Goal: Task Accomplishment & Management: Manage account settings

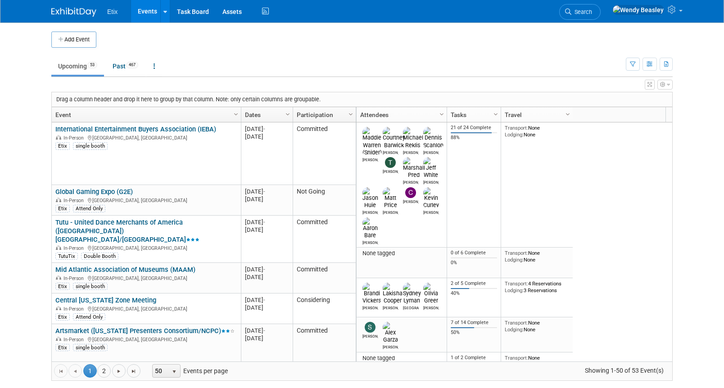
scroll to position [54, 0]
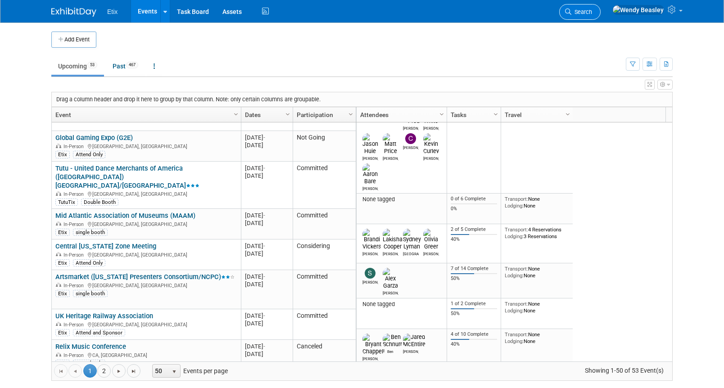
click at [592, 9] on span "Search" at bounding box center [581, 12] width 21 height 7
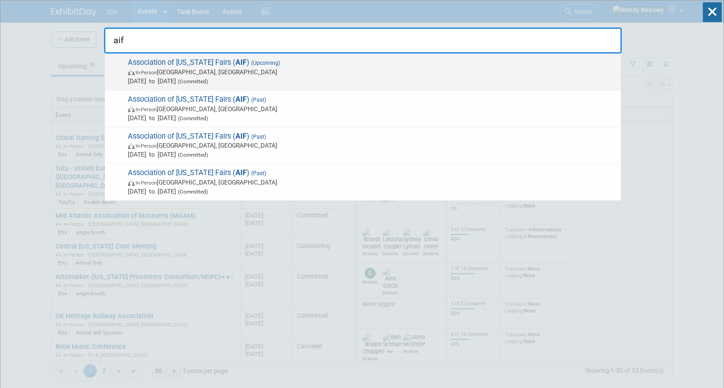
type input "aif"
click at [262, 64] on span "Association of Iowa Fairs ( AIF ) (Upcoming) In-Person Des Moines, IA Dec 12, 2…" at bounding box center [370, 71] width 491 height 27
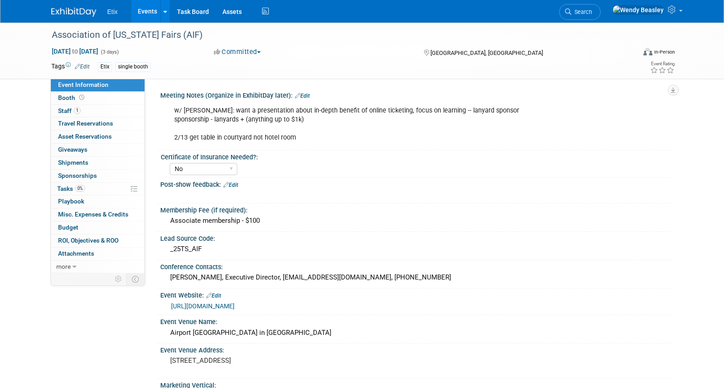
select select "No"
click at [592, 14] on span "Search" at bounding box center [581, 12] width 21 height 7
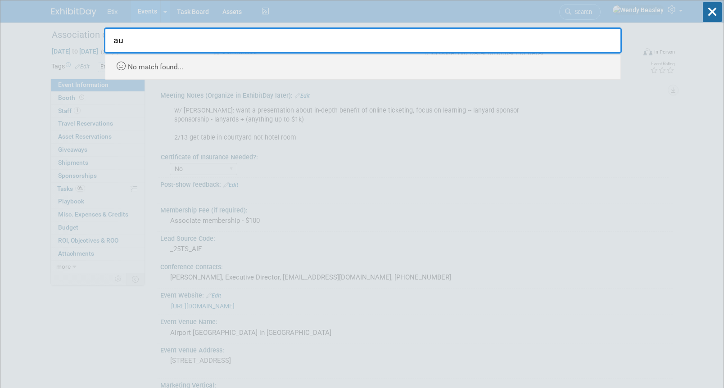
type input "a"
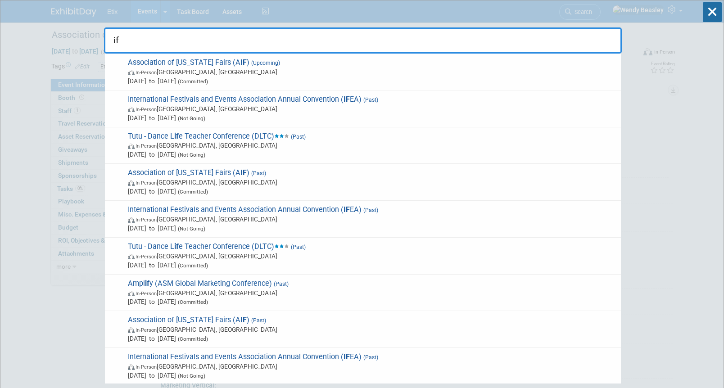
type input "i"
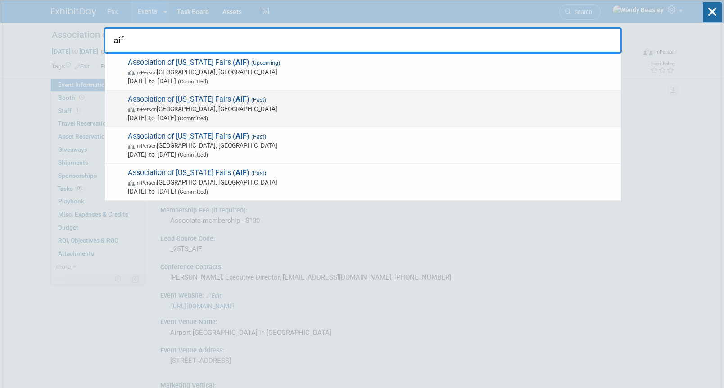
type input "aif"
click at [180, 102] on span "Association of Iowa Fairs ( AIF ) (Past) In-Person Des Moines, IA Dec 13, 2024 …" at bounding box center [370, 108] width 491 height 27
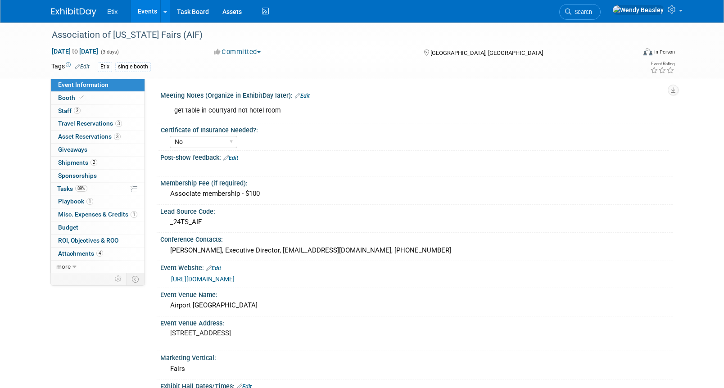
select select "No"
click at [58, 103] on link "Booth" at bounding box center [98, 98] width 94 height 13
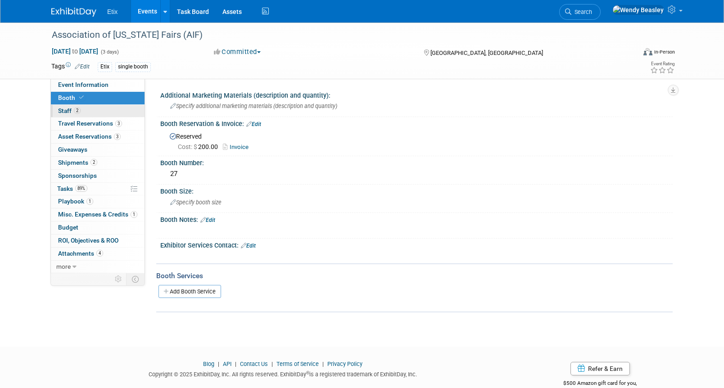
click at [59, 109] on span "Staff 2" at bounding box center [69, 110] width 23 height 7
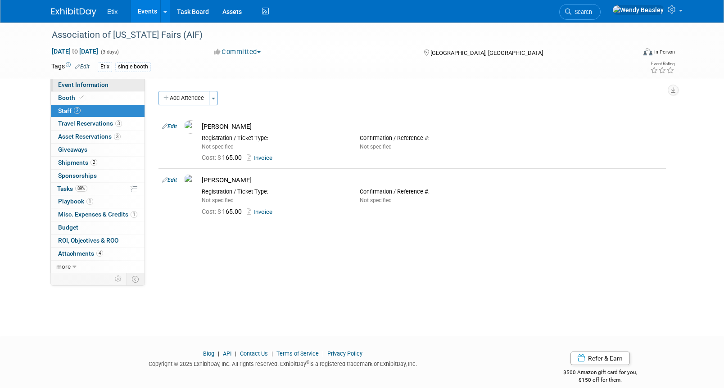
click at [74, 83] on span "Event Information" at bounding box center [83, 84] width 50 height 7
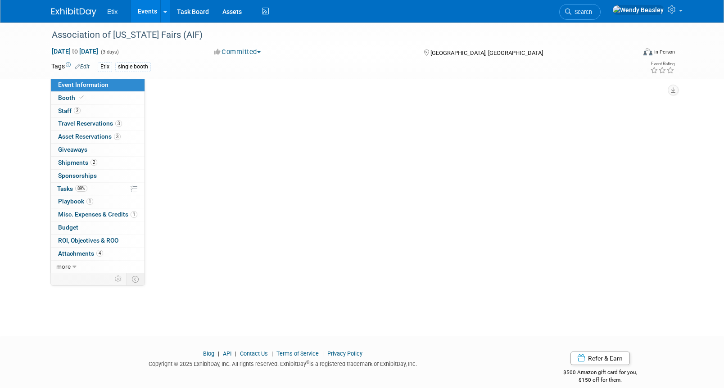
select select "No"
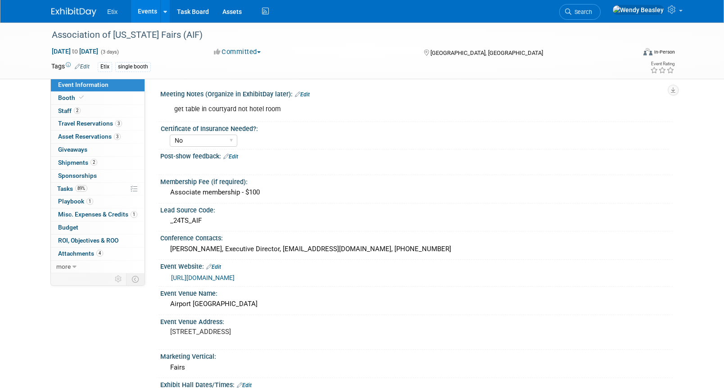
scroll to position [2, 0]
click at [227, 10] on link "Assets" at bounding box center [232, 11] width 33 height 23
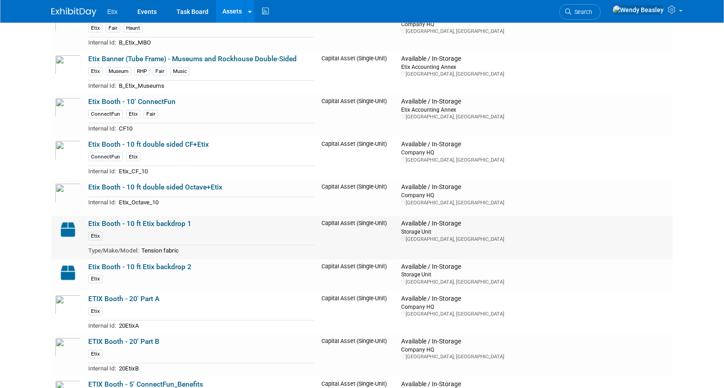
scroll to position [1019, 0]
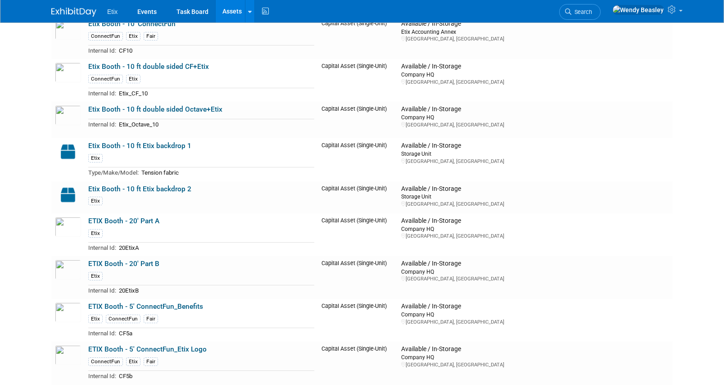
click at [151, 186] on link "Etix Booth - 10 ft Etix backdrop 2" at bounding box center [139, 189] width 103 height 8
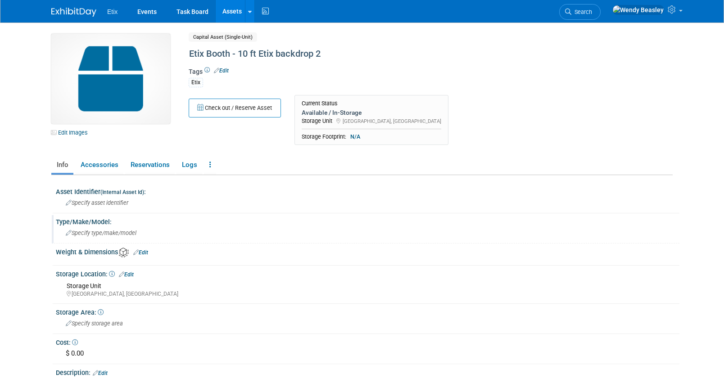
click at [89, 230] on span "Specify type/make/model" at bounding box center [101, 233] width 71 height 7
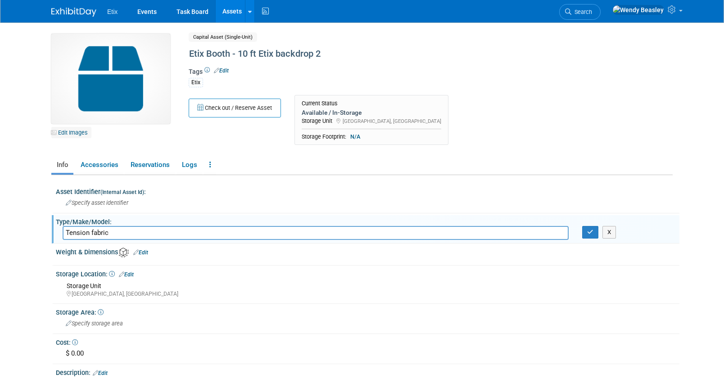
type input "Tension fabric"
click at [80, 132] on link "Edit Images" at bounding box center [71, 132] width 40 height 11
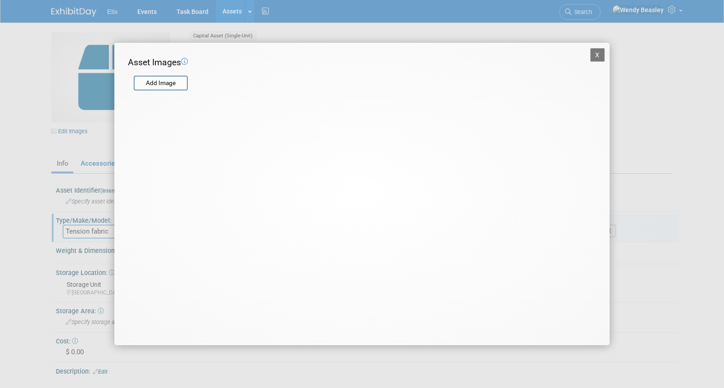
scroll to position [2, 0]
click at [171, 81] on input "file" at bounding box center [133, 84] width 107 height 14
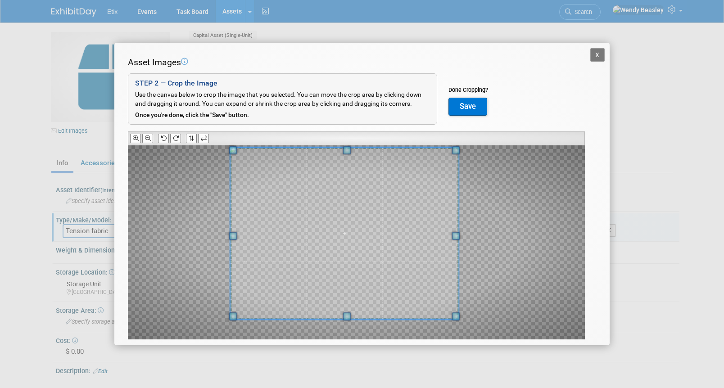
click at [239, 151] on div at bounding box center [344, 233] width 228 height 171
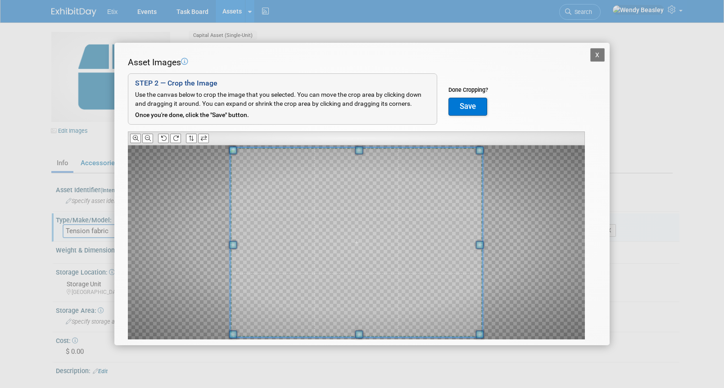
click at [481, 332] on span at bounding box center [479, 334] width 8 height 8
click at [473, 107] on button "Save" at bounding box center [467, 107] width 39 height 18
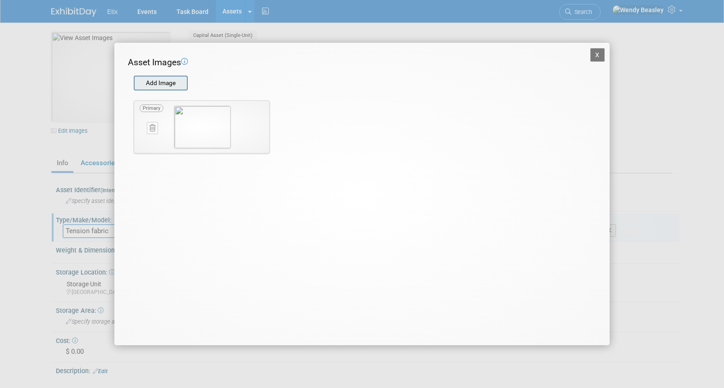
click at [166, 86] on input "file" at bounding box center [133, 84] width 107 height 14
click at [601, 55] on button "X" at bounding box center [597, 55] width 14 height 14
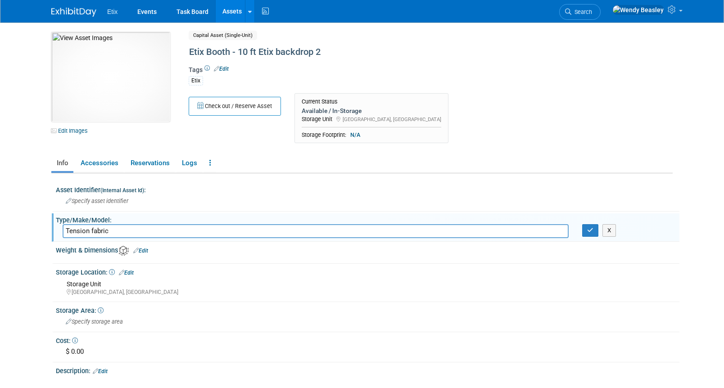
click at [596, 237] on div "Tension fabric X" at bounding box center [367, 231] width 623 height 14
click at [593, 232] on button "button" at bounding box center [590, 230] width 16 height 13
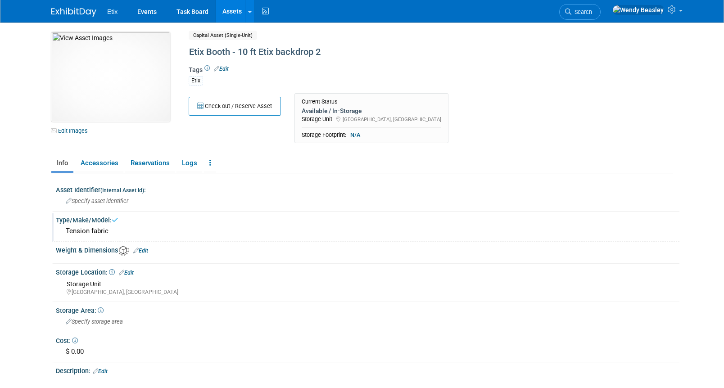
click at [233, 20] on link "Assets" at bounding box center [232, 11] width 33 height 23
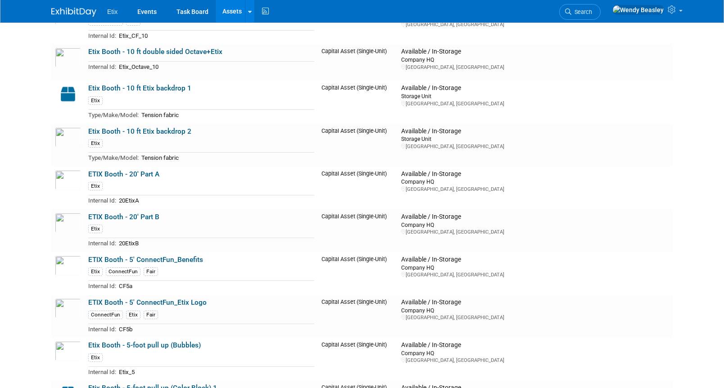
scroll to position [1078, 0]
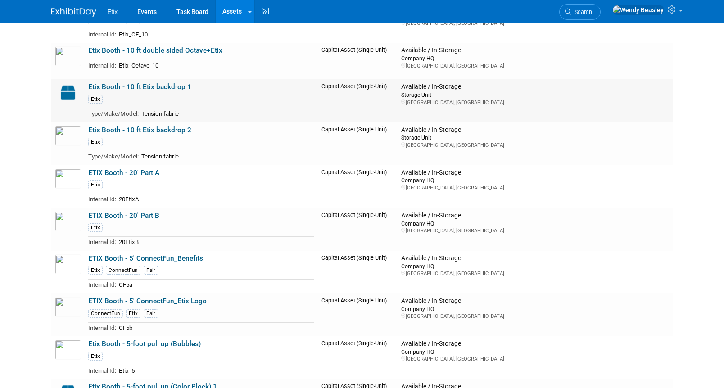
click at [66, 92] on img at bounding box center [68, 93] width 26 height 20
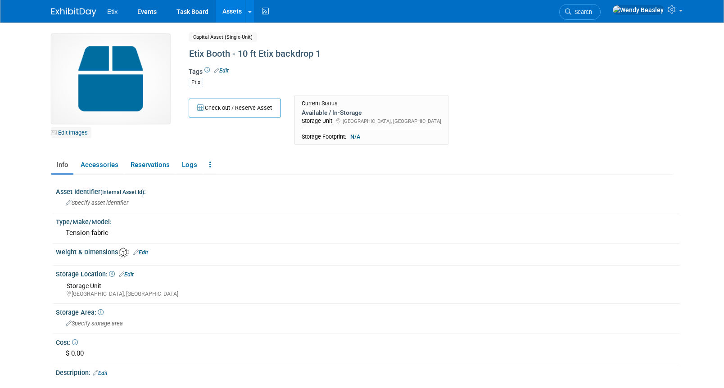
click at [77, 132] on link "Edit Images" at bounding box center [71, 132] width 40 height 11
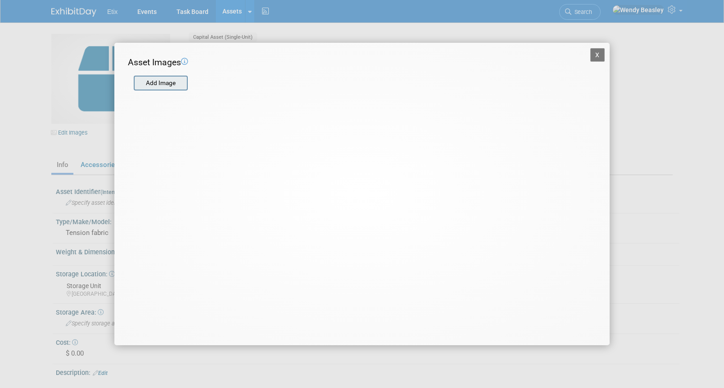
click at [162, 85] on input "file" at bounding box center [133, 84] width 107 height 14
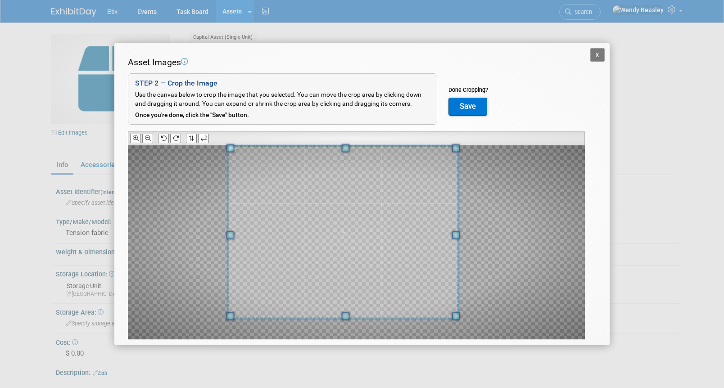
click at [236, 148] on div at bounding box center [343, 232] width 231 height 174
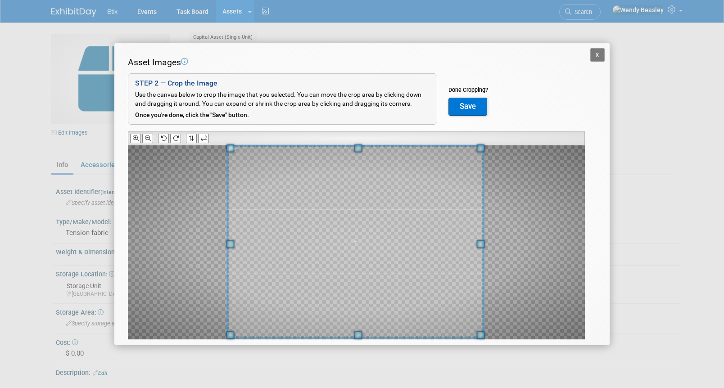
click at [479, 338] on span at bounding box center [481, 335] width 8 height 8
click at [469, 102] on button "Save" at bounding box center [467, 107] width 39 height 18
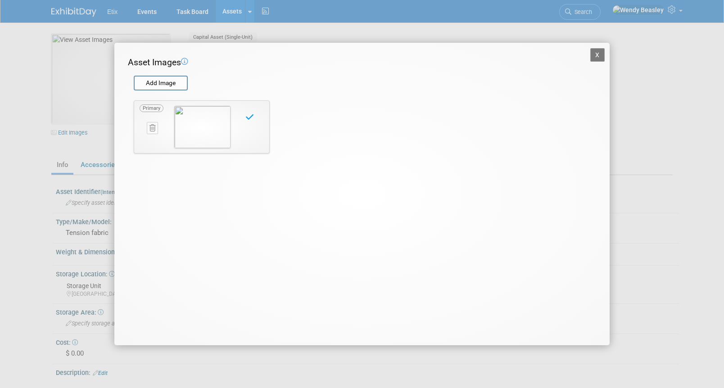
click at [600, 54] on button "X" at bounding box center [597, 55] width 14 height 14
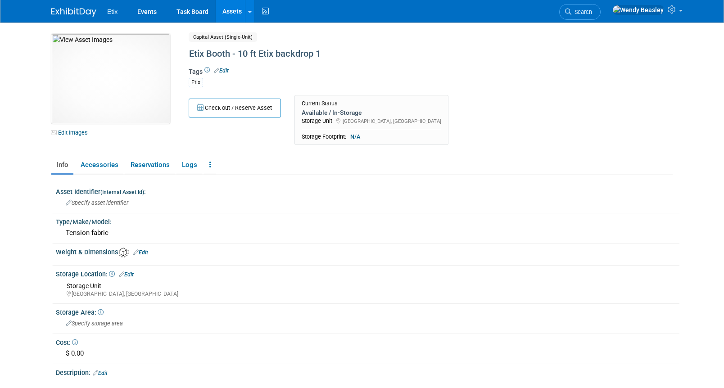
click at [223, 15] on link "Assets" at bounding box center [232, 11] width 33 height 23
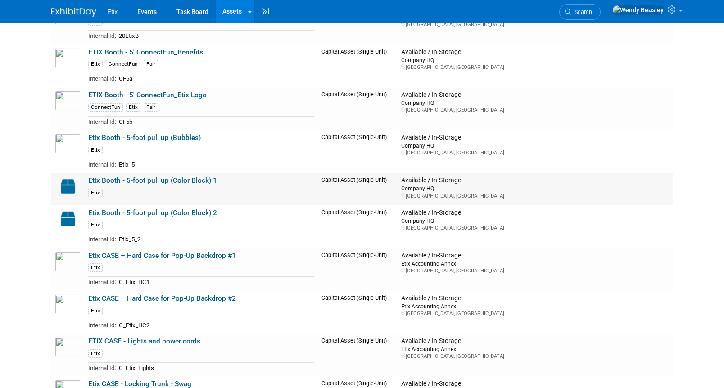
scroll to position [1286, 0]
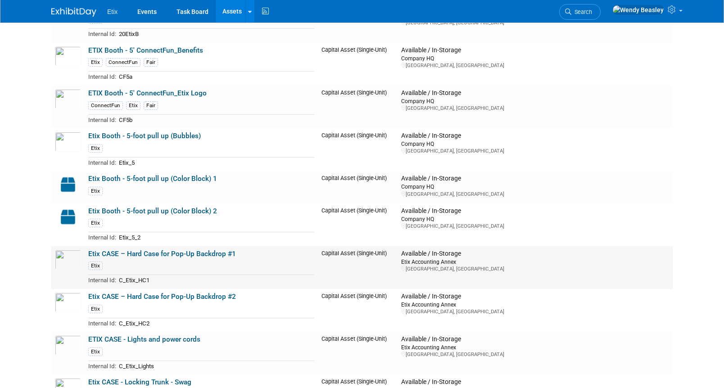
click at [149, 254] on link "Etix CASE – Hard Case for Pop-Up Backdrop #1" at bounding box center [162, 254] width 148 height 8
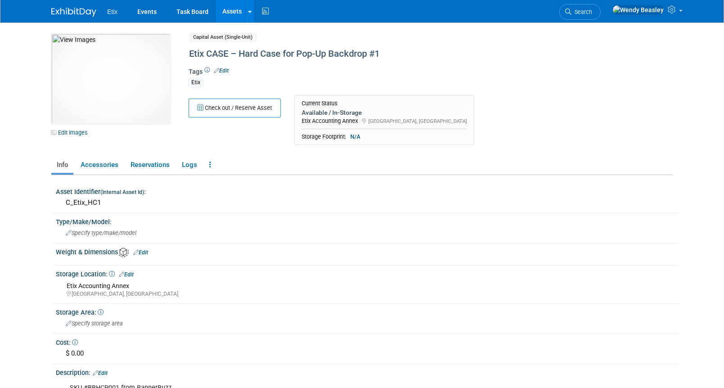
click at [132, 275] on link "Edit" at bounding box center [126, 274] width 15 height 6
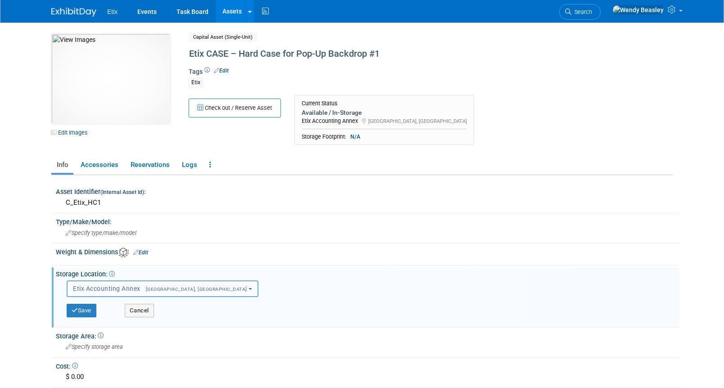
click at [119, 289] on span "Etix Accounting Annex Morrisville, NC" at bounding box center [160, 288] width 174 height 7
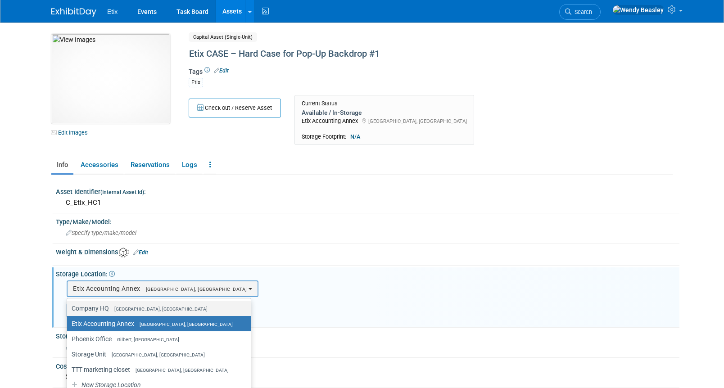
click at [120, 308] on span "[GEOGRAPHIC_DATA], [GEOGRAPHIC_DATA]" at bounding box center [158, 309] width 99 height 6
click at [68, 308] on input "Company HQ Morrisville, NC" at bounding box center [66, 309] width 6 height 6
select select "11222550"
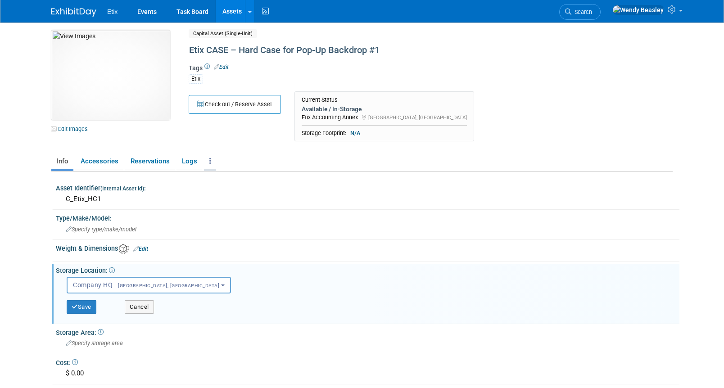
scroll to position [5, 0]
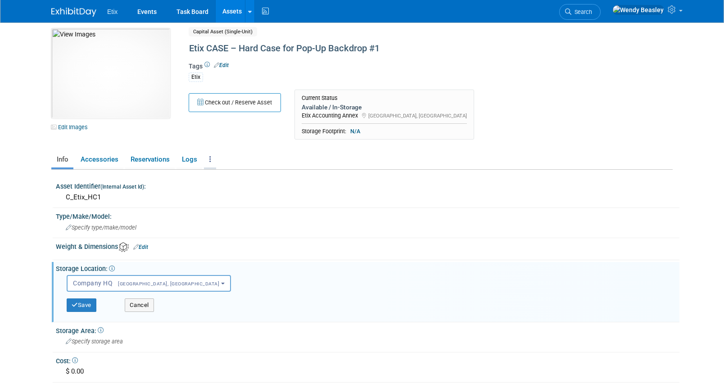
click at [209, 157] on icon at bounding box center [210, 159] width 2 height 7
click at [226, 207] on link "Archive Asset" at bounding box center [243, 207] width 78 height 15
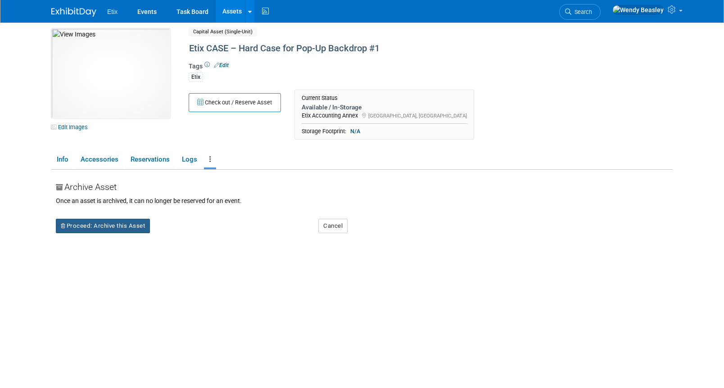
click at [131, 230] on button "Proceed: Archive this Asset" at bounding box center [103, 226] width 94 height 14
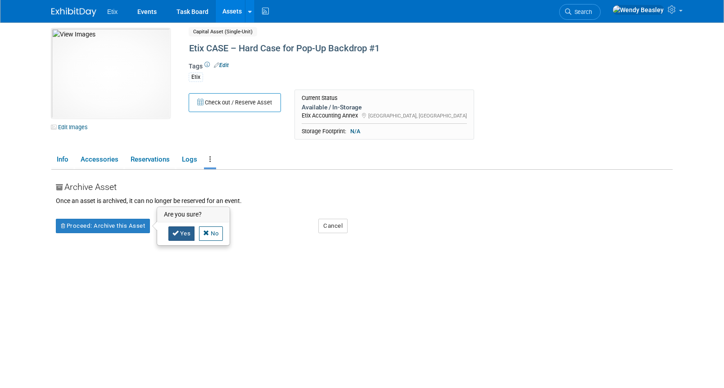
click at [180, 238] on link "Yes" at bounding box center [181, 233] width 27 height 14
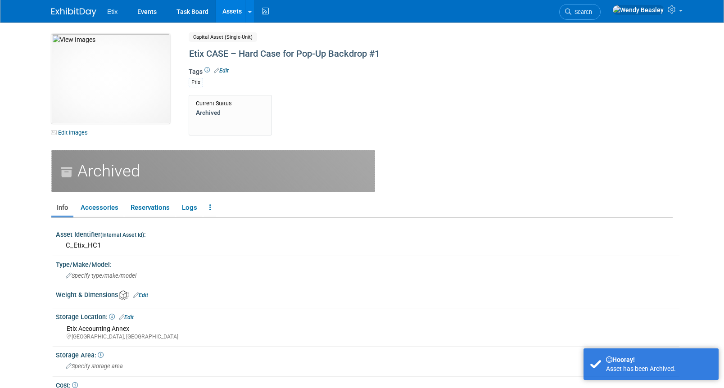
click at [225, 13] on link "Assets" at bounding box center [232, 11] width 33 height 23
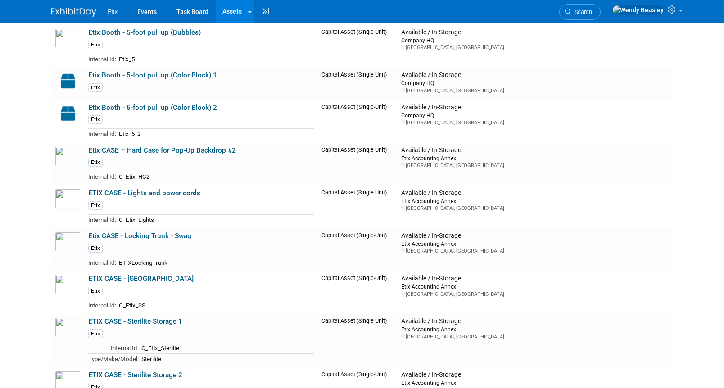
scroll to position [1407, 0]
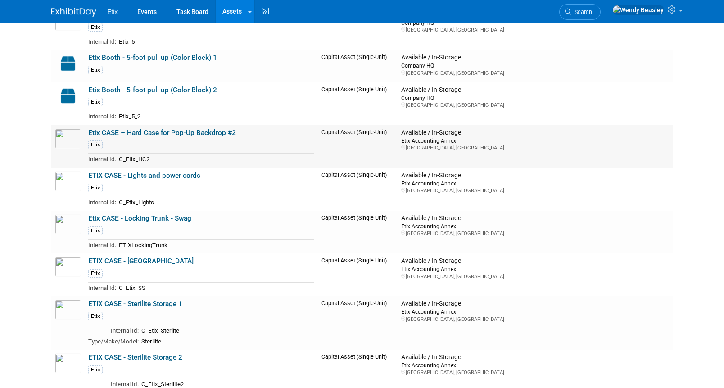
click at [212, 132] on link "Etix CASE – Hard Case for Pop-Up Backdrop #2" at bounding box center [162, 133] width 148 height 8
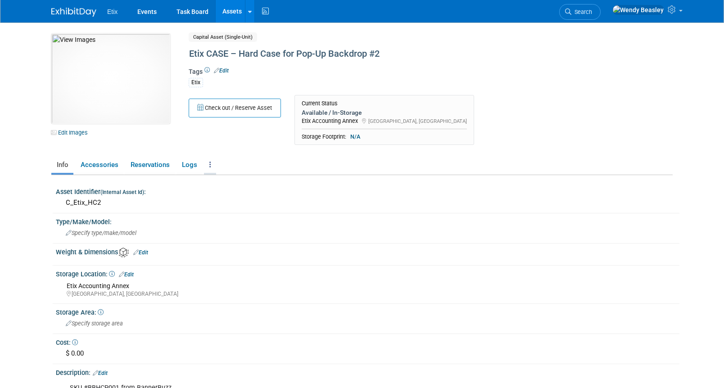
click at [209, 164] on icon at bounding box center [210, 164] width 2 height 7
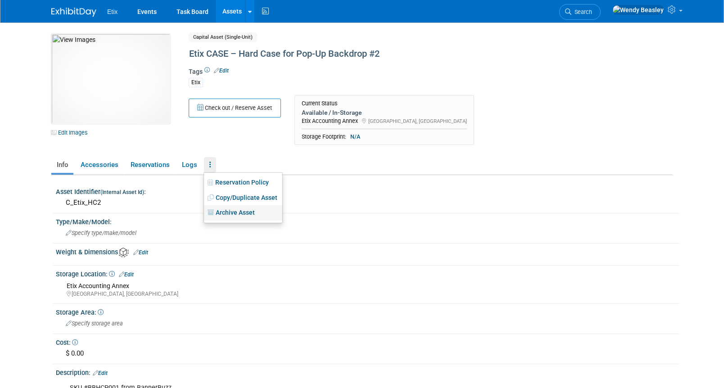
click at [220, 211] on link "Archive Asset" at bounding box center [243, 212] width 78 height 15
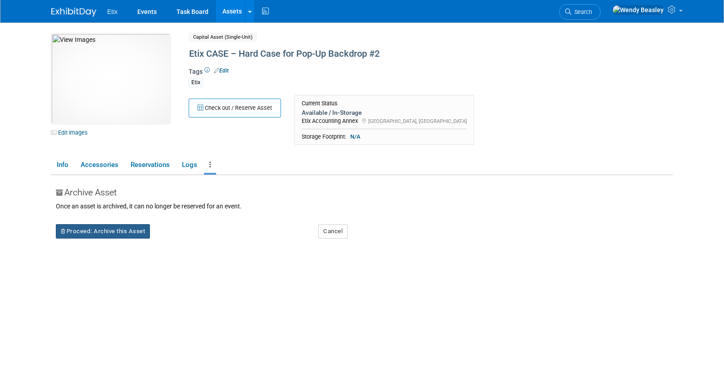
click at [140, 235] on button "Proceed: Archive this Asset" at bounding box center [103, 231] width 94 height 14
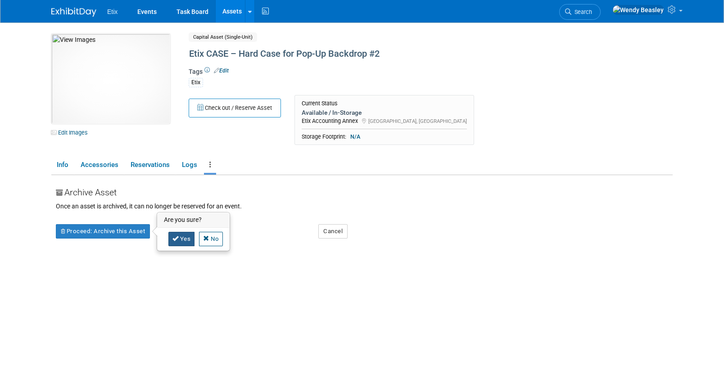
click at [180, 239] on link "Yes" at bounding box center [181, 239] width 27 height 14
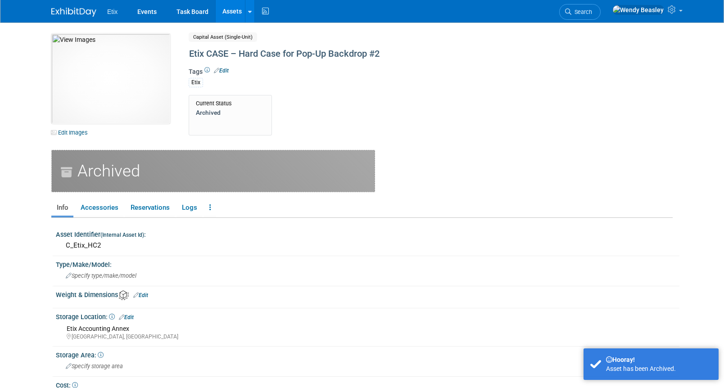
click at [229, 9] on link "Assets" at bounding box center [232, 11] width 33 height 23
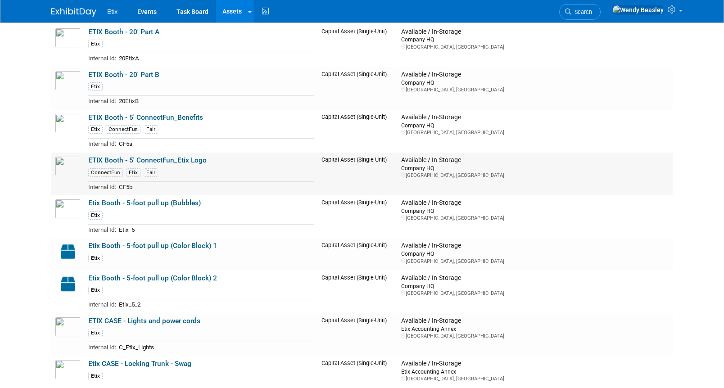
scroll to position [1219, 0]
drag, startPoint x: 110, startPoint y: 249, endPoint x: 103, endPoint y: 248, distance: 7.2
click at [110, 249] on link "Etix Booth - 5-foot pull up (Color Block) 1" at bounding box center [152, 245] width 129 height 8
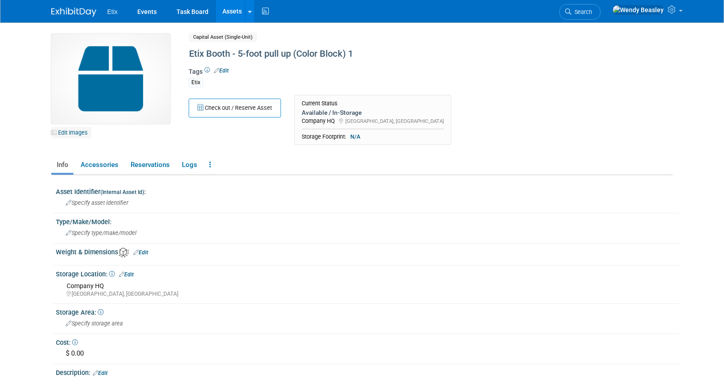
click at [81, 132] on link "Edit Images" at bounding box center [71, 132] width 40 height 11
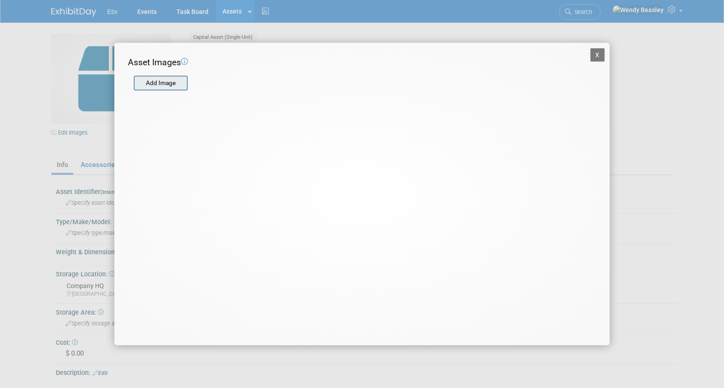
click at [175, 81] on input "file" at bounding box center [133, 84] width 107 height 14
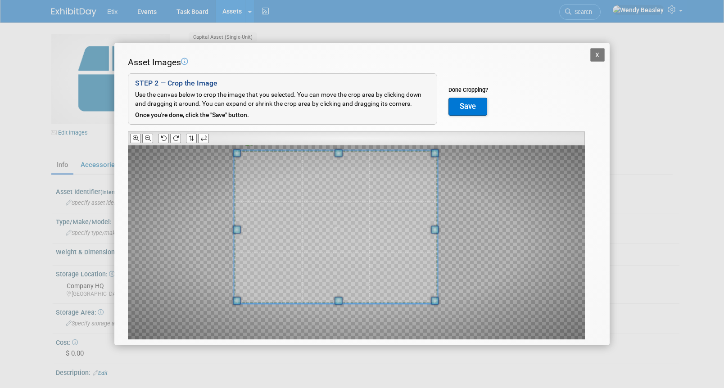
click at [261, 152] on div at bounding box center [335, 226] width 203 height 153
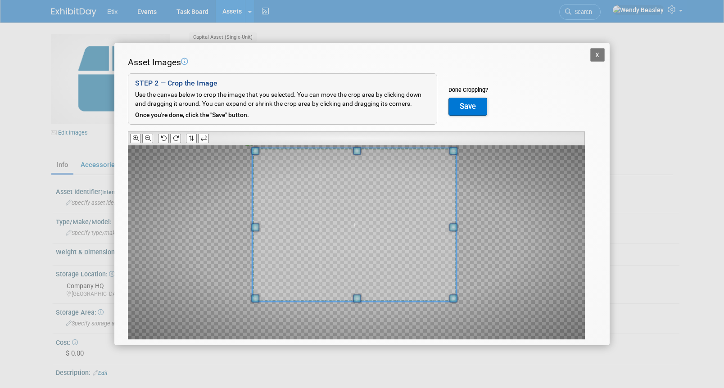
click at [284, 159] on span at bounding box center [354, 224] width 203 height 153
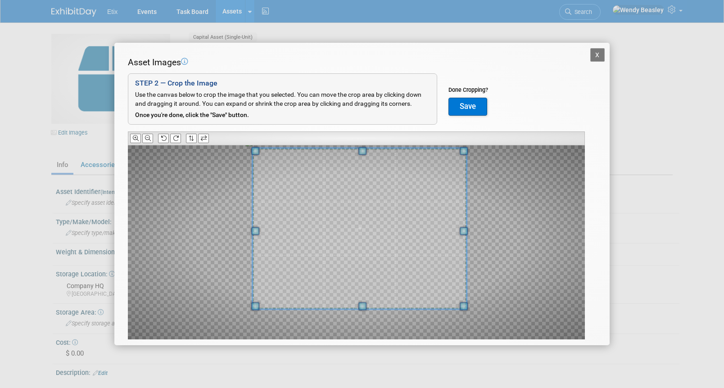
click at [462, 319] on div at bounding box center [356, 242] width 457 height 194
click at [404, 288] on span at bounding box center [355, 228] width 214 height 161
click at [467, 107] on button "Save" at bounding box center [467, 107] width 39 height 18
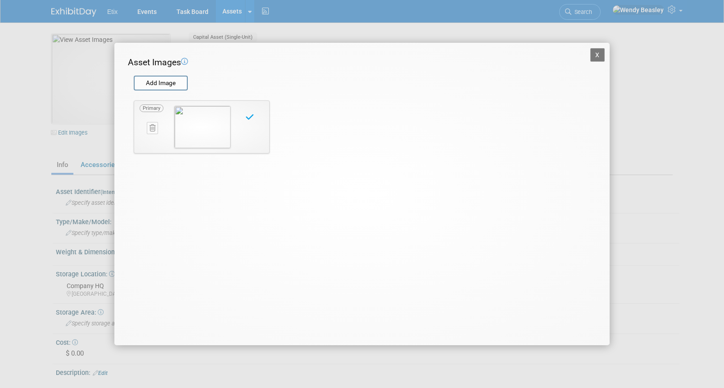
click at [600, 56] on button "X" at bounding box center [597, 55] width 14 height 14
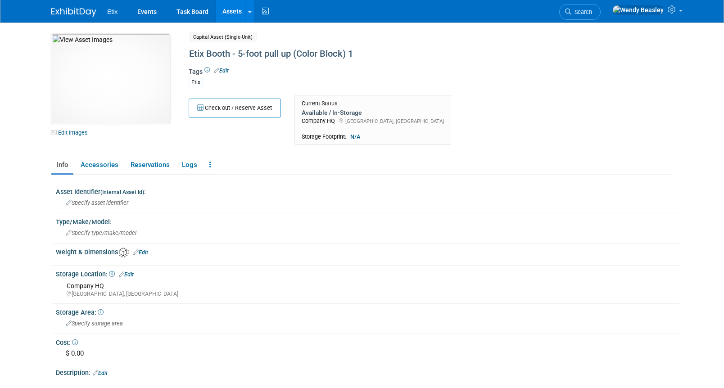
click at [229, 13] on link "Assets" at bounding box center [232, 11] width 33 height 23
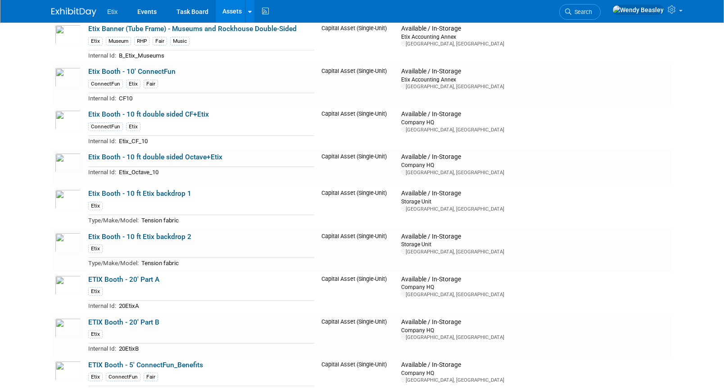
scroll to position [993, 0]
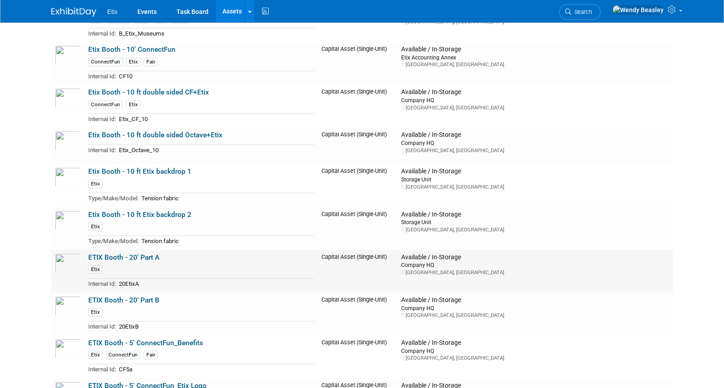
click at [134, 257] on link "ETIX Booth - 20' Part A" at bounding box center [123, 257] width 71 height 8
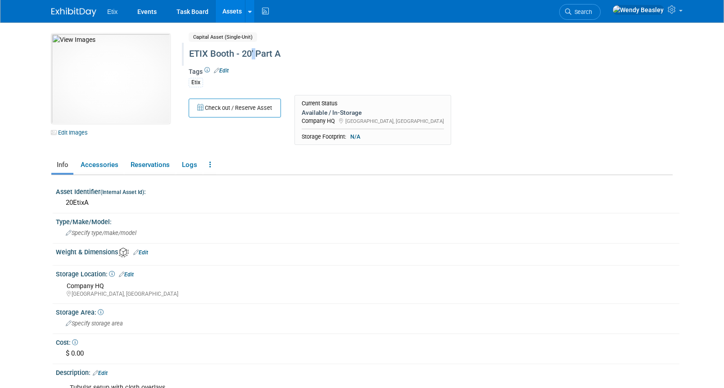
click at [255, 54] on div "ETIX Booth - 20' Part A" at bounding box center [392, 54] width 412 height 16
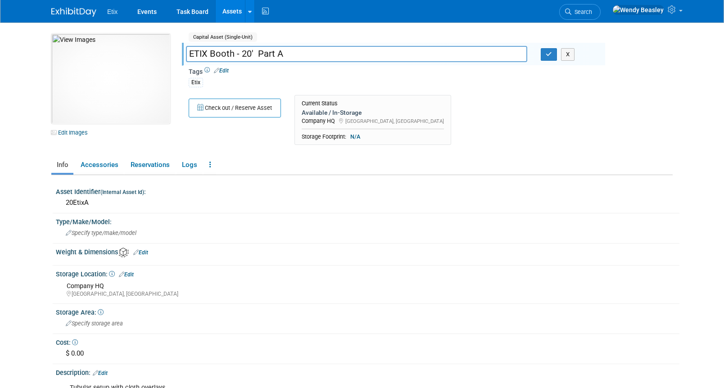
drag, startPoint x: 254, startPoint y: 51, endPoint x: 258, endPoint y: 60, distance: 9.9
click at [251, 54] on input "ETIX Booth - 20' Part A" at bounding box center [356, 54] width 341 height 16
type input "ETIX Booth - 20 ft Part A"
click at [550, 57] on icon "button" at bounding box center [549, 54] width 6 height 6
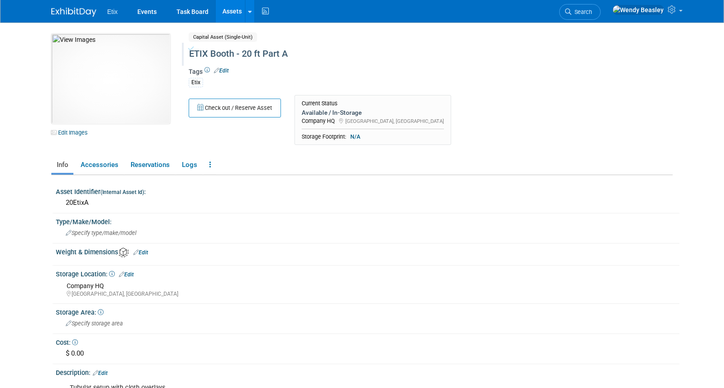
click at [230, 12] on link "Assets" at bounding box center [232, 11] width 33 height 23
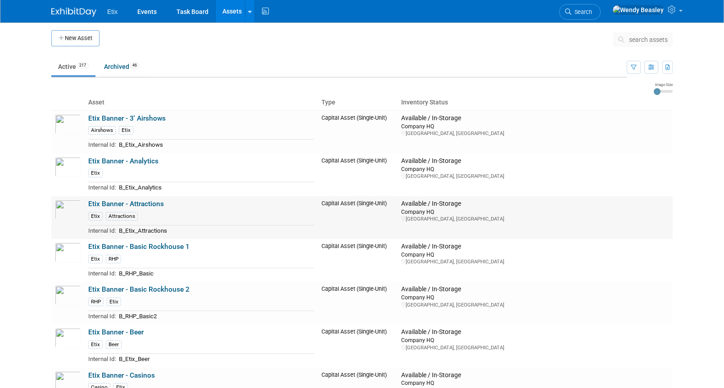
scroll to position [2, 0]
click at [145, 116] on link "Etix Banner - 3' Airshows" at bounding box center [126, 118] width 77 height 8
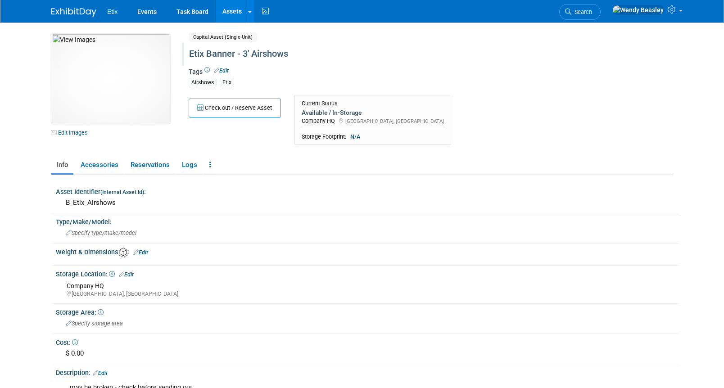
click at [250, 54] on div "Etix Banner - 3' Airshows" at bounding box center [392, 54] width 412 height 16
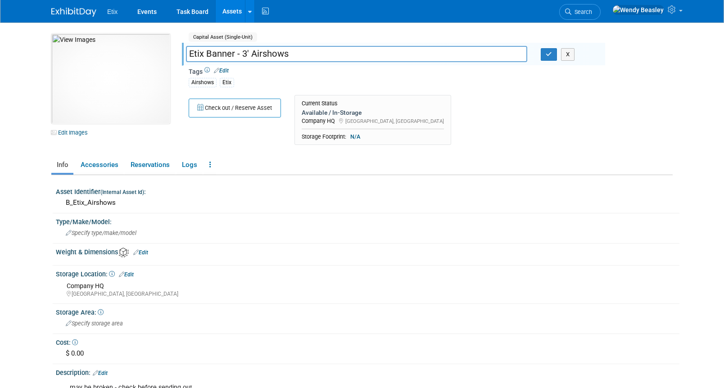
click at [249, 54] on input "Etix Banner - 3' Airshows" at bounding box center [356, 54] width 341 height 16
type input "Etix Banner - 3 ft Airshows"
click at [95, 234] on span "Specify type/make/model" at bounding box center [101, 233] width 71 height 7
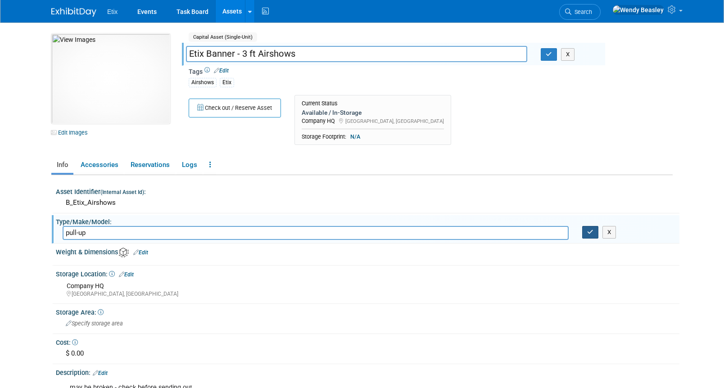
type input "pull-up"
drag, startPoint x: 585, startPoint y: 235, endPoint x: 603, endPoint y: 185, distance: 53.0
click at [585, 235] on button "button" at bounding box center [590, 232] width 16 height 13
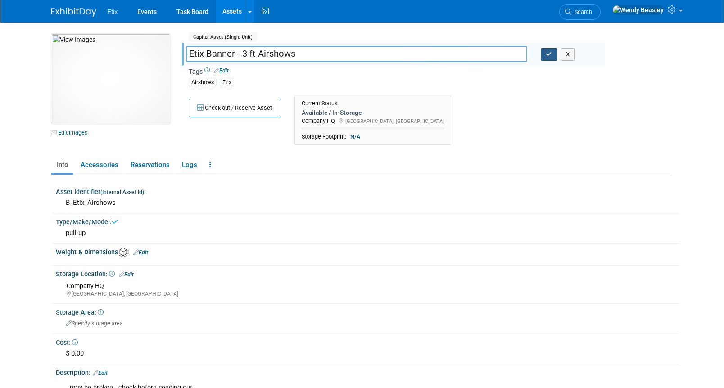
click at [554, 59] on button "button" at bounding box center [549, 54] width 16 height 13
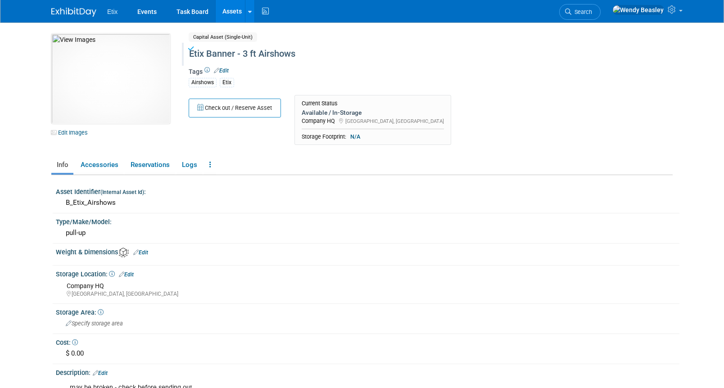
click at [226, 6] on link "Assets" at bounding box center [232, 11] width 33 height 23
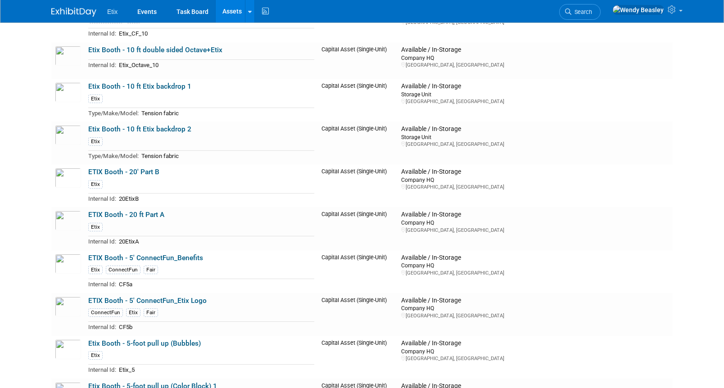
scroll to position [1101, 0]
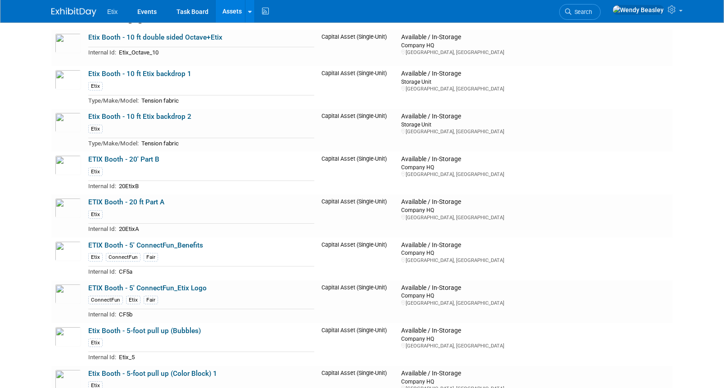
click at [139, 158] on link "ETIX Booth - 20' Part B" at bounding box center [123, 159] width 71 height 8
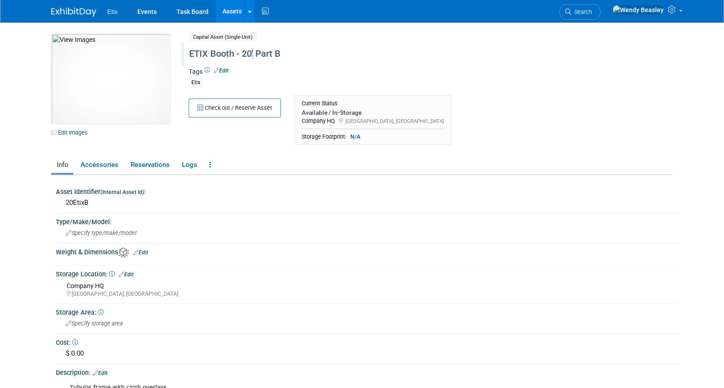
click at [254, 51] on div "ETIX Booth - 20' Part B" at bounding box center [392, 54] width 412 height 16
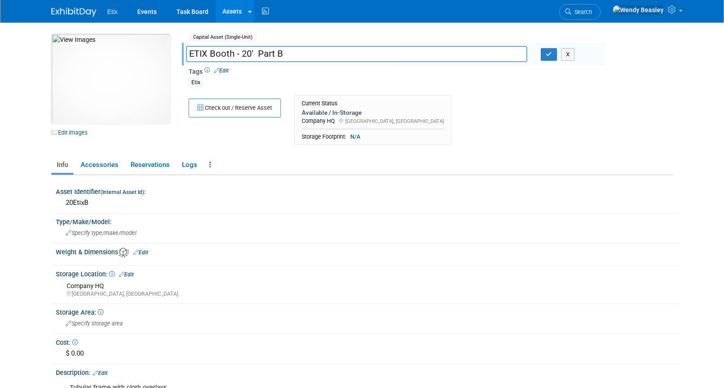
drag, startPoint x: 258, startPoint y: 54, endPoint x: 250, endPoint y: 54, distance: 8.6
click at [250, 54] on input "ETIX Booth - 20' Part B" at bounding box center [356, 54] width 341 height 16
type input "ETIX Booth - 20 ft Part B"
click at [548, 53] on icon "button" at bounding box center [549, 54] width 6 height 6
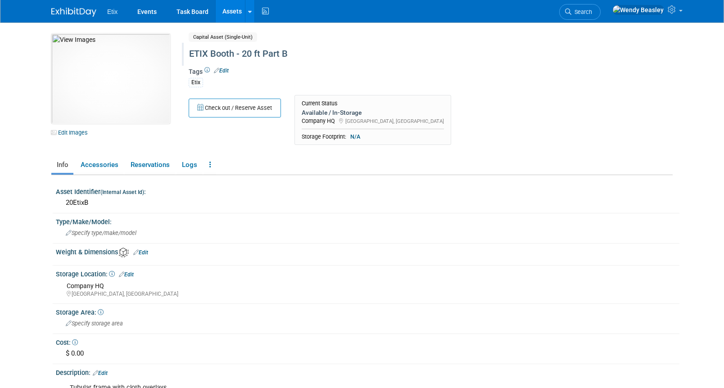
click at [231, 4] on link "Assets" at bounding box center [232, 11] width 33 height 23
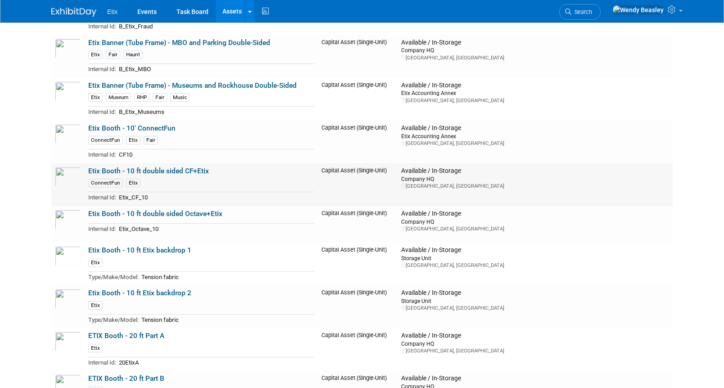
scroll to position [925, 0]
click at [159, 167] on link "Etix Booth - 10 ft double sided CF+Etix" at bounding box center [148, 171] width 121 height 8
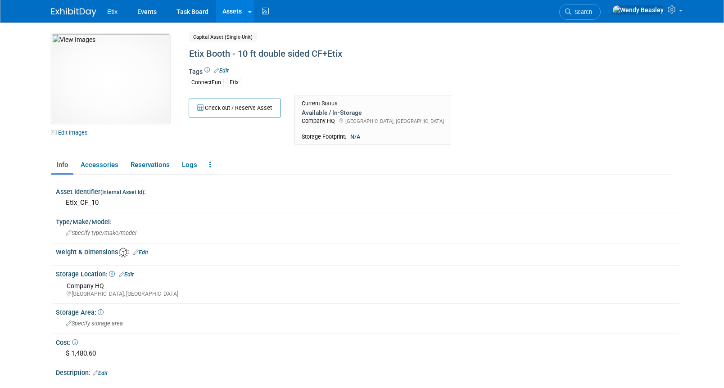
click at [131, 276] on link "Edit" at bounding box center [126, 274] width 15 height 6
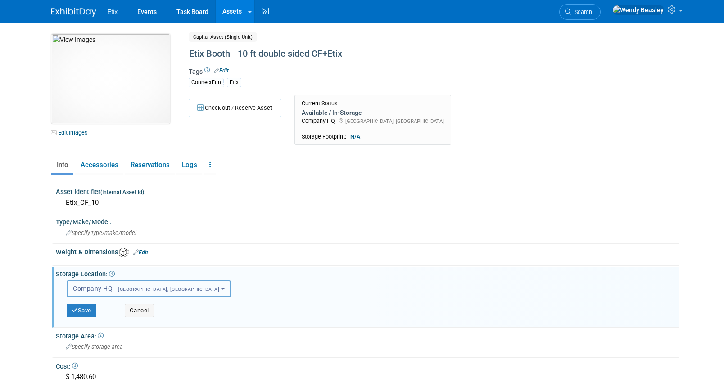
click at [132, 282] on button "Company HQ Morrisville, NC" at bounding box center [149, 288] width 164 height 17
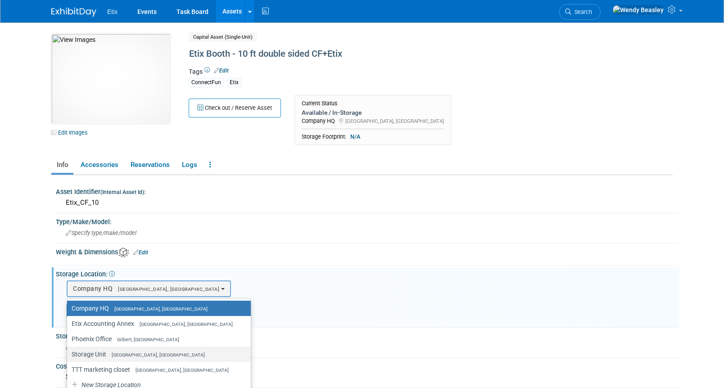
click at [124, 354] on span "[GEOGRAPHIC_DATA], [GEOGRAPHIC_DATA]" at bounding box center [155, 355] width 99 height 6
click at [68, 354] on input "Storage Unit Morrisville, NC" at bounding box center [66, 355] width 6 height 6
select select "11224144"
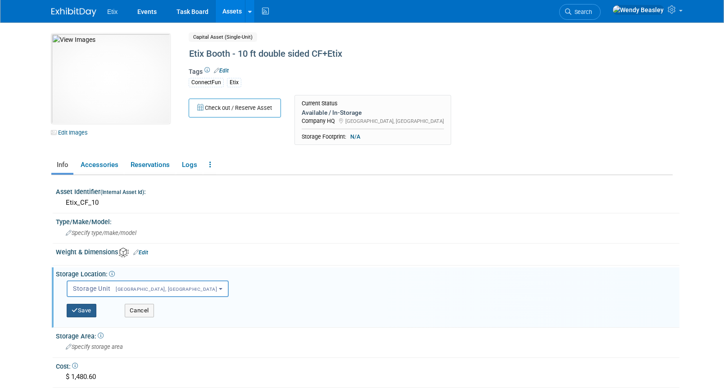
click at [83, 306] on button "Save" at bounding box center [82, 311] width 30 height 14
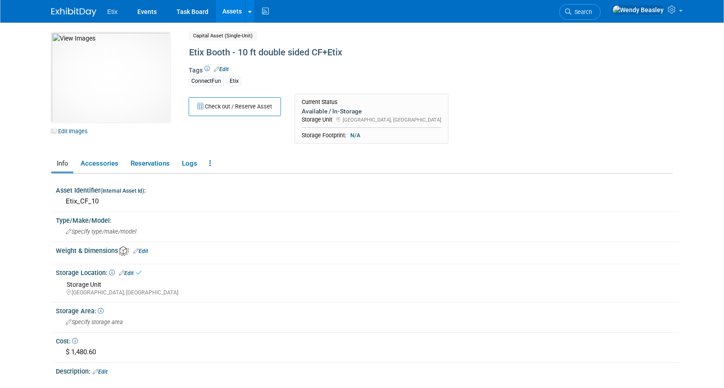
scroll to position [2, 0]
click at [229, 14] on link "Assets" at bounding box center [232, 11] width 33 height 23
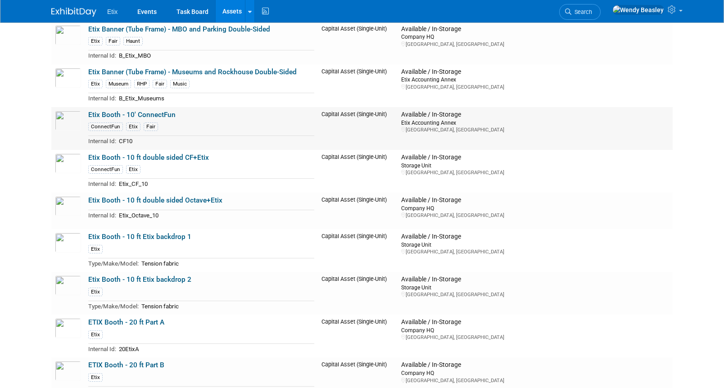
scroll to position [943, 0]
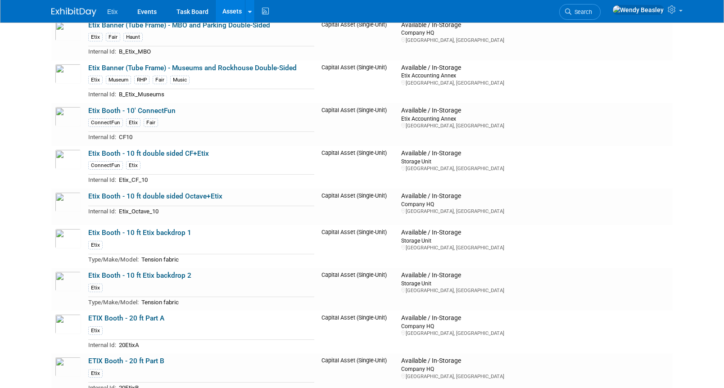
click at [153, 110] on link "Etix Booth - 10' ConnectFun" at bounding box center [131, 111] width 87 height 8
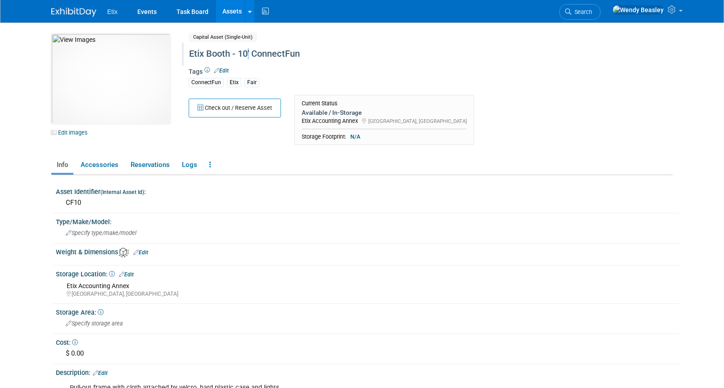
click at [250, 53] on div "Etix Booth - 10' ConnectFun" at bounding box center [392, 54] width 412 height 16
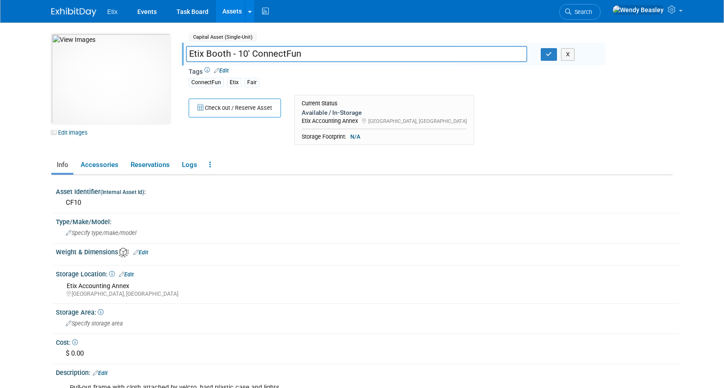
drag, startPoint x: 252, startPoint y: 54, endPoint x: 247, endPoint y: 54, distance: 4.6
click at [247, 54] on input "Etix Booth - 10' ConnectFun" at bounding box center [356, 54] width 341 height 16
type input "Etix Booth - 10 ft ConnectFun"
click at [552, 53] on button "button" at bounding box center [549, 54] width 16 height 13
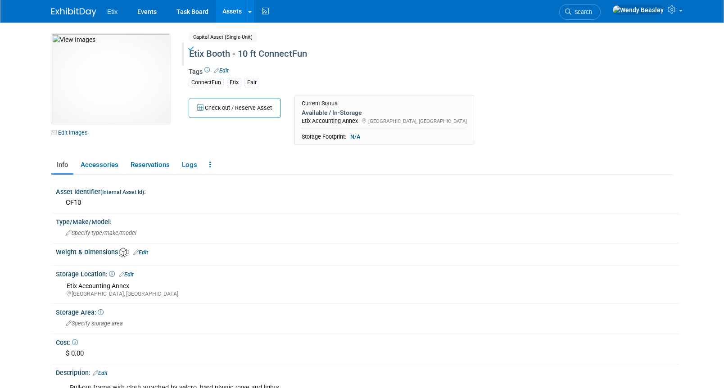
click at [230, 10] on link "Assets" at bounding box center [232, 11] width 33 height 23
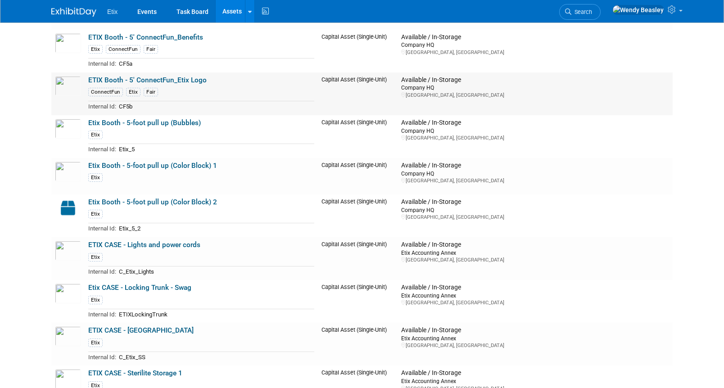
scroll to position [1309, 0]
click at [133, 121] on link "Etix Booth - 5-foot pull up (Bubbles)" at bounding box center [144, 123] width 113 height 8
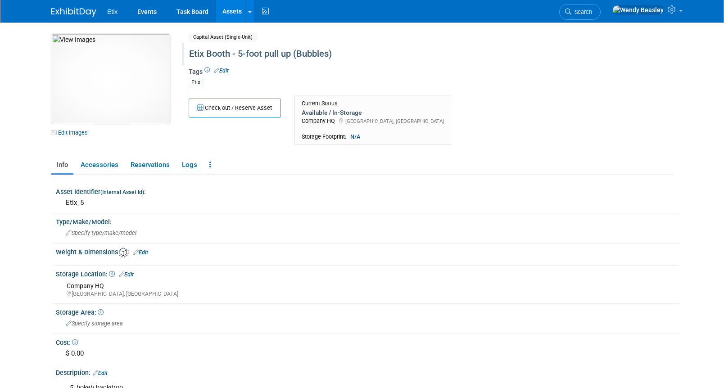
click at [234, 54] on div "Etix Booth - 5-foot pull up (Bubbles)" at bounding box center [392, 54] width 412 height 16
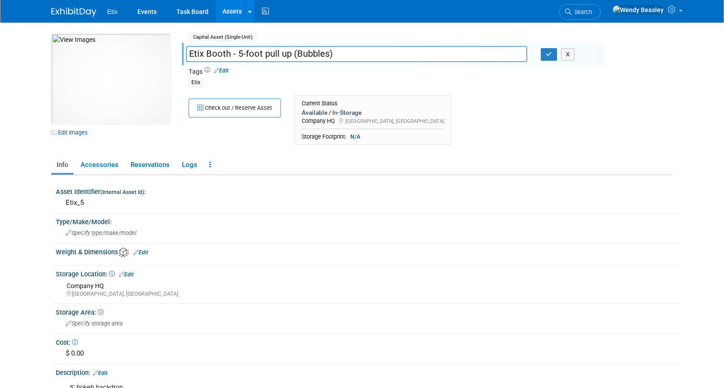
drag, startPoint x: 243, startPoint y: 54, endPoint x: 262, endPoint y: 55, distance: 19.4
click at [262, 55] on input "Etix Booth - 5-foot pull up (Bubbles)" at bounding box center [356, 54] width 341 height 16
click at [271, 54] on input "Etix Booth - 5 ft pull up (Bubbles)" at bounding box center [356, 54] width 341 height 16
drag, startPoint x: 279, startPoint y: 54, endPoint x: 229, endPoint y: 55, distance: 50.4
click at [229, 55] on input "Etix Booth - 5 ft pull-up (Bubbles)" at bounding box center [356, 54] width 341 height 16
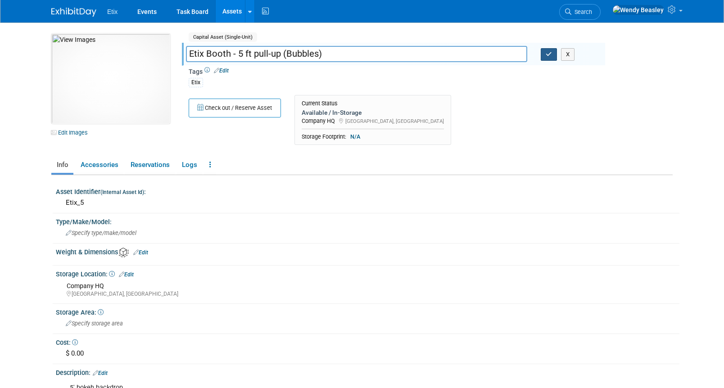
type input "Etix Booth - 5 ft pull-up (Bubbles)"
click at [550, 54] on icon "button" at bounding box center [549, 54] width 6 height 6
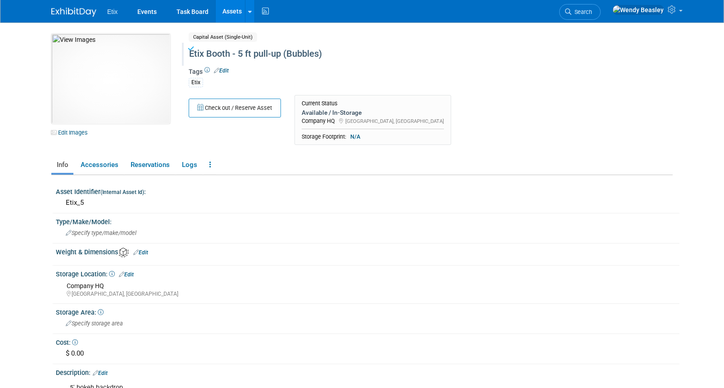
click at [239, 13] on link "Assets" at bounding box center [232, 11] width 33 height 23
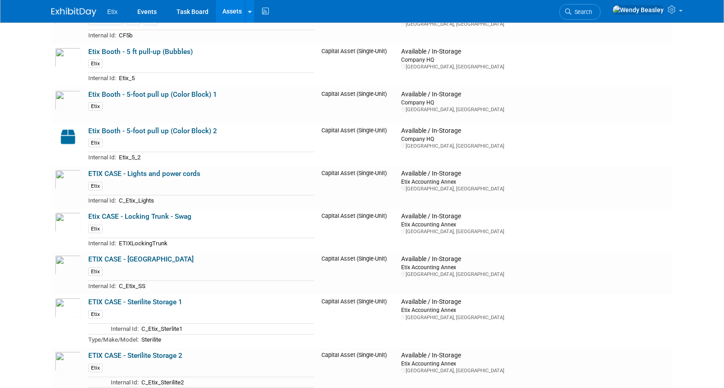
scroll to position [1379, 0]
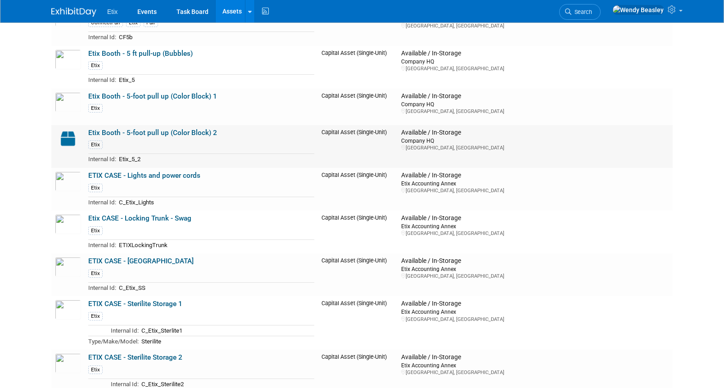
click at [152, 133] on link "Etix Booth - 5-foot pull up (Color Block) 2" at bounding box center [152, 133] width 129 height 8
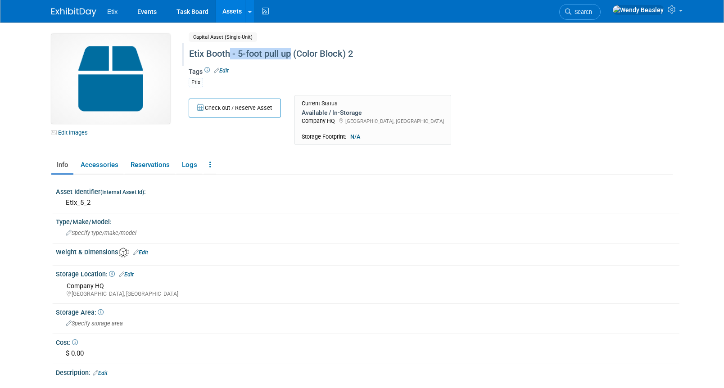
drag, startPoint x: 229, startPoint y: 52, endPoint x: 291, endPoint y: 54, distance: 62.6
click at [291, 54] on div "Etix Booth - 5-foot pull up (Color Block) 2" at bounding box center [392, 54] width 412 height 16
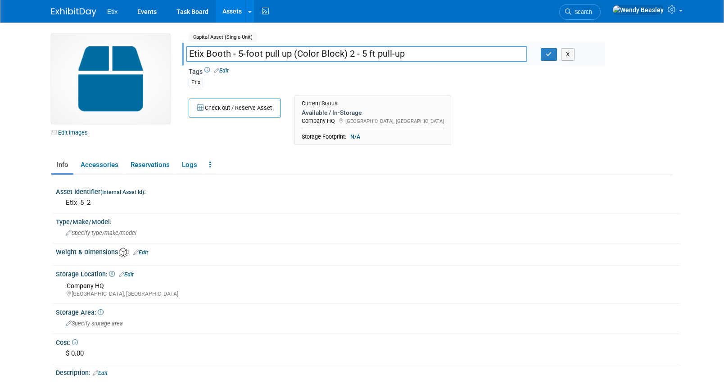
drag, startPoint x: 230, startPoint y: 53, endPoint x: 289, endPoint y: 52, distance: 59.0
click at [289, 52] on input "Etix Booth - 5-foot pull up (Color Block) 2 - 5 ft pull-up" at bounding box center [356, 54] width 341 height 16
drag, startPoint x: 348, startPoint y: 54, endPoint x: 434, endPoint y: 63, distance: 86.9
click at [434, 63] on div "Etix Booth - 5-foot pull up (Color Block) 2 Etix Booth - 5 ft pull-up (Color Bl…" at bounding box center [393, 54] width 423 height 23
type input "Etix Booth - 5 ft pull-up (Color Block) 2"
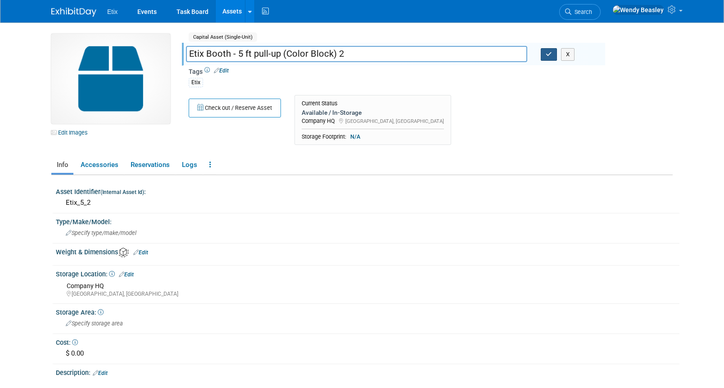
click at [552, 52] on button "button" at bounding box center [549, 54] width 16 height 13
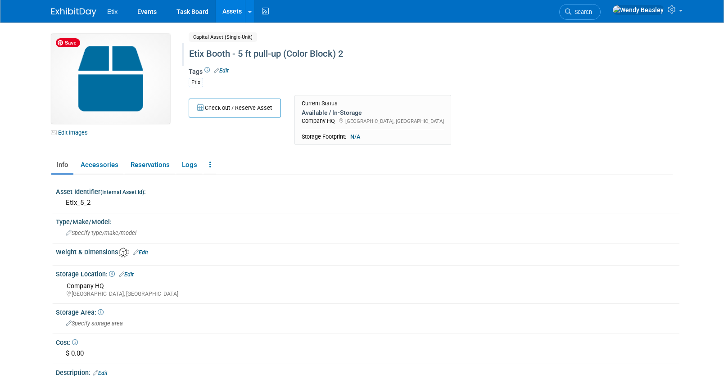
click at [125, 99] on img at bounding box center [110, 79] width 119 height 90
click at [80, 135] on link "Edit Images" at bounding box center [71, 132] width 40 height 11
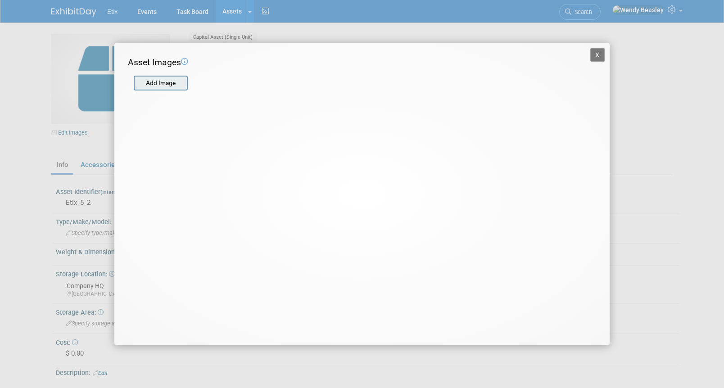
click at [163, 85] on input "file" at bounding box center [133, 84] width 107 height 14
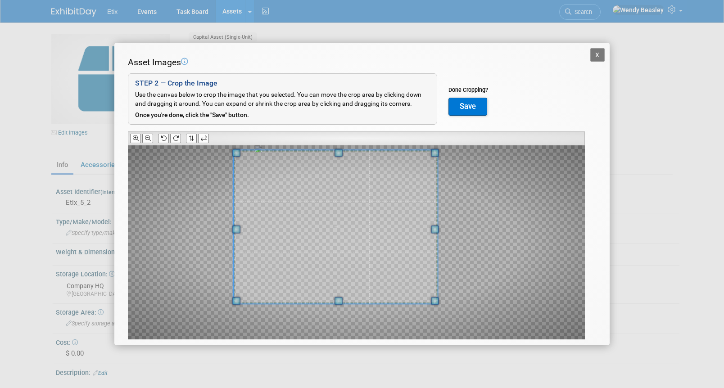
click at [270, 153] on div at bounding box center [336, 226] width 204 height 153
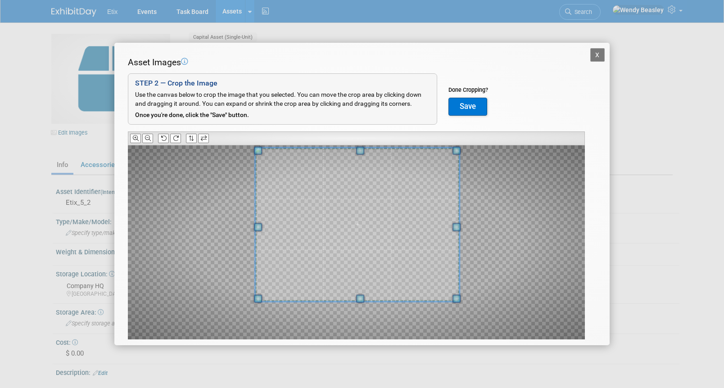
click at [308, 180] on span at bounding box center [357, 224] width 204 height 153
click at [462, 112] on button "Save" at bounding box center [467, 107] width 39 height 18
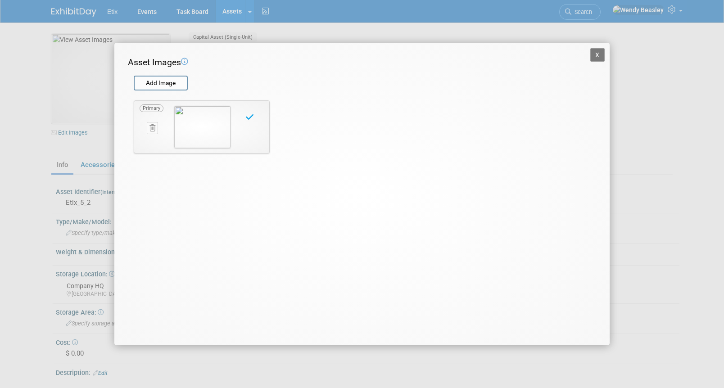
click at [597, 54] on button "X" at bounding box center [597, 55] width 14 height 14
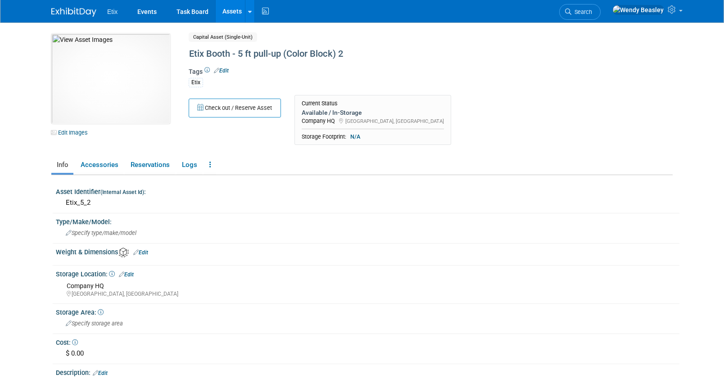
click at [225, 6] on link "Assets" at bounding box center [232, 11] width 33 height 23
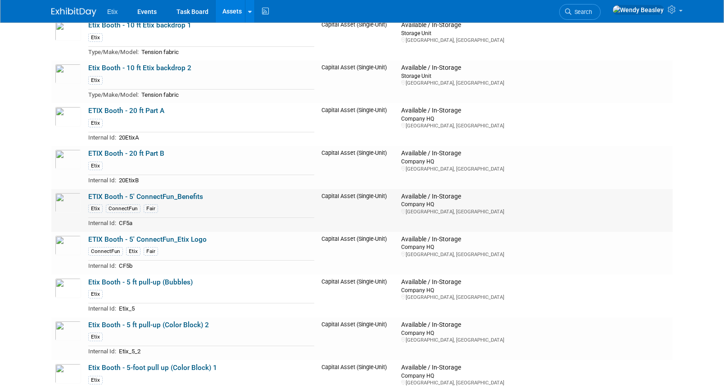
scroll to position [1185, 0]
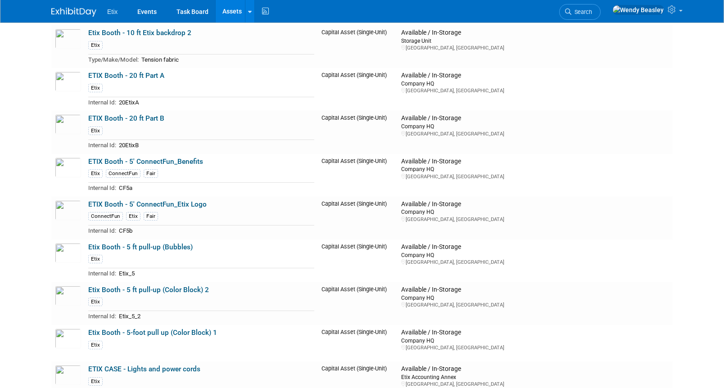
click at [151, 160] on link "ETIX Booth - 5' ConnectFun_Benefits" at bounding box center [145, 162] width 115 height 8
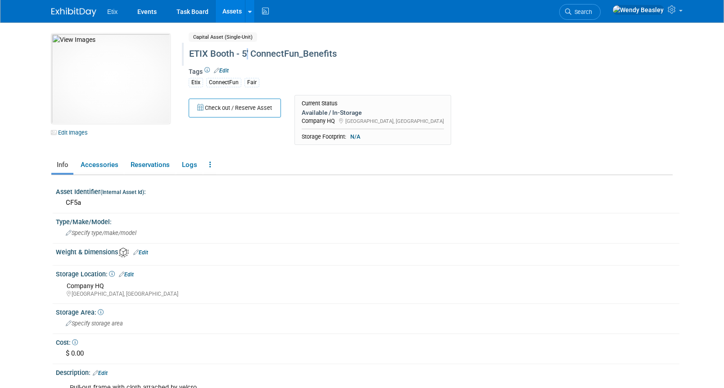
click at [248, 53] on div "ETIX Booth - 5' ConnectFun_Benefits" at bounding box center [392, 54] width 412 height 16
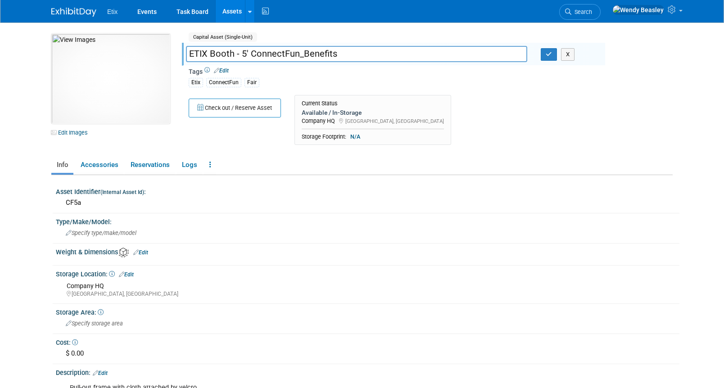
click at [248, 59] on input "ETIX Booth - 5' ConnectFun_Benefits" at bounding box center [356, 54] width 341 height 16
click at [248, 53] on input "ETIX Booth - 5' ConnectFun_Benefits" at bounding box center [356, 54] width 341 height 16
type input "ETIX Booth - 5 ft ConnectFun_Benefits"
click at [551, 53] on icon "button" at bounding box center [549, 54] width 6 height 6
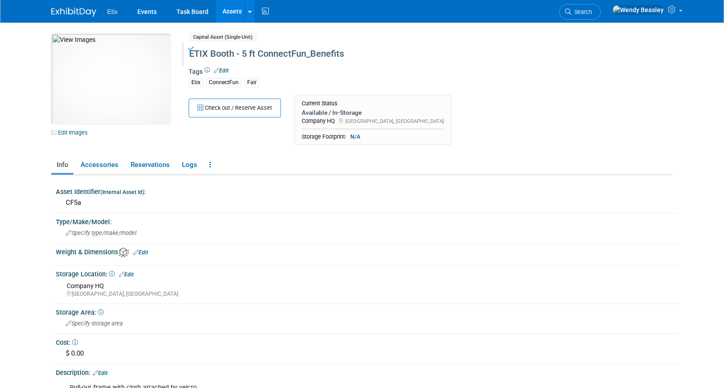
click at [234, 9] on link "Assets" at bounding box center [232, 11] width 33 height 23
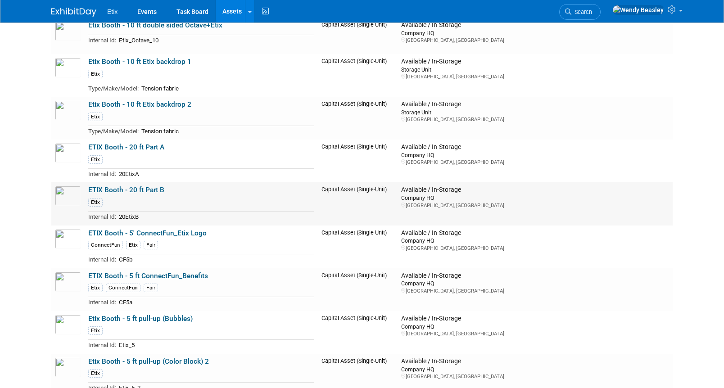
scroll to position [1116, 0]
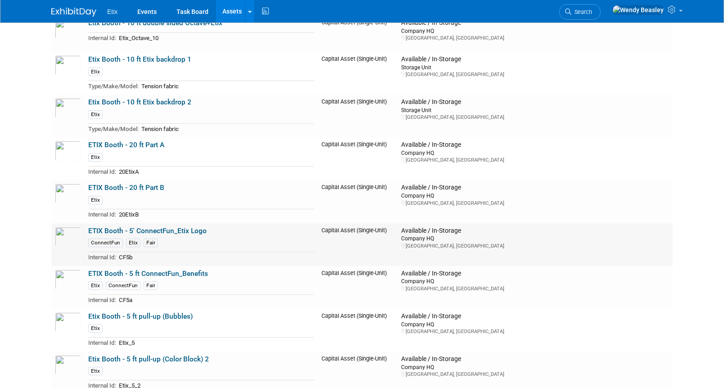
click at [164, 230] on link "ETIX Booth - 5' ConnectFun_Etix Logo" at bounding box center [147, 231] width 118 height 8
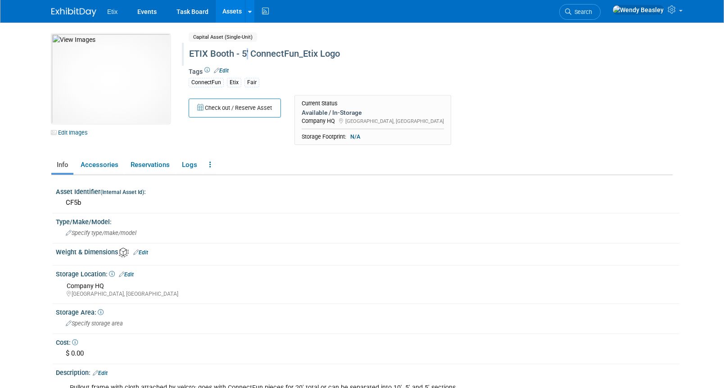
click at [248, 53] on div "ETIX Booth - 5' ConnectFun_Etix Logo" at bounding box center [392, 54] width 412 height 16
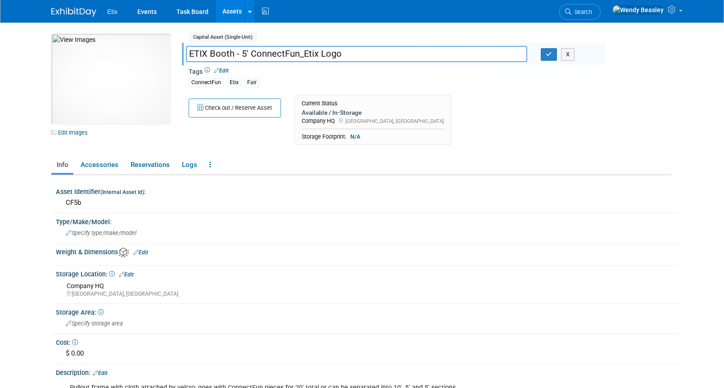
click at [248, 52] on input "ETIX Booth - 5' ConnectFun_Etix Logo" at bounding box center [356, 54] width 341 height 16
type input "ETIX Booth - 5 ft ConnectFun_Etix Logo"
click at [547, 55] on icon "button" at bounding box center [549, 54] width 6 height 6
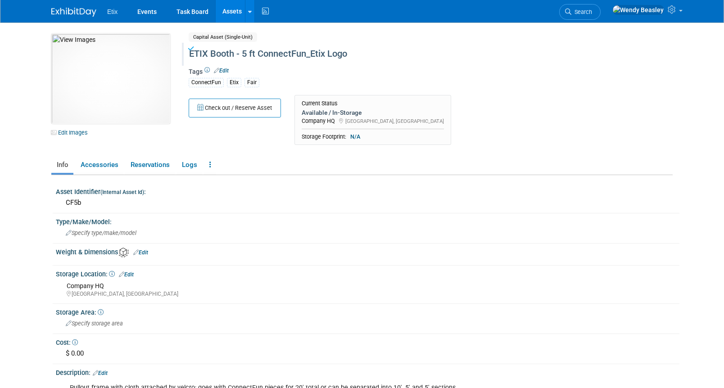
click at [237, 12] on link "Assets" at bounding box center [232, 11] width 33 height 23
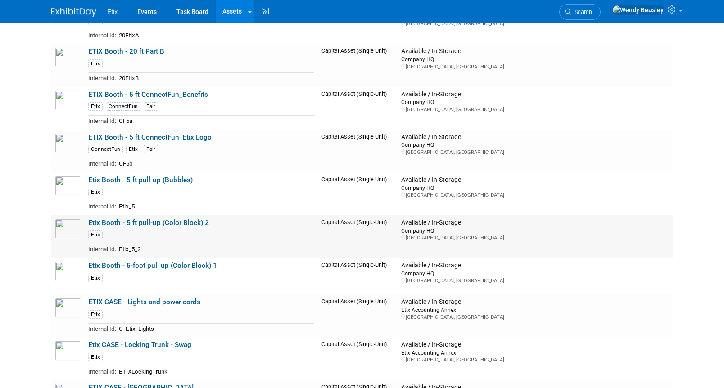
scroll to position [1253, 0]
click at [140, 262] on link "Etix Booth - 5-foot pull up (Color Block) 1" at bounding box center [152, 265] width 129 height 8
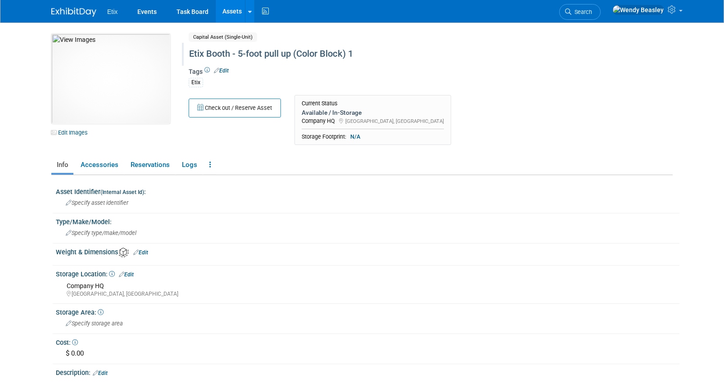
click at [245, 57] on div "Etix Booth - 5-foot pull up (Color Block) 1" at bounding box center [392, 54] width 412 height 16
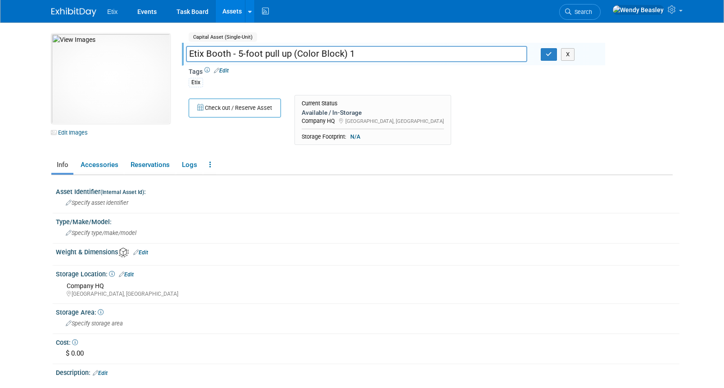
drag, startPoint x: 242, startPoint y: 52, endPoint x: 288, endPoint y: 57, distance: 46.6
click at [288, 57] on input "Etix Booth - 5-foot pull up (Color Block) 1" at bounding box center [356, 54] width 341 height 16
type input "Etix Booth - 5 ft pull-up (Color Block) 1"
click at [549, 55] on icon "button" at bounding box center [549, 54] width 6 height 6
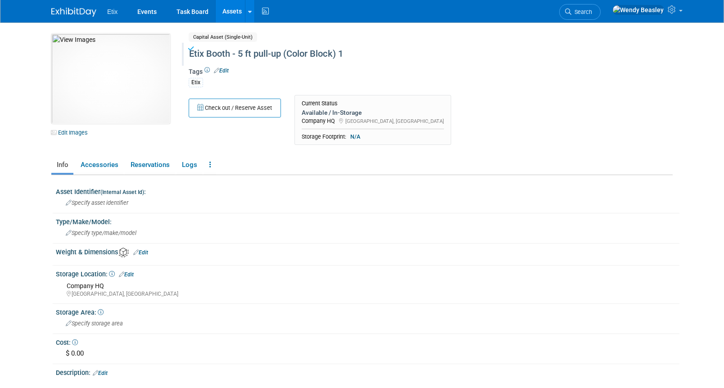
click at [227, 9] on link "Assets" at bounding box center [232, 11] width 33 height 23
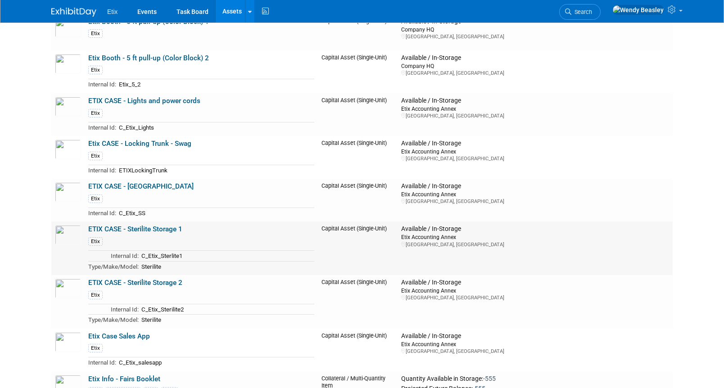
scroll to position [1453, 0]
click at [147, 226] on link "ETIX CASE - Sterilite Storage 1" at bounding box center [135, 230] width 94 height 8
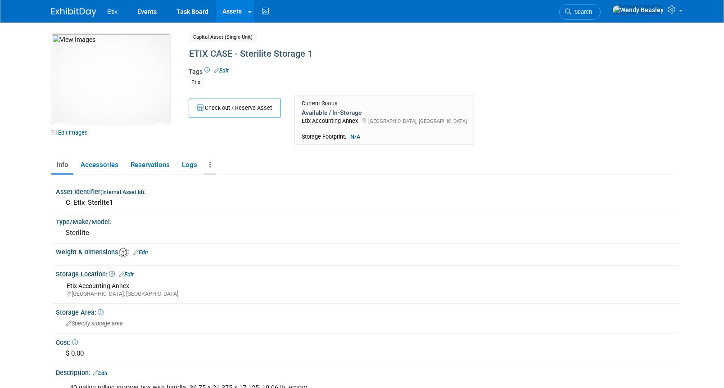
click at [205, 164] on link at bounding box center [210, 165] width 12 height 16
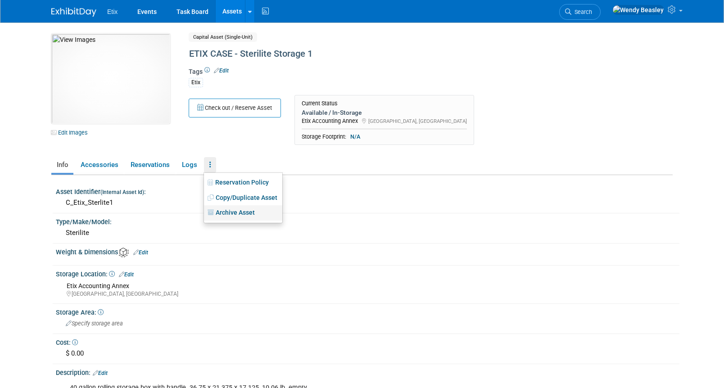
click at [224, 212] on link "Archive Asset" at bounding box center [243, 212] width 78 height 15
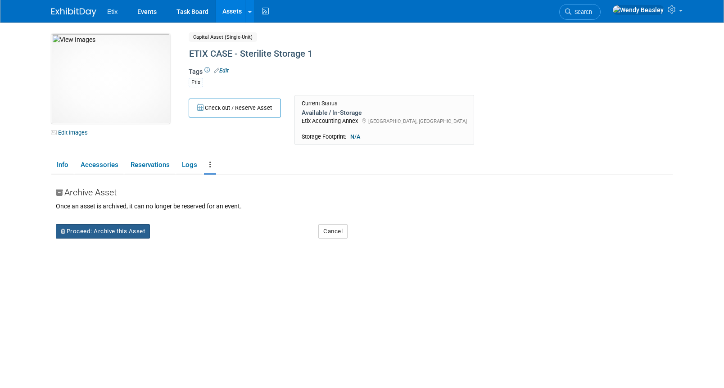
click at [123, 237] on button "Proceed: Archive this Asset" at bounding box center [103, 231] width 94 height 14
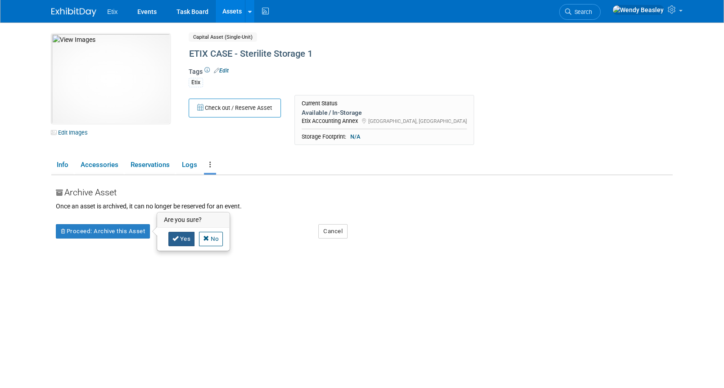
click at [187, 238] on link "Yes" at bounding box center [181, 239] width 27 height 14
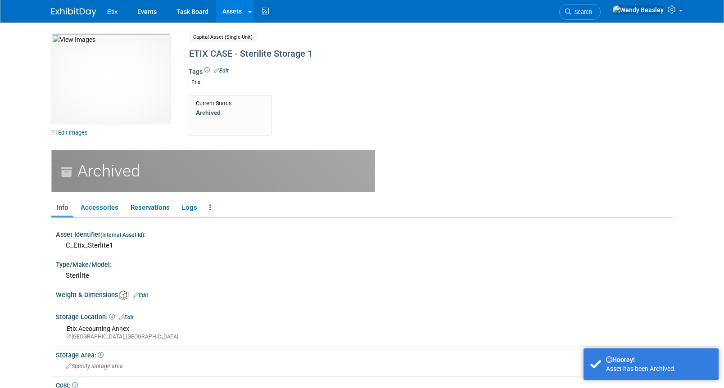
click at [235, 9] on link "Assets" at bounding box center [232, 11] width 33 height 23
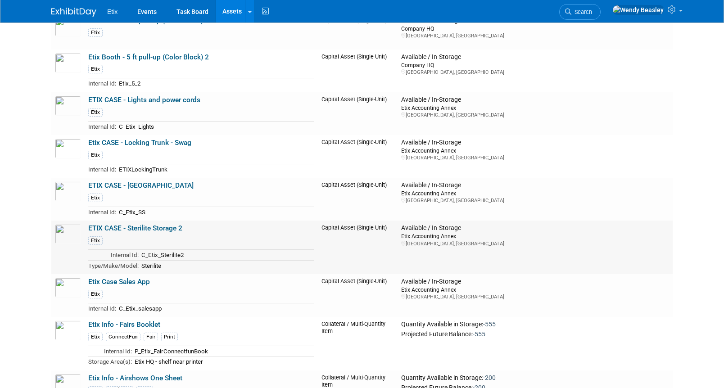
scroll to position [1457, 0]
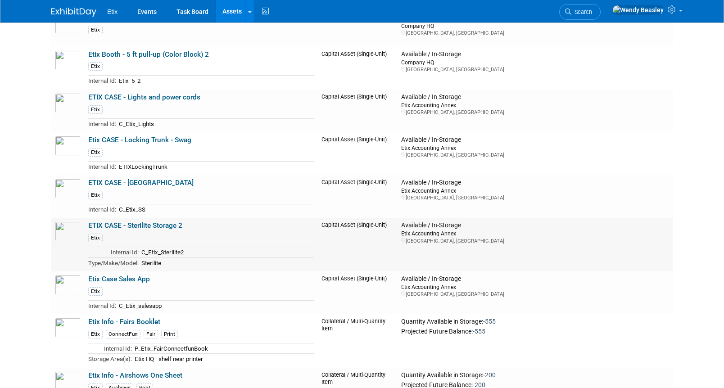
click at [149, 223] on link "ETIX CASE - Sterilite Storage 2" at bounding box center [135, 225] width 94 height 8
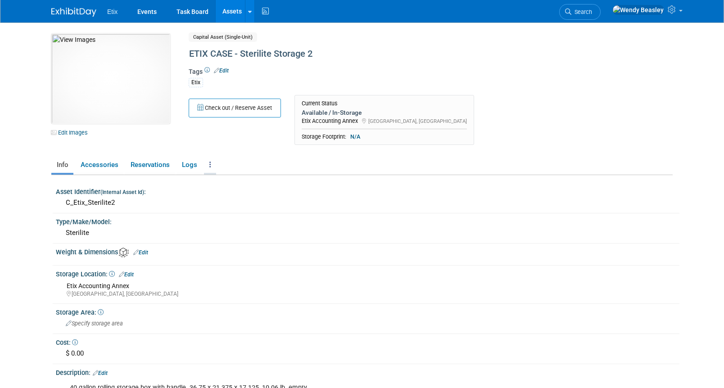
click at [208, 162] on link at bounding box center [210, 165] width 12 height 16
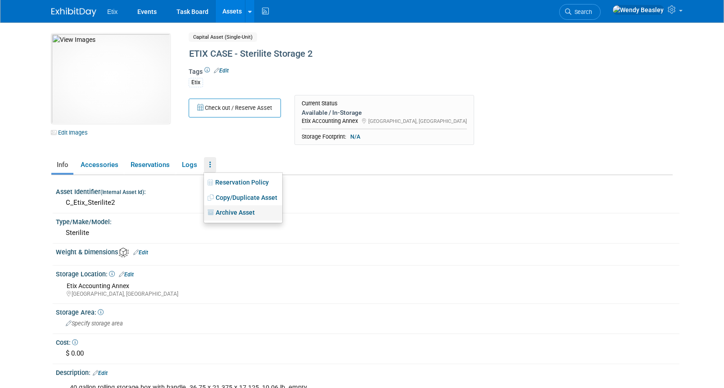
click at [225, 212] on link "Archive Asset" at bounding box center [243, 212] width 78 height 15
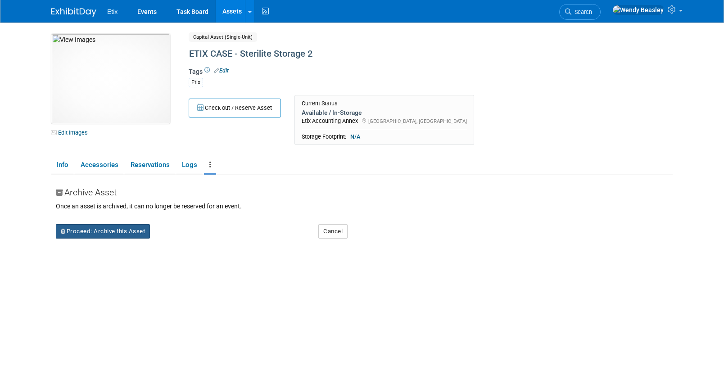
click at [125, 236] on button "Proceed: Archive this Asset" at bounding box center [103, 231] width 94 height 14
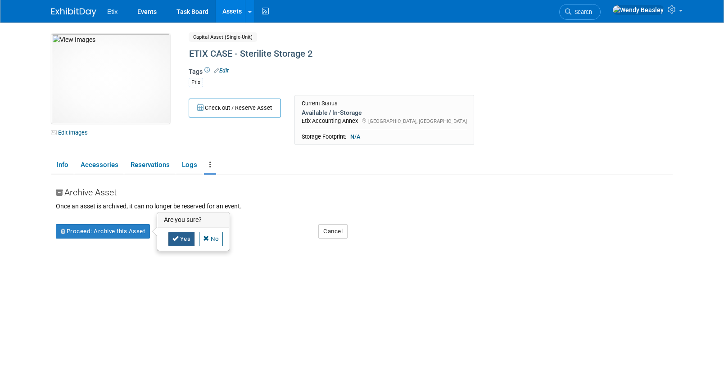
click at [182, 242] on link "Yes" at bounding box center [181, 239] width 27 height 14
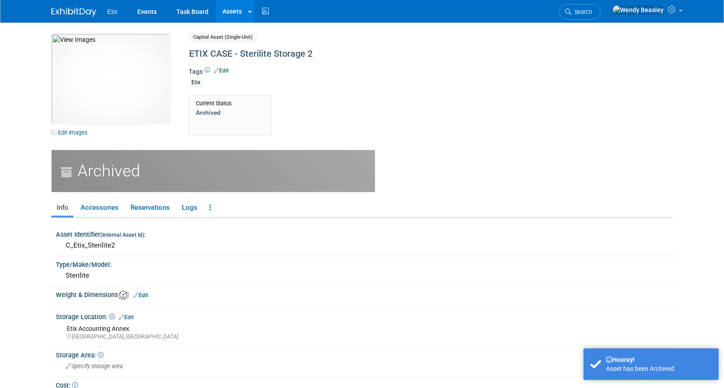
click at [226, 10] on link "Assets" at bounding box center [232, 11] width 33 height 23
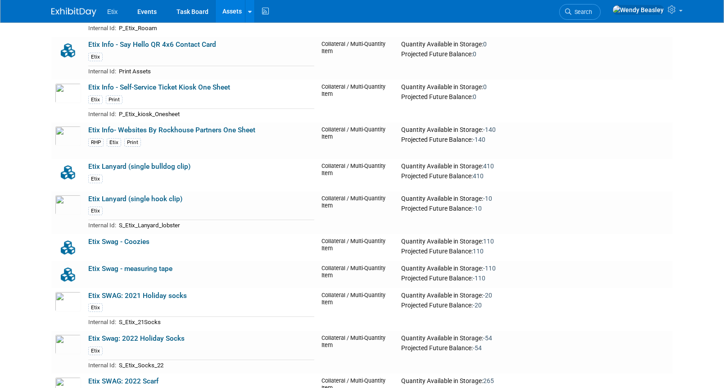
scroll to position [3059, 0]
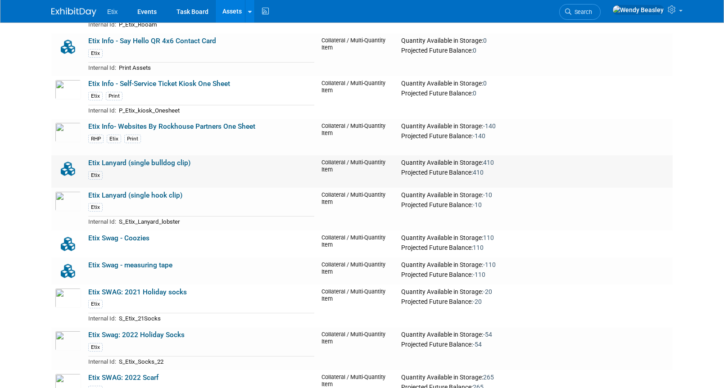
click at [142, 161] on link "Etix Lanyard (single bulldog clip)" at bounding box center [139, 163] width 102 height 8
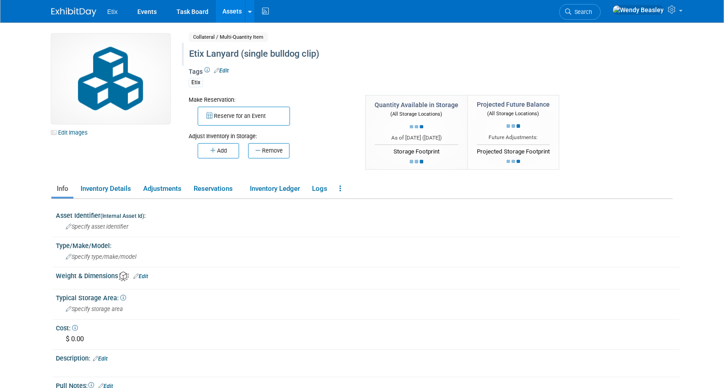
click at [236, 54] on div "Etix Lanyard (single bulldog clip)" at bounding box center [392, 54] width 412 height 16
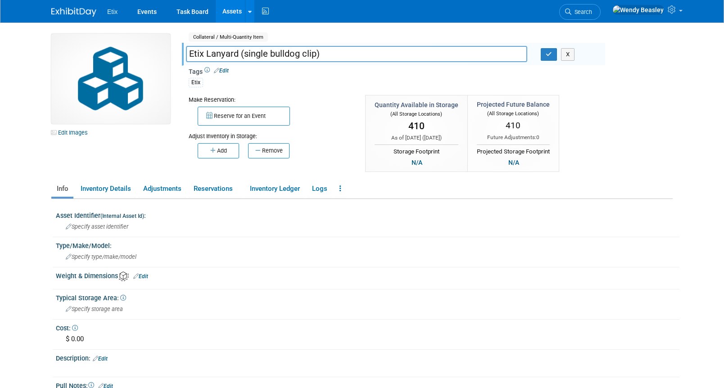
click at [208, 54] on input "Etix Lanyard (single bulldog clip)" at bounding box center [356, 54] width 341 height 16
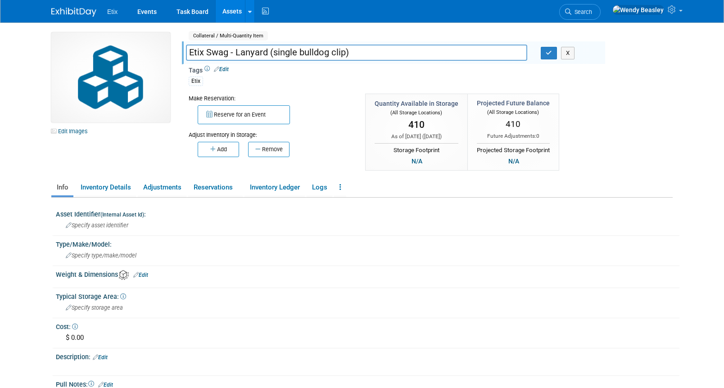
scroll to position [2, 0]
type input "Etix Swag - Lanyard (single bulldog clip)"
drag, startPoint x: 546, startPoint y: 53, endPoint x: 536, endPoint y: 55, distance: 10.5
click at [546, 53] on icon "button" at bounding box center [549, 53] width 6 height 6
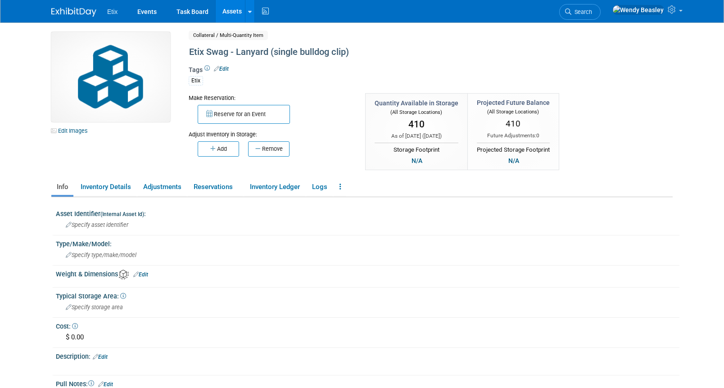
click at [231, 14] on link "Assets" at bounding box center [232, 11] width 33 height 23
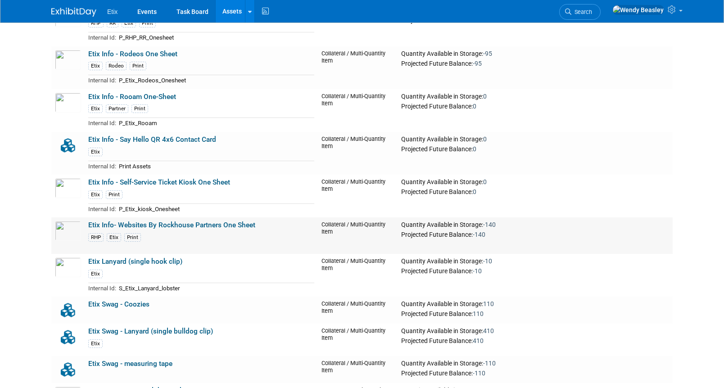
scroll to position [2962, 0]
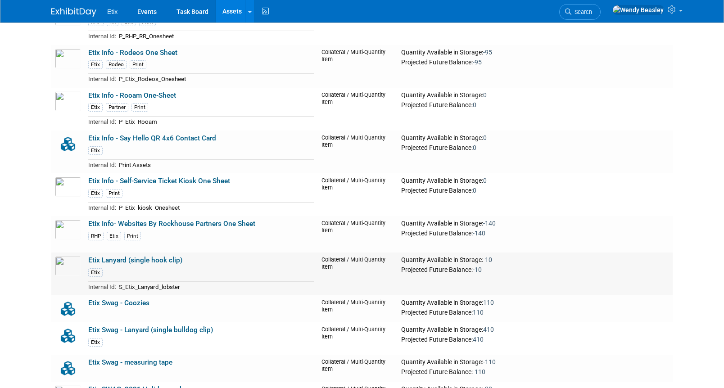
click at [130, 259] on link "Etix Lanyard (single hook clip)" at bounding box center [135, 260] width 94 height 8
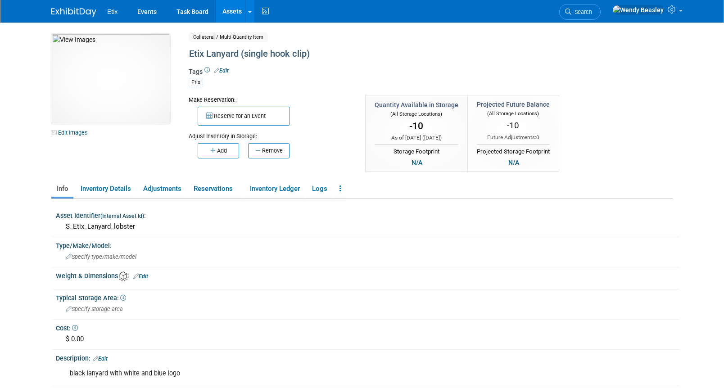
click at [226, 66] on div "Tags Edit Etix" at bounding box center [394, 80] width 410 height 29
click at [215, 55] on div "Etix Lanyard (single hook clip)" at bounding box center [392, 54] width 412 height 16
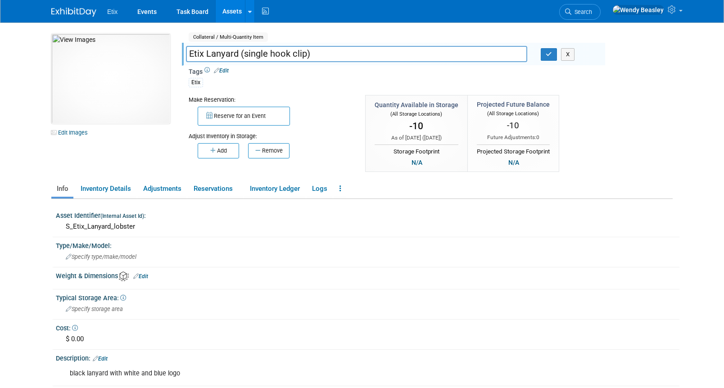
click at [208, 53] on input "Etix Lanyard (single hook clip)" at bounding box center [356, 54] width 341 height 16
type input "Etix Swag - Lanyard (single hook clip)"
click at [546, 56] on icon "button" at bounding box center [549, 54] width 6 height 6
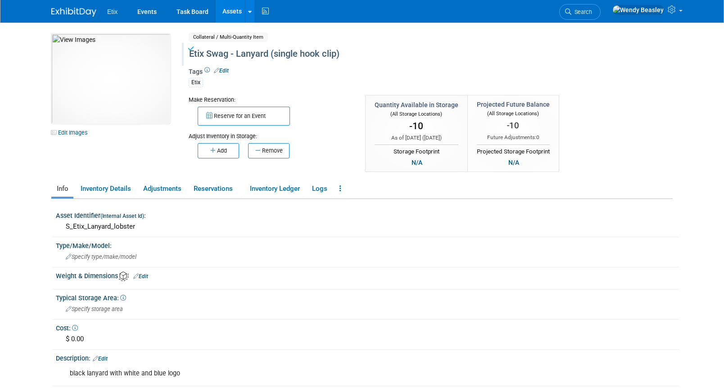
click at [233, 12] on link "Assets" at bounding box center [232, 11] width 33 height 23
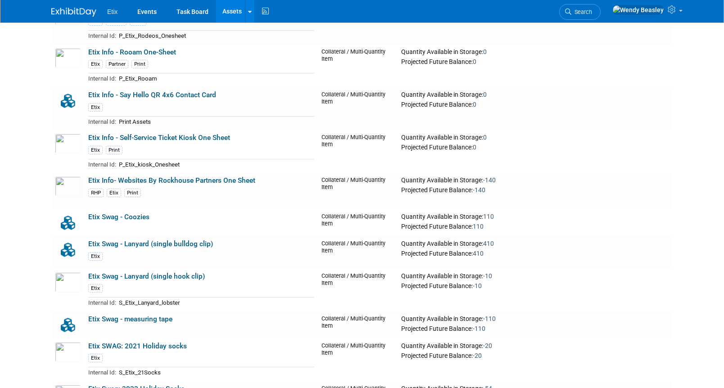
scroll to position [3104, 0]
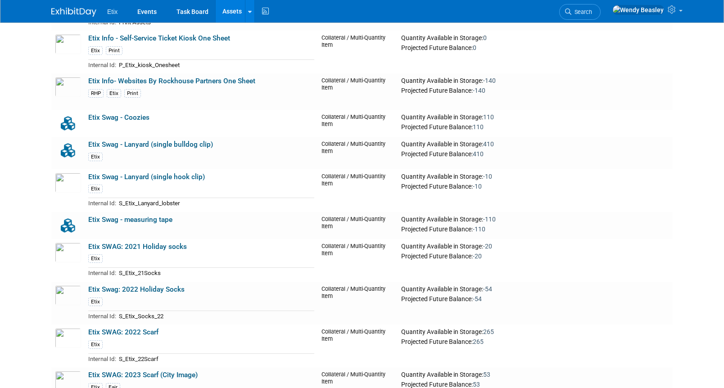
click at [125, 245] on link "Etix SWAG: 2021 Holiday socks" at bounding box center [137, 247] width 99 height 8
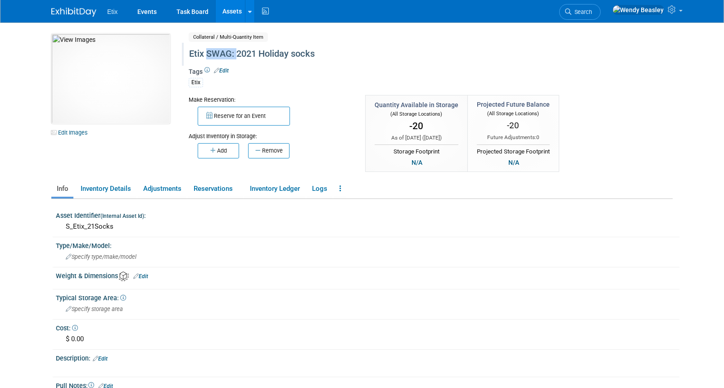
drag, startPoint x: 206, startPoint y: 54, endPoint x: 237, endPoint y: 56, distance: 30.7
click at [237, 56] on div "Etix SWAG: 2021 Holiday socks" at bounding box center [392, 54] width 412 height 16
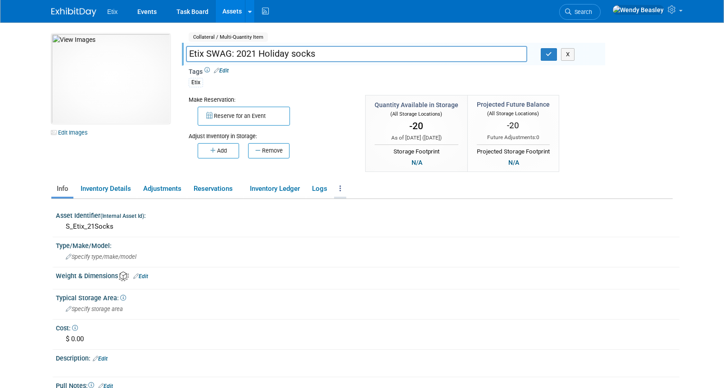
click at [346, 187] on link at bounding box center [340, 189] width 12 height 16
click at [357, 220] on link "Archive Asset" at bounding box center [373, 221] width 78 height 15
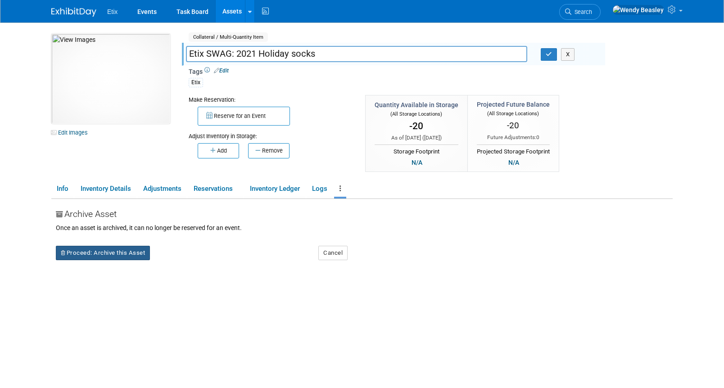
click at [143, 252] on button "Proceed: Archive this Asset" at bounding box center [103, 253] width 94 height 14
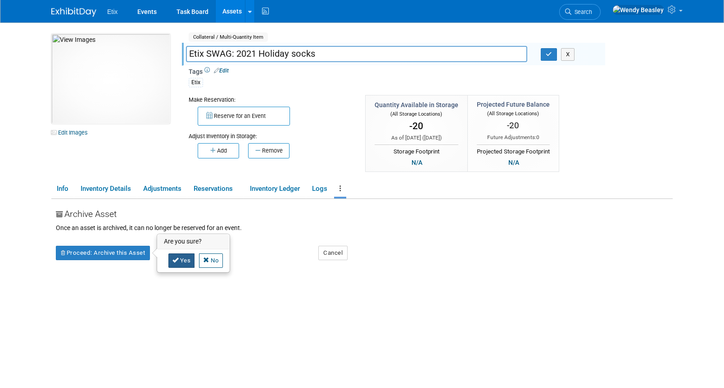
click at [179, 261] on link "Yes" at bounding box center [181, 260] width 27 height 14
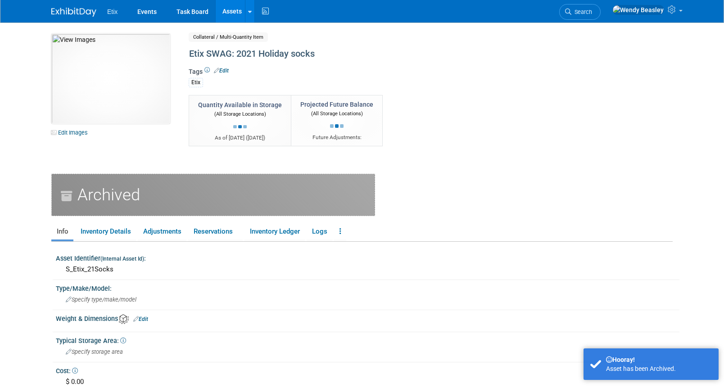
click at [235, 11] on link "Assets" at bounding box center [232, 11] width 33 height 23
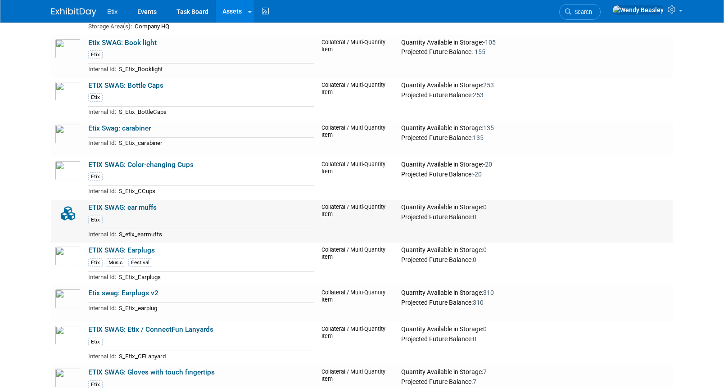
scroll to position [3742, 0]
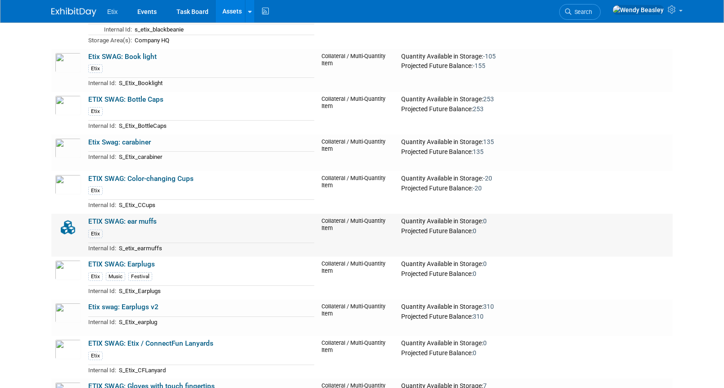
click at [130, 219] on link "ETIX SWAG: ear muffs" at bounding box center [122, 221] width 68 height 8
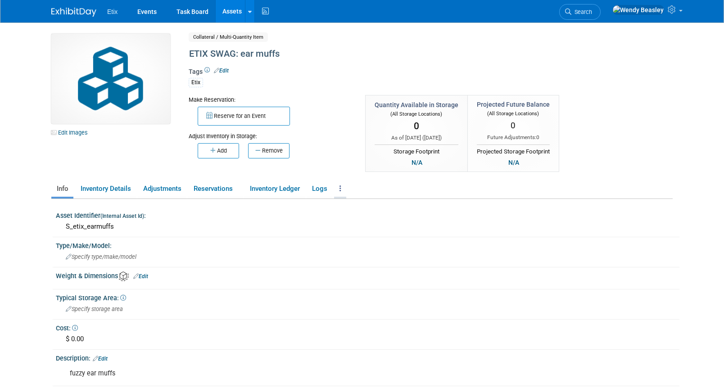
click at [338, 187] on link at bounding box center [340, 189] width 12 height 16
click at [363, 225] on link "Archive Asset" at bounding box center [373, 221] width 78 height 15
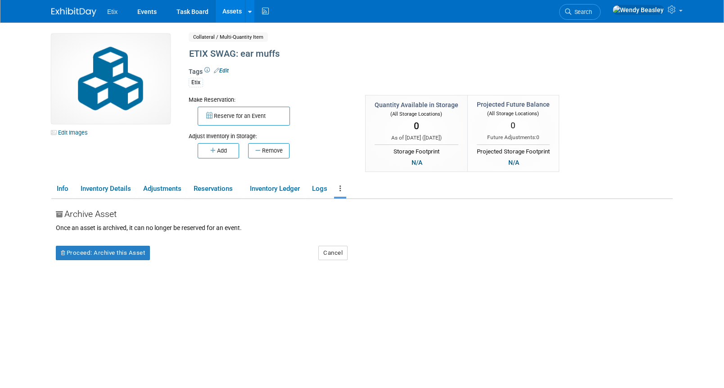
click at [127, 260] on div "Archive Asset Once an asset is archived, it can no longer be reserved for an ev…" at bounding box center [364, 311] width 617 height 225
click at [122, 254] on button "Proceed: Archive this Asset" at bounding box center [103, 253] width 94 height 14
click at [180, 262] on link "Yes" at bounding box center [181, 260] width 27 height 14
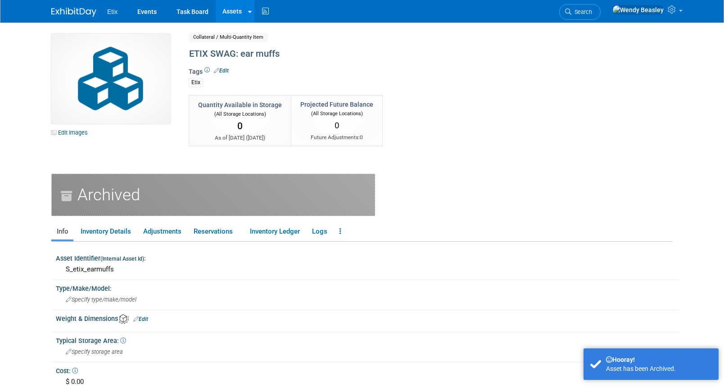
click at [227, 2] on link "Assets" at bounding box center [232, 11] width 33 height 23
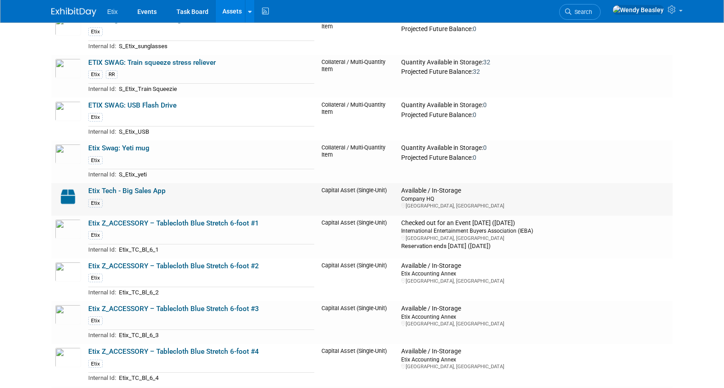
scroll to position [4713, 0]
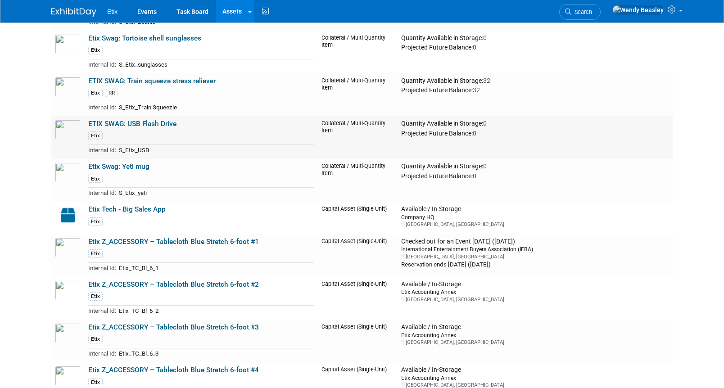
click at [129, 122] on link "ETIX SWAG: USB Flash Drive" at bounding box center [132, 124] width 88 height 8
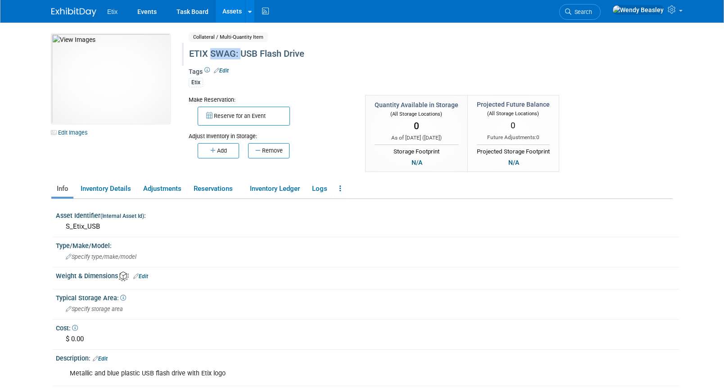
drag, startPoint x: 211, startPoint y: 54, endPoint x: 240, endPoint y: 53, distance: 29.7
click at [240, 53] on div "ETIX SWAG: USB Flash Drive" at bounding box center [392, 54] width 412 height 16
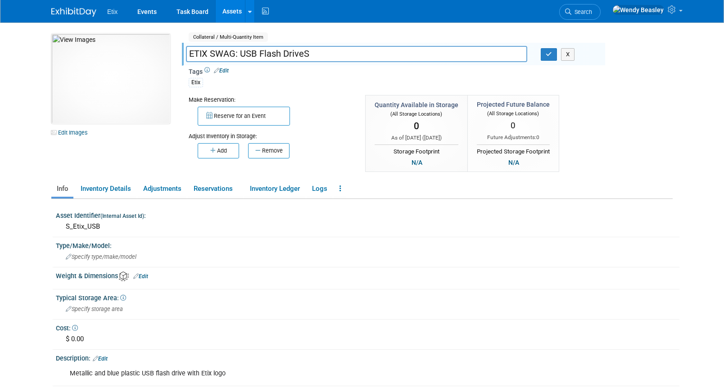
drag, startPoint x: 240, startPoint y: 53, endPoint x: 212, endPoint y: 57, distance: 28.2
click at [212, 57] on input "ETIX SWAG: USB Flash DriveS" at bounding box center [356, 54] width 341 height 16
drag, startPoint x: 304, startPoint y: 54, endPoint x: 312, endPoint y: 53, distance: 7.7
click at [312, 53] on input "ETIX Swag - USB Flash DriveS" at bounding box center [356, 54] width 341 height 16
type input "ETIX Swag - USB Flash Drive"
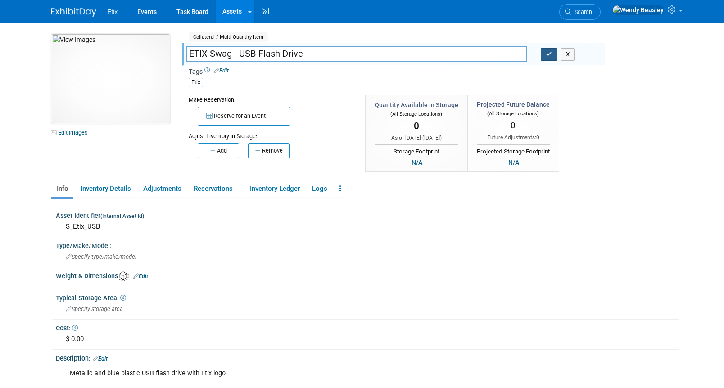
click at [548, 56] on icon "button" at bounding box center [549, 54] width 6 height 6
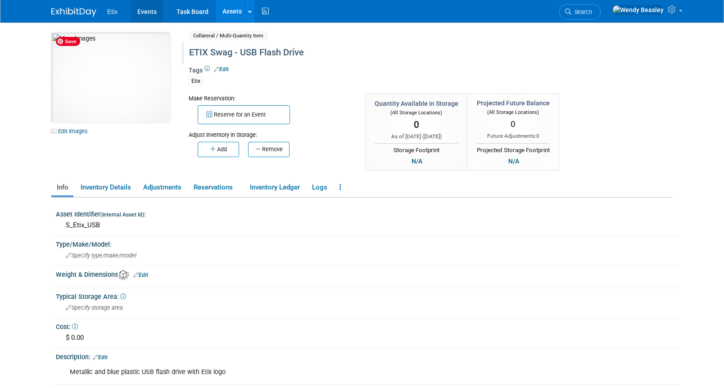
scroll to position [2, 0]
click at [239, 13] on link "Assets" at bounding box center [232, 11] width 33 height 23
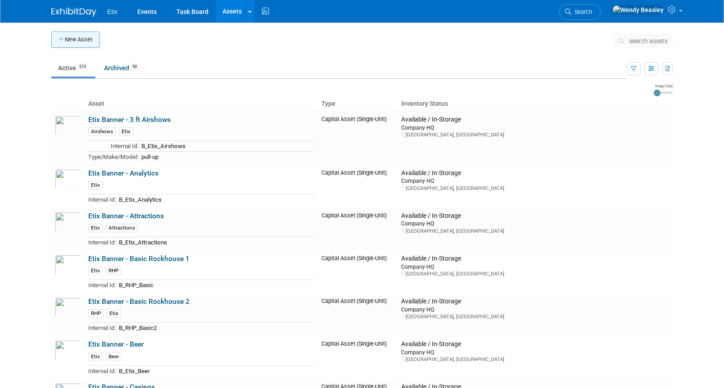
click at [70, 42] on button "New Asset" at bounding box center [75, 40] width 48 height 16
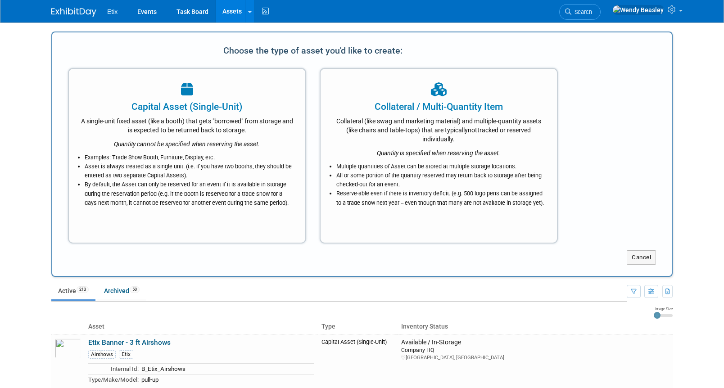
click at [183, 91] on icon at bounding box center [187, 90] width 12 height 14
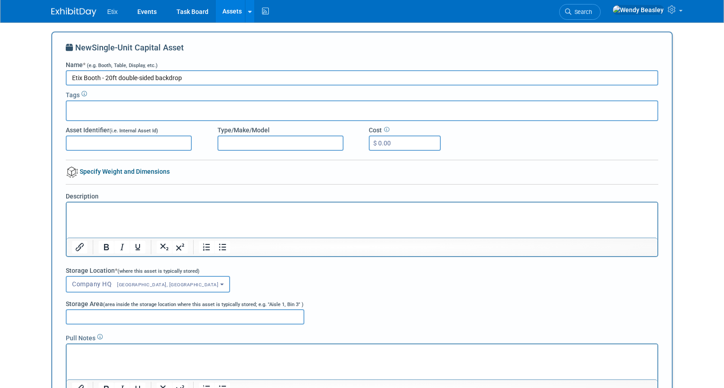
type input "Etix Booth - 20ft double-sided backdrop"
click at [133, 211] on p "Rich Text Area. Press ALT-0 for help." at bounding box center [362, 210] width 580 height 9
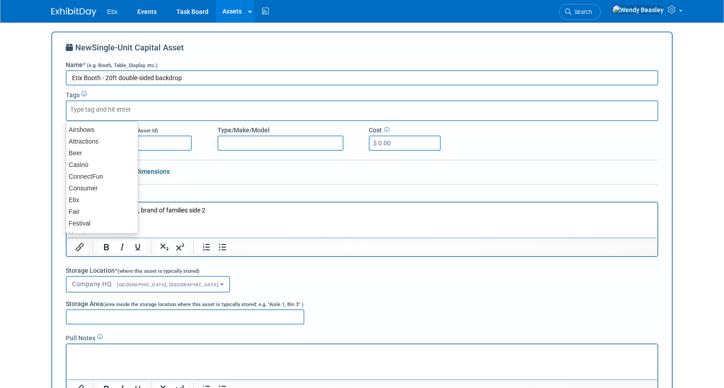
click at [82, 110] on input "text" at bounding box center [106, 109] width 72 height 9
click at [93, 200] on div "Etix" at bounding box center [102, 200] width 72 height 13
type input "Etix"
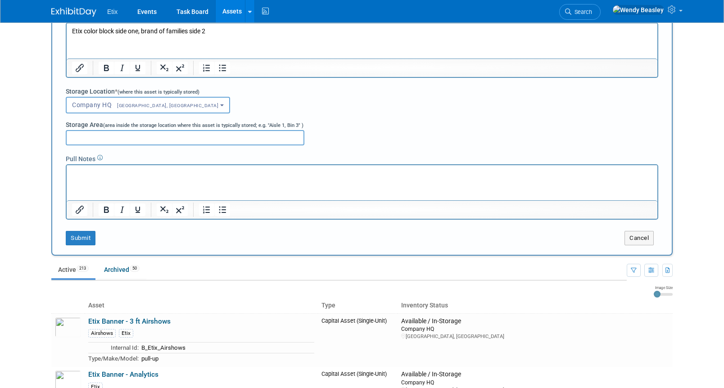
scroll to position [185, 0]
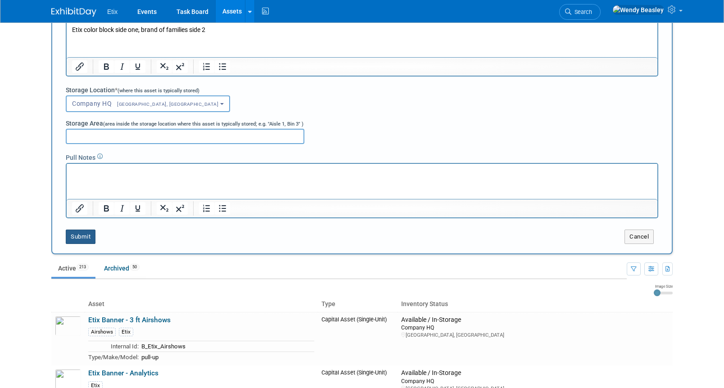
click at [89, 239] on button "Submit" at bounding box center [81, 237] width 30 height 14
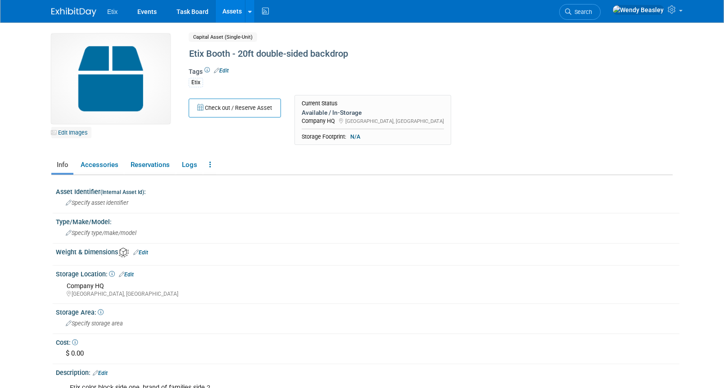
click at [75, 130] on link "Edit Images" at bounding box center [71, 132] width 40 height 11
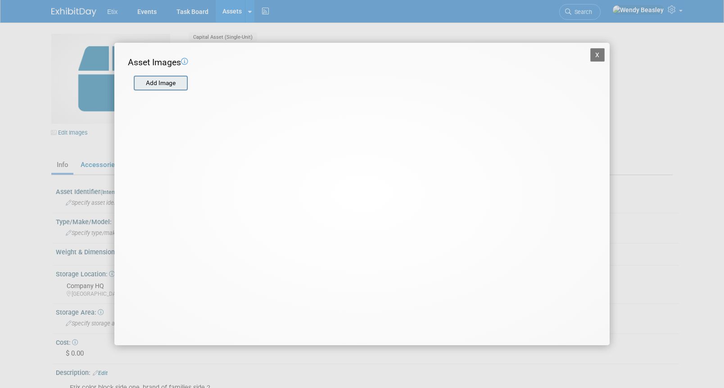
click at [165, 85] on input "file" at bounding box center [133, 84] width 107 height 14
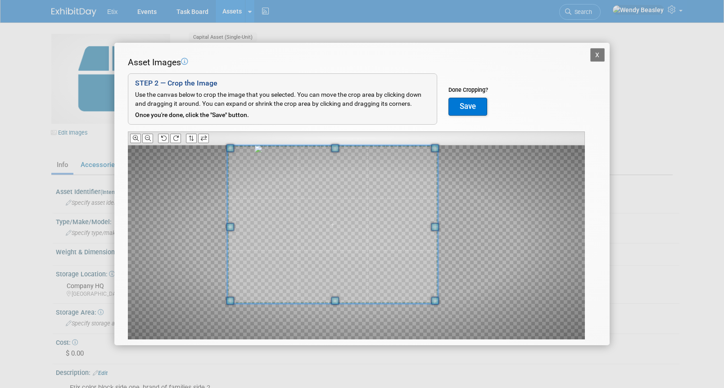
click at [271, 148] on div at bounding box center [332, 224] width 210 height 158
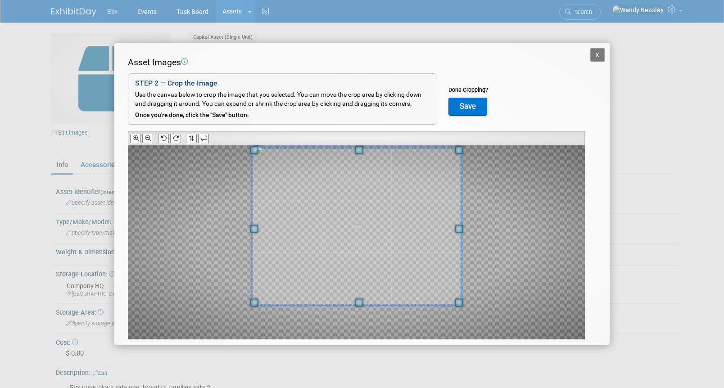
click at [312, 169] on span at bounding box center [357, 226] width 210 height 158
click at [464, 101] on button "Save" at bounding box center [467, 107] width 39 height 18
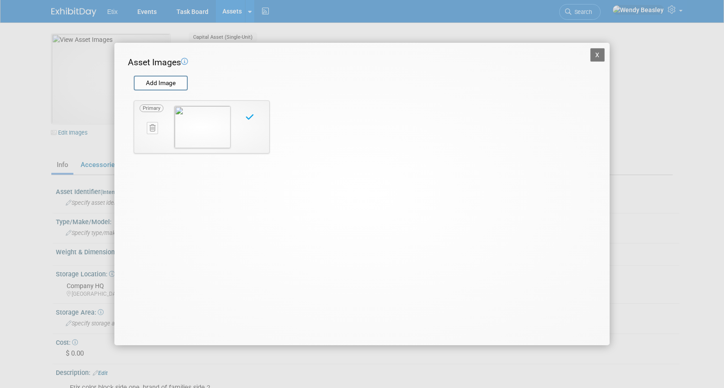
click at [594, 54] on button "X" at bounding box center [597, 55] width 14 height 14
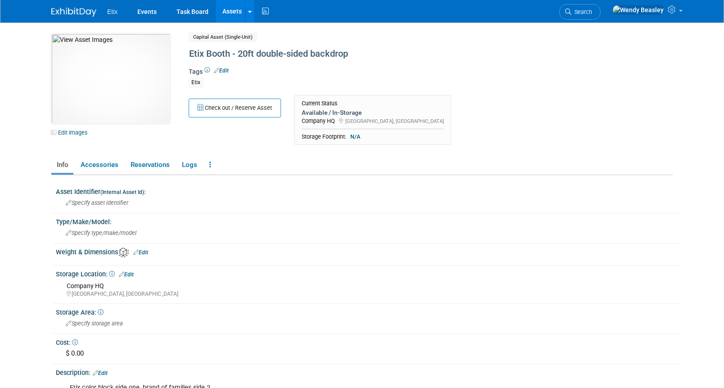
click at [229, 9] on link "Assets" at bounding box center [232, 11] width 33 height 23
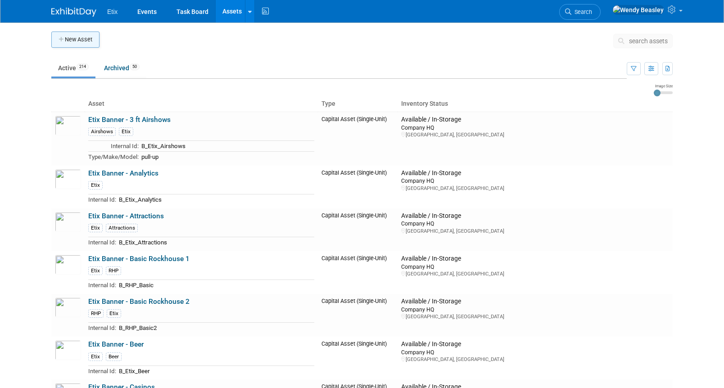
click at [83, 41] on button "New Asset" at bounding box center [75, 40] width 48 height 16
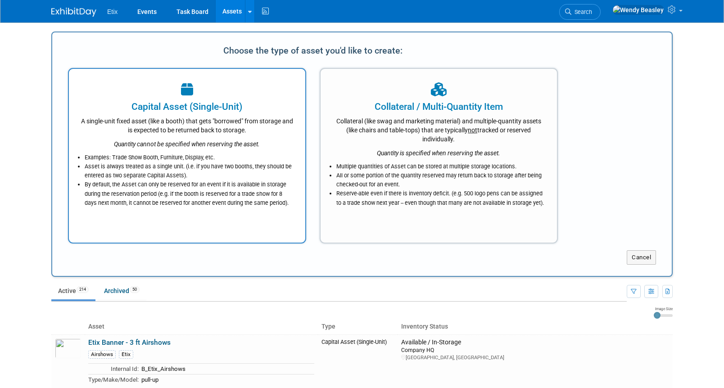
click at [186, 90] on icon at bounding box center [187, 90] width 12 height 14
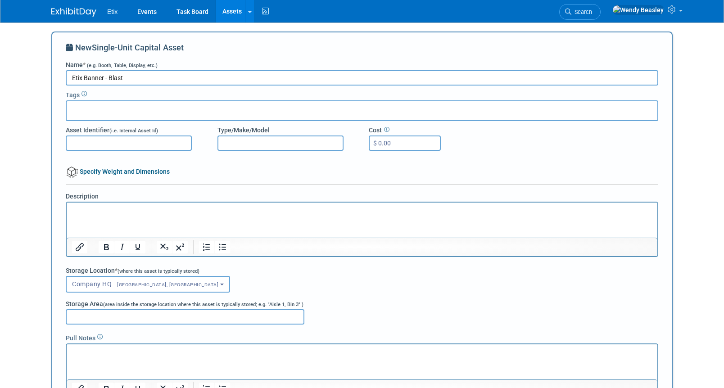
type input "Etix Banner - Blast"
click at [124, 106] on input "text" at bounding box center [106, 109] width 72 height 9
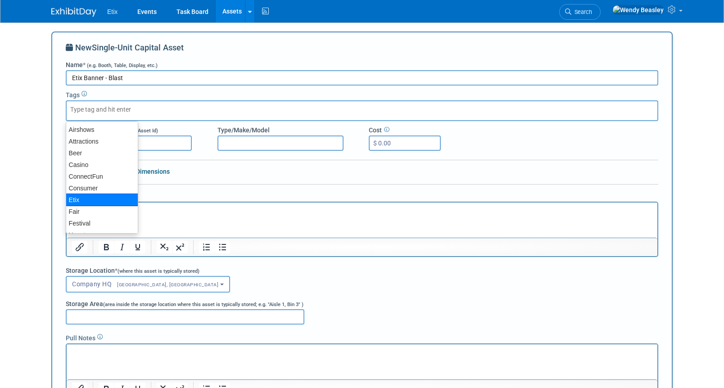
click at [78, 199] on div "Etix" at bounding box center [102, 200] width 72 height 13
type input "Etix"
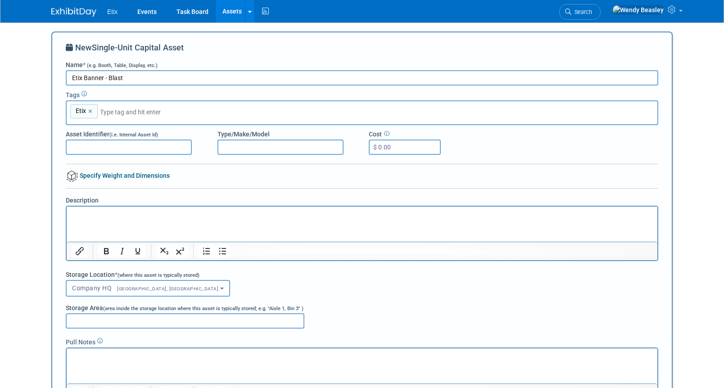
click at [135, 113] on input "text" at bounding box center [163, 112] width 126 height 9
type input "Blast"
type input "Etix, Blast"
click at [114, 212] on p "Rich Text Area. Press ALT-0 for help." at bounding box center [362, 214] width 580 height 9
click at [154, 78] on input "Etix Banner - Blast" at bounding box center [362, 77] width 592 height 15
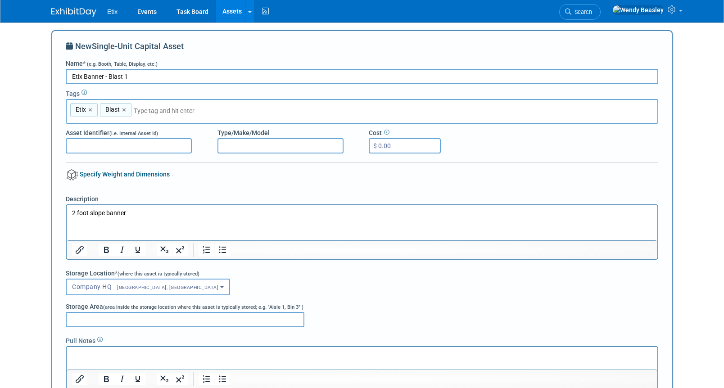
scroll to position [2, 0]
drag, startPoint x: 126, startPoint y: 77, endPoint x: 131, endPoint y: 78, distance: 5.0
click at [131, 78] on input "Etix Banner - Blast 1" at bounding box center [362, 75] width 592 height 15
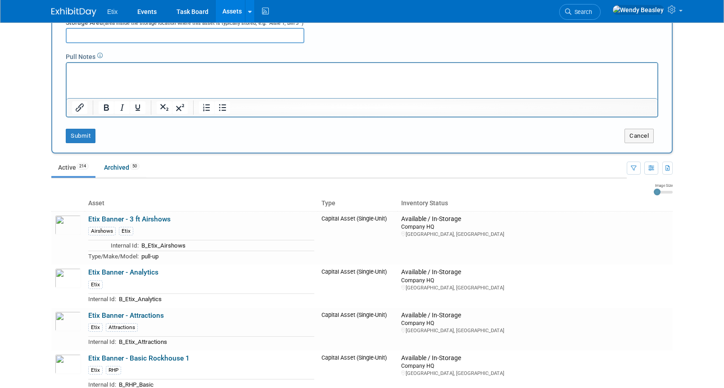
scroll to position [286, 0]
type input "Etix Banner - Blast (1)"
click at [75, 133] on button "Submit" at bounding box center [81, 135] width 30 height 14
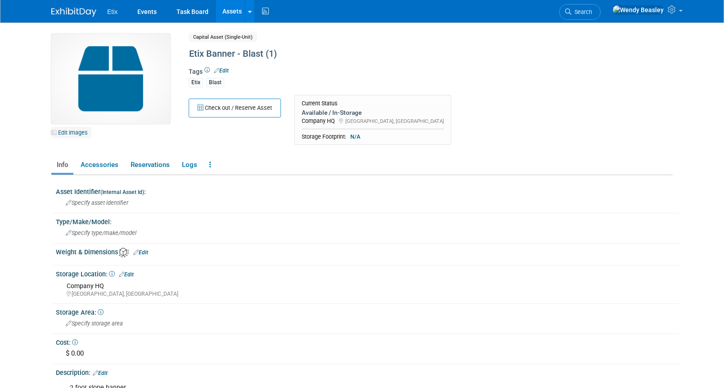
click at [83, 132] on link "Edit Images" at bounding box center [71, 132] width 40 height 11
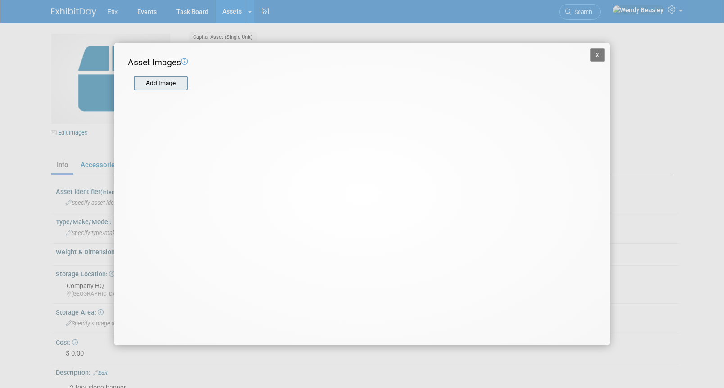
click at [172, 83] on input "file" at bounding box center [133, 84] width 107 height 14
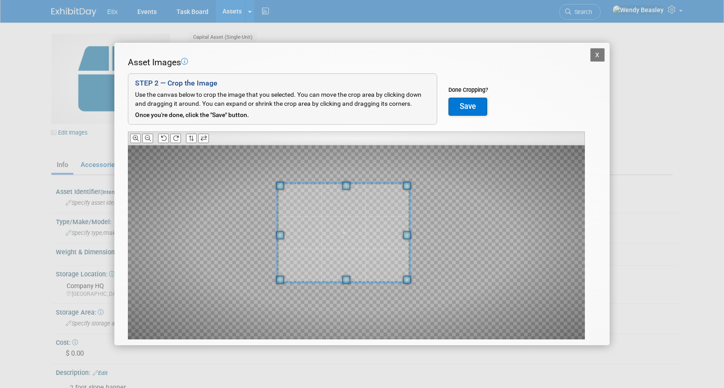
click at [300, 183] on div at bounding box center [343, 232] width 132 height 99
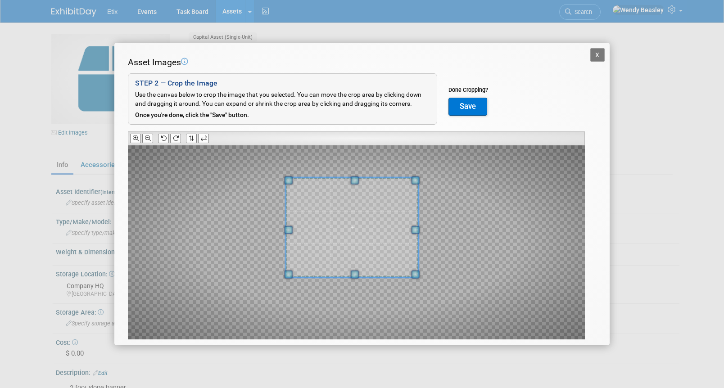
click at [311, 188] on span at bounding box center [352, 227] width 132 height 99
click at [422, 304] on div at bounding box center [356, 242] width 457 height 194
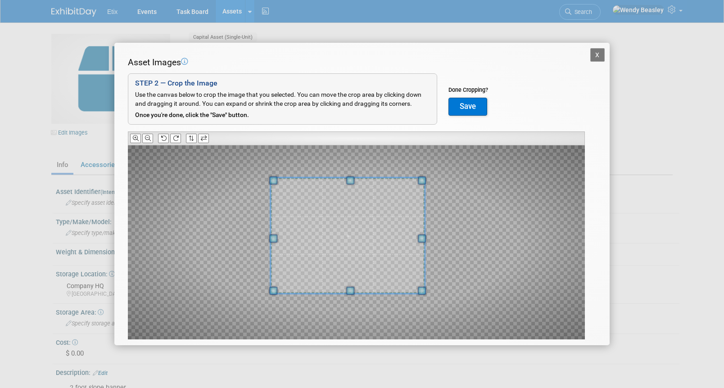
click at [272, 295] on div at bounding box center [356, 242] width 457 height 194
click at [470, 106] on button "Save" at bounding box center [467, 107] width 39 height 18
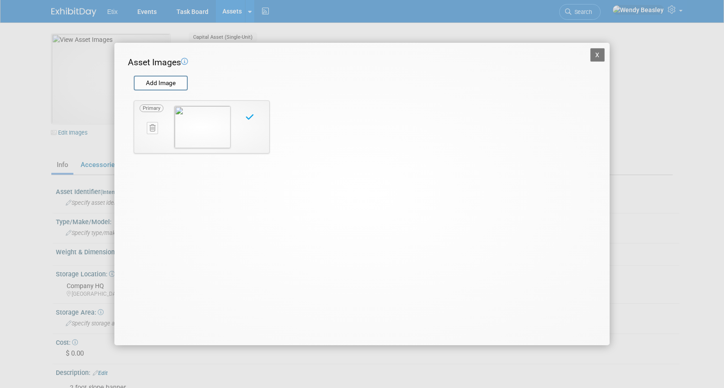
click at [600, 53] on button "X" at bounding box center [597, 55] width 14 height 14
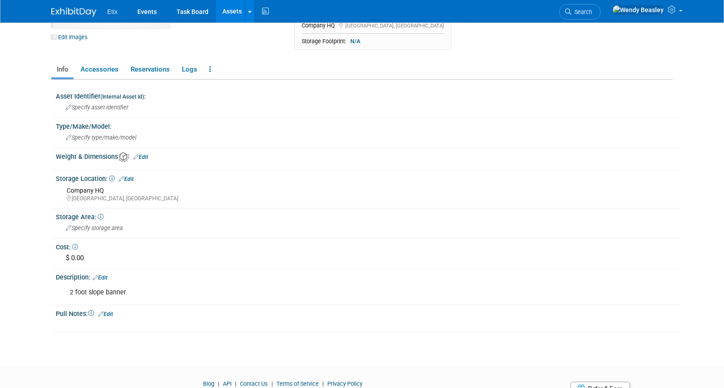
scroll to position [99, 0]
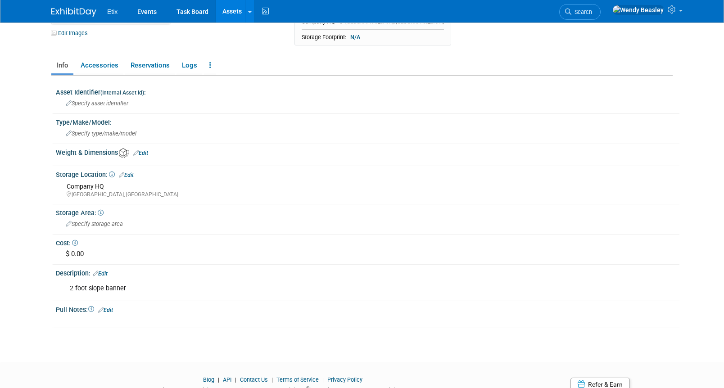
click at [107, 274] on link "Edit" at bounding box center [100, 274] width 15 height 6
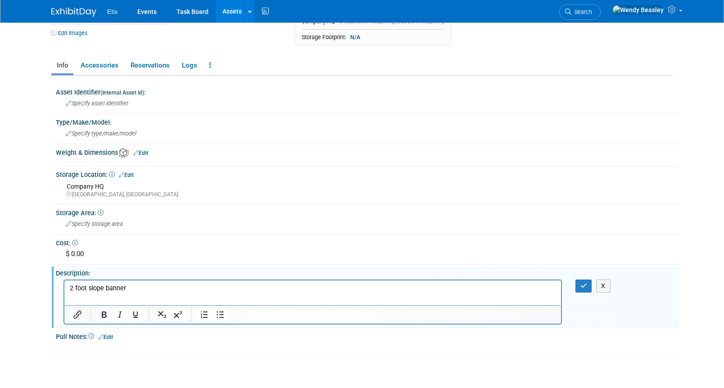
scroll to position [0, 0]
click at [135, 284] on p "2 foot slope banner" at bounding box center [313, 288] width 486 height 9
drag, startPoint x: 89, startPoint y: 289, endPoint x: 104, endPoint y: 289, distance: 15.3
click at [104, 289] on p "2 foot slope banner; Blast brand, no year, same art both sides" at bounding box center [313, 288] width 486 height 9
click at [582, 284] on icon "button" at bounding box center [583, 286] width 7 height 6
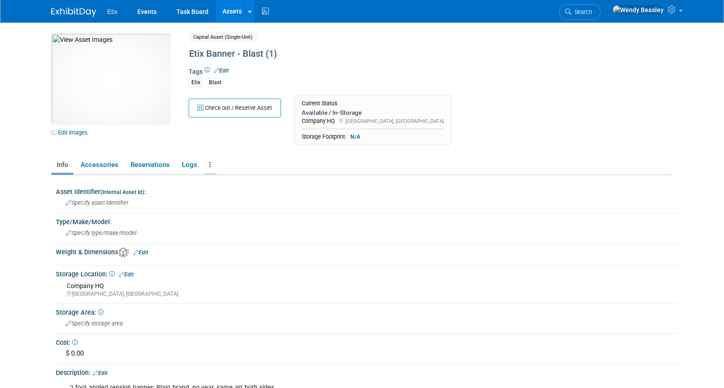
click at [212, 165] on link at bounding box center [210, 165] width 12 height 16
click at [223, 197] on link "Copy/Duplicate Asset" at bounding box center [243, 197] width 78 height 15
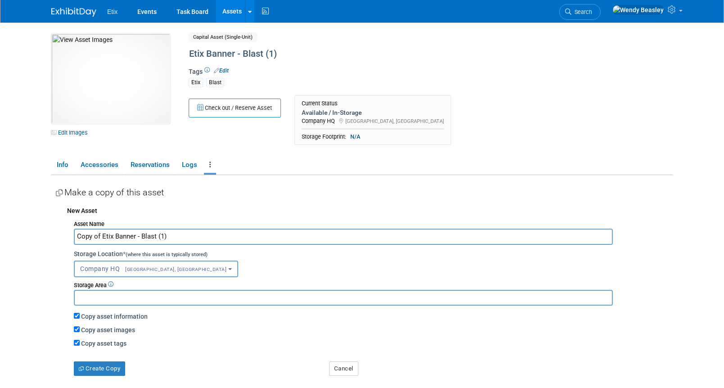
click at [162, 238] on input "Copy of Etix Banner - Blast (1)" at bounding box center [343, 237] width 539 height 16
drag, startPoint x: 103, startPoint y: 237, endPoint x: 68, endPoint y: 238, distance: 34.7
click at [68, 238] on div "Asset Name Copy of Etix Banner - Blast (2) Storage Location * (where this asset…" at bounding box center [369, 296] width 605 height 158
type input "Etix Banner - Blast (2)"
click at [109, 366] on button "Create Copy" at bounding box center [99, 368] width 51 height 14
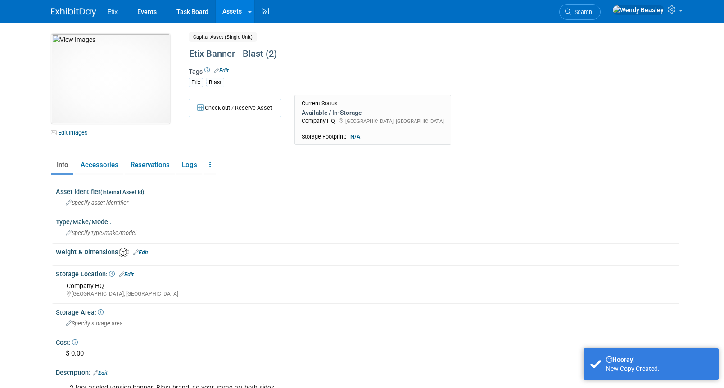
click at [226, 10] on link "Assets" at bounding box center [232, 11] width 33 height 23
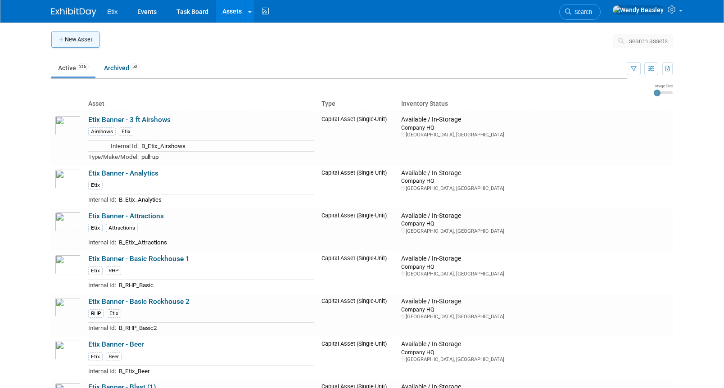
click at [80, 37] on button "New Asset" at bounding box center [75, 40] width 48 height 16
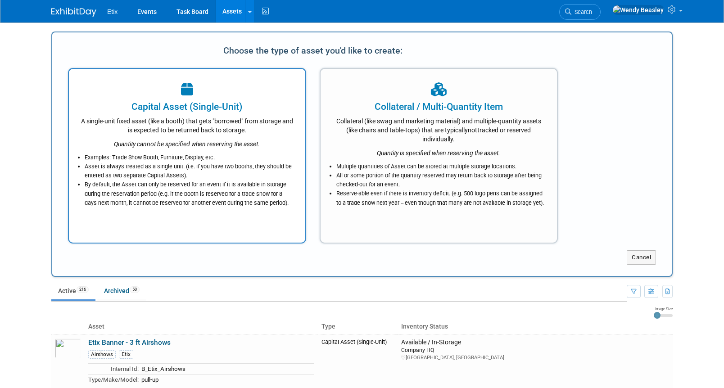
click at [185, 96] on icon at bounding box center [187, 90] width 12 height 14
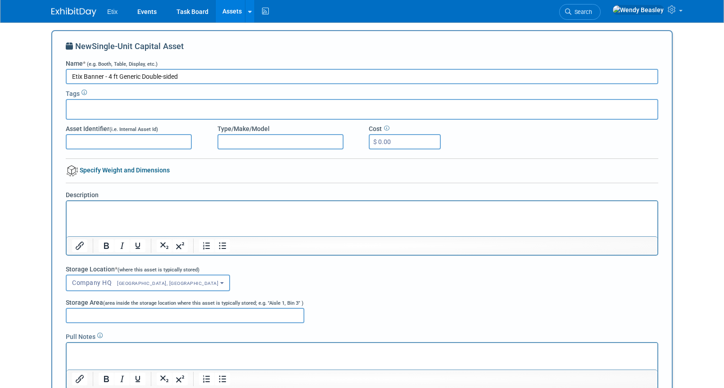
scroll to position [2, 0]
type input "Etix Banner - 4 ft Generic Double-sided"
click at [161, 112] on div at bounding box center [362, 109] width 592 height 21
type input "Eetix"
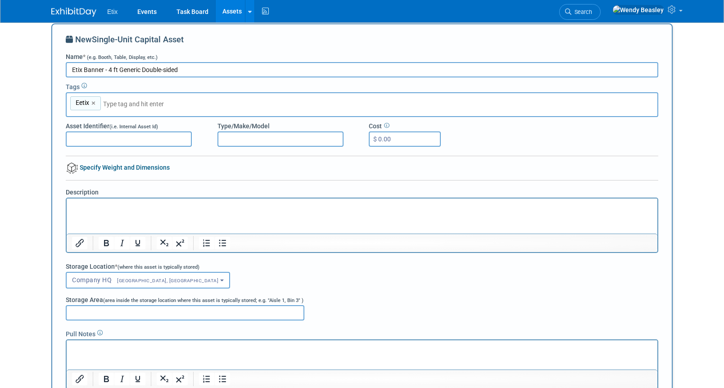
scroll to position [15, 0]
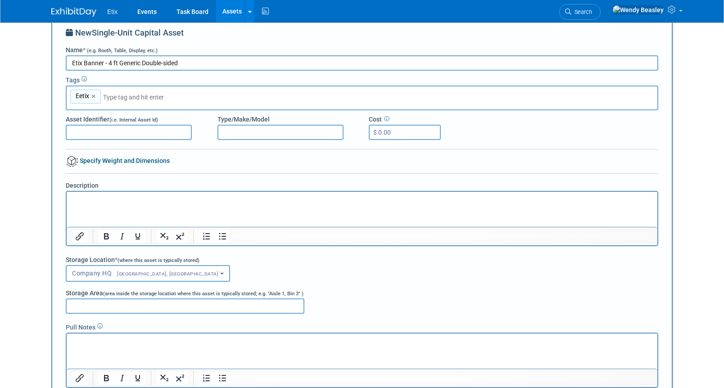
click at [94, 94] on link "×" at bounding box center [94, 96] width 6 height 10
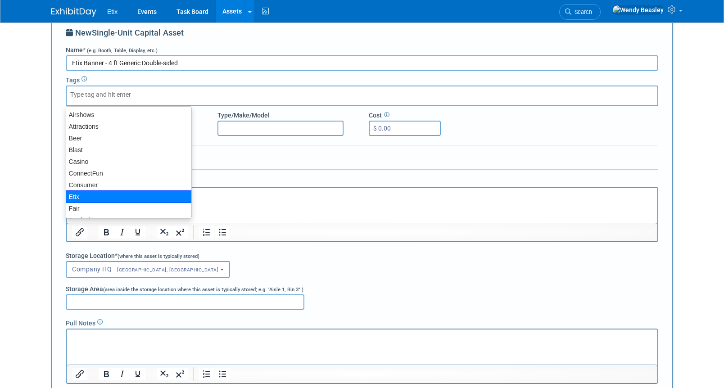
click at [80, 194] on div "Etix" at bounding box center [129, 196] width 126 height 13
type input "Etix"
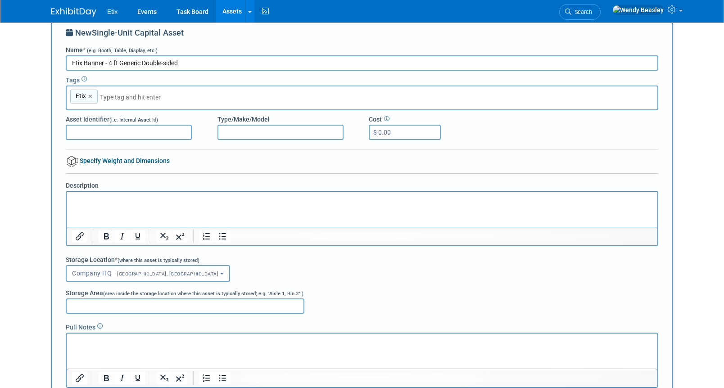
click at [315, 191] on html at bounding box center [362, 197] width 591 height 13
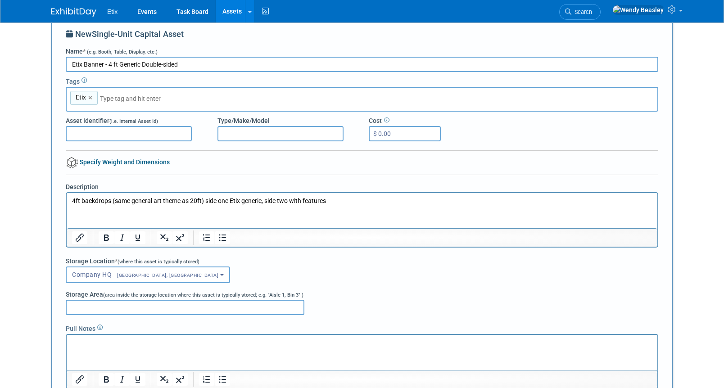
scroll to position [13, 0]
drag, startPoint x: 81, startPoint y: 201, endPoint x: 206, endPoint y: 201, distance: 124.7
click at [206, 201] on p "4ft backdrops (same general art theme as 20ft) side one Etix generic, side two …" at bounding box center [362, 201] width 580 height 9
drag, startPoint x: 206, startPoint y: 201, endPoint x: 54, endPoint y: 200, distance: 152.1
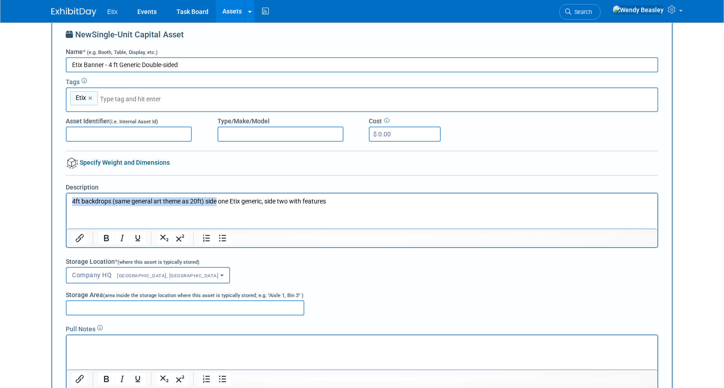
click at [67, 200] on html "4ft backdrops (same general art theme as 20ft) side one Etix generic, side two …" at bounding box center [362, 199] width 591 height 13
drag, startPoint x: 98, startPoint y: 203, endPoint x: 118, endPoint y: 204, distance: 20.7
click at [118, 204] on p "one Etix generic, side two with features" at bounding box center [362, 201] width 580 height 9
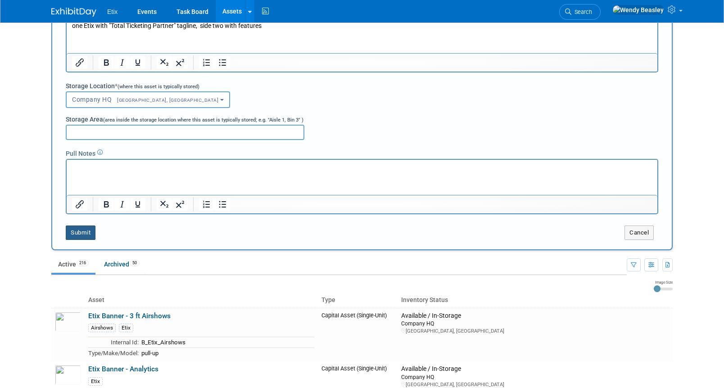
scroll to position [189, 0]
click at [85, 230] on button "Submit" at bounding box center [81, 232] width 30 height 14
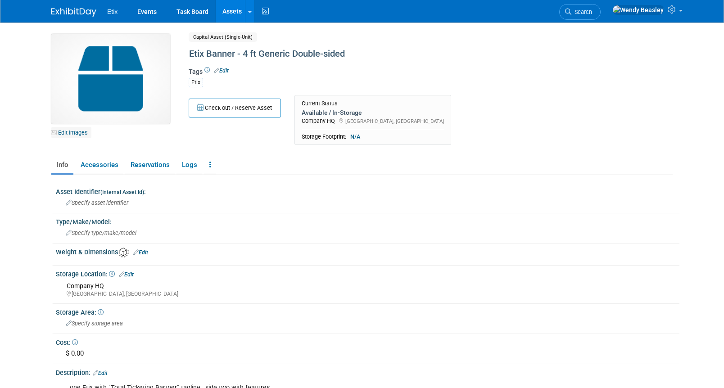
click at [72, 135] on link "Edit Images" at bounding box center [71, 132] width 40 height 11
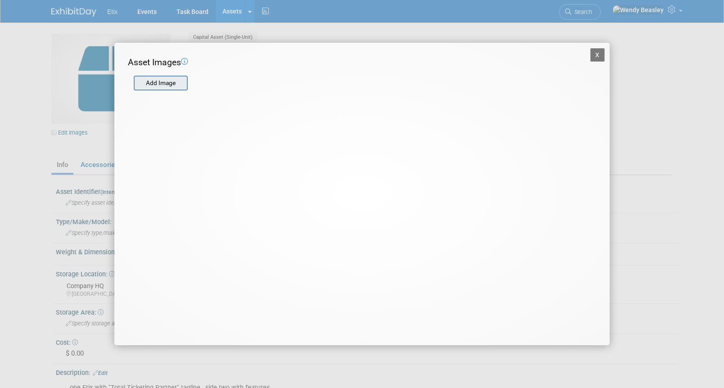
click at [177, 87] on input "file" at bounding box center [133, 84] width 107 height 14
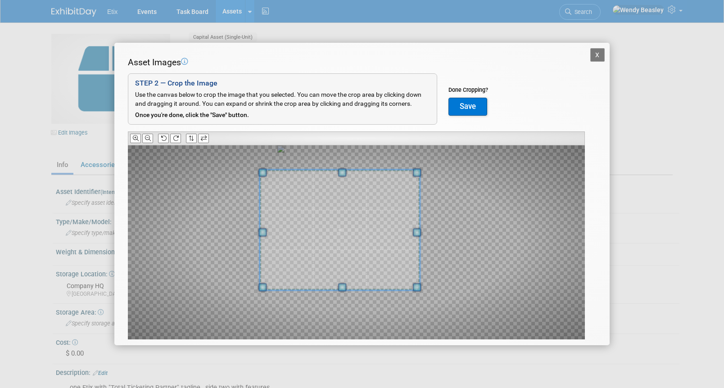
click at [294, 171] on div at bounding box center [340, 230] width 160 height 120
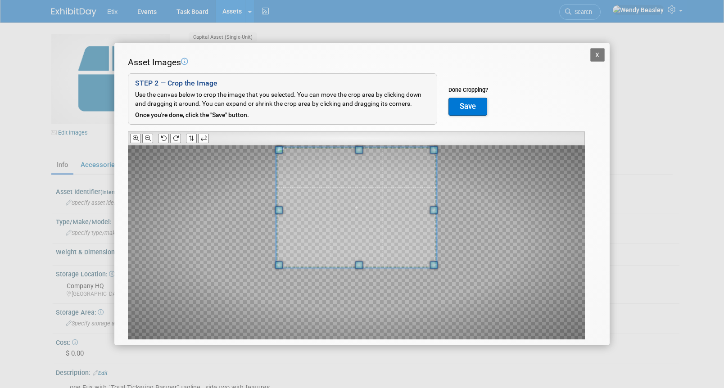
click at [323, 166] on span at bounding box center [356, 207] width 160 height 121
click at [463, 101] on button "Save" at bounding box center [467, 107] width 39 height 18
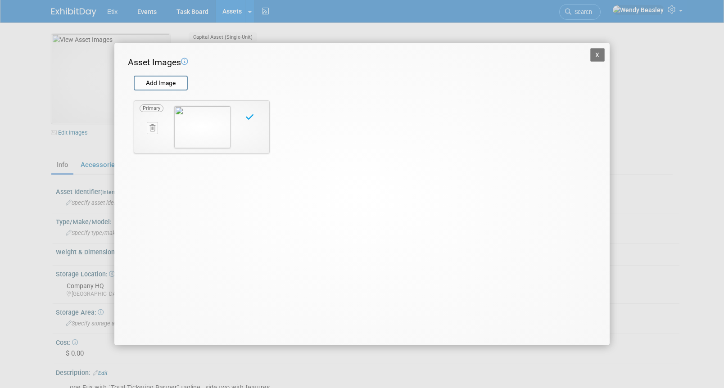
click at [601, 59] on button "X" at bounding box center [597, 55] width 14 height 14
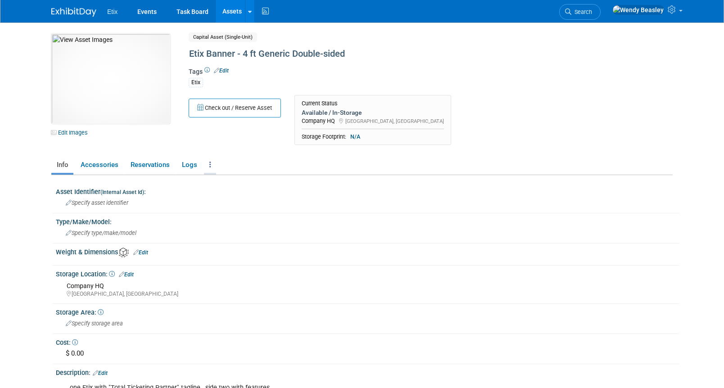
click at [211, 162] on link at bounding box center [210, 165] width 12 height 16
click at [228, 194] on link "Copy/Duplicate Asset" at bounding box center [243, 197] width 78 height 15
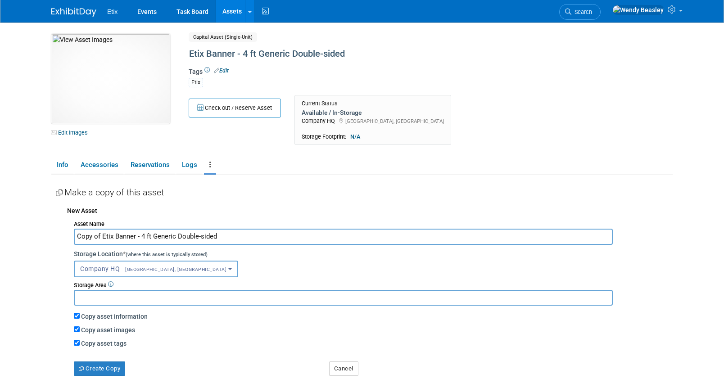
click at [223, 239] on input "Copy of Etix Banner - 4 ft Generic Double-sided" at bounding box center [343, 237] width 539 height 16
drag, startPoint x: 103, startPoint y: 237, endPoint x: 71, endPoint y: 231, distance: 32.9
click at [71, 232] on div "Asset Name Copy of Etix Banner - 4 ft Generic Double-sided (2) Storage Location…" at bounding box center [369, 296] width 605 height 158
type input "Etix Banner - 4 ft Generic Double-sided (2)"
click at [113, 364] on button "Create Copy" at bounding box center [99, 368] width 51 height 14
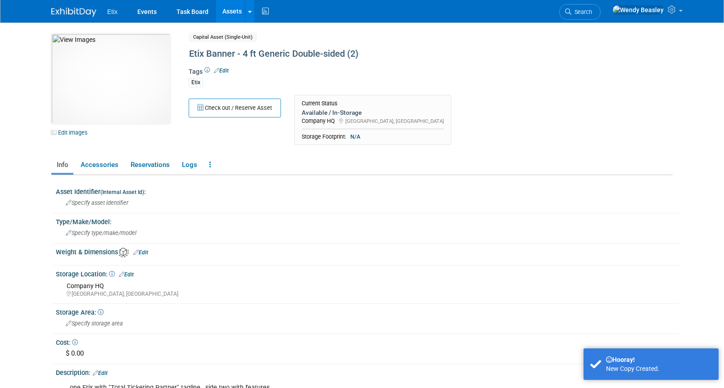
click at [231, 14] on link "Assets" at bounding box center [232, 11] width 33 height 23
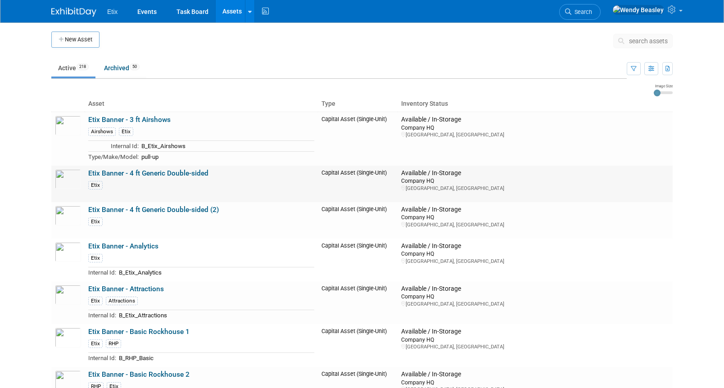
click at [131, 169] on link "Etix Banner - 4 ft Generic Double-sided" at bounding box center [148, 173] width 120 height 8
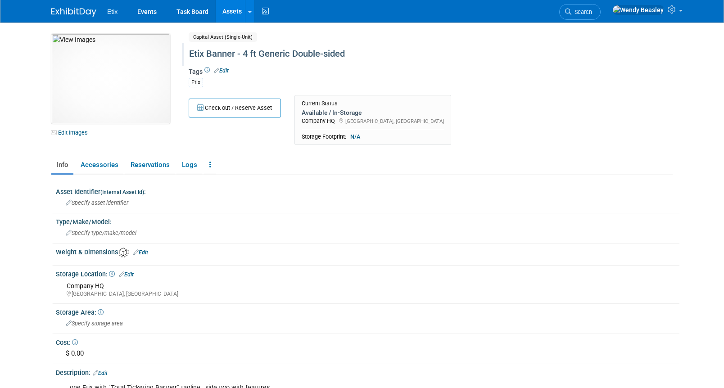
click at [330, 53] on div "Etix Banner - 4 ft Generic Double-sided" at bounding box center [392, 54] width 412 height 16
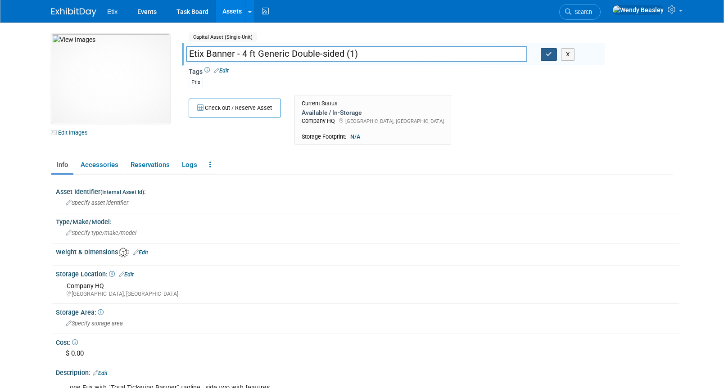
type input "Etix Banner - 4 ft Generic Double-sided (1)"
click at [547, 55] on icon "button" at bounding box center [549, 54] width 6 height 6
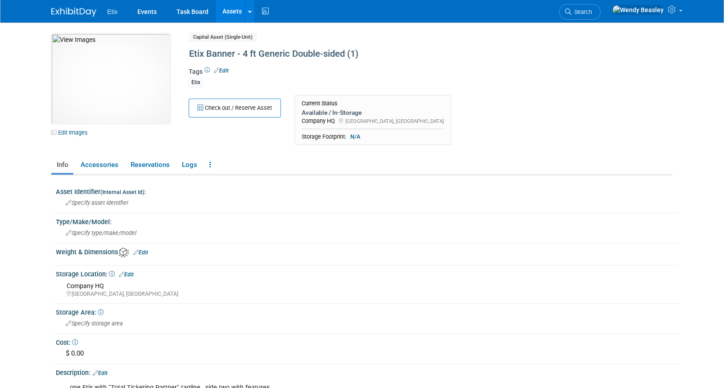
click at [231, 10] on link "Assets" at bounding box center [232, 11] width 33 height 23
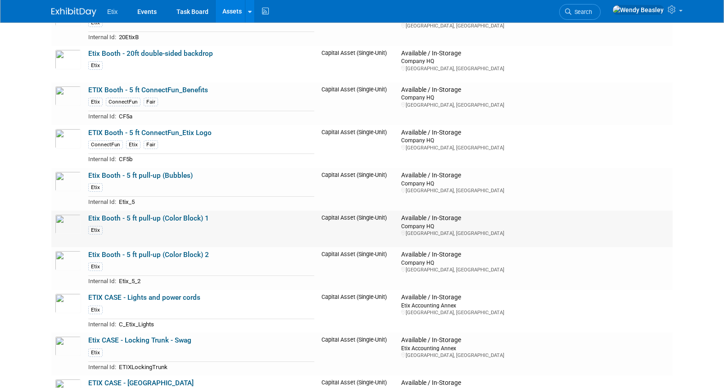
scroll to position [1496, 0]
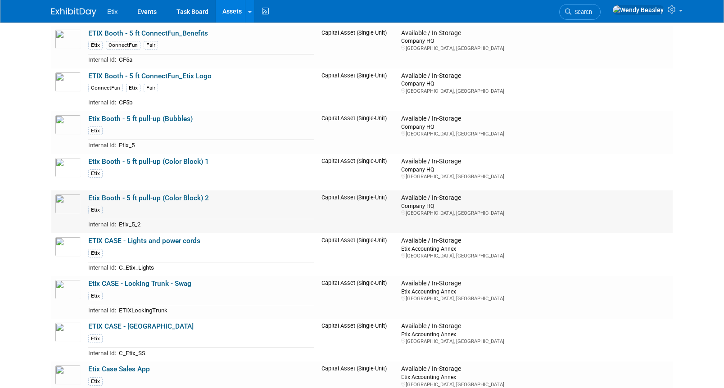
drag, startPoint x: 42, startPoint y: 114, endPoint x: 447, endPoint y: 217, distance: 417.4
copy div "Asset Type Inventory Status Etix Banner - 3 ft Airshows Airshows Etix Internal …"
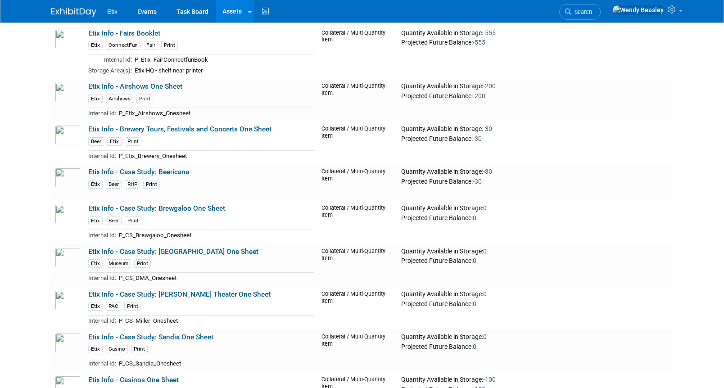
scroll to position [1874, 0]
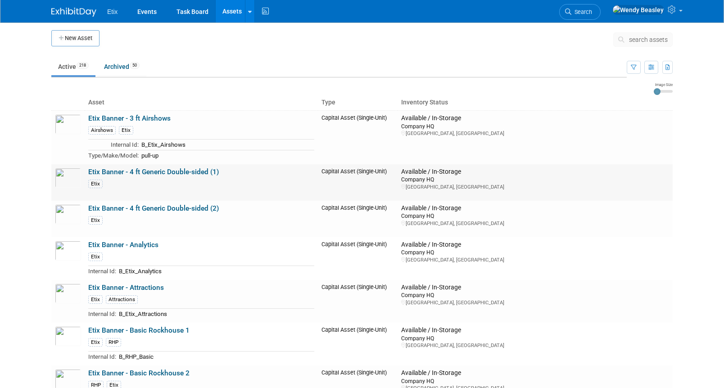
scroll to position [2, 0]
drag, startPoint x: 246, startPoint y: 172, endPoint x: 87, endPoint y: 171, distance: 158.9
click at [87, 171] on td "Etix Banner - 4 ft Generic Double-sided (1) Etix" at bounding box center [201, 182] width 233 height 36
copy link "Etix Banner - 4 ft Generic Double-sided (1)"
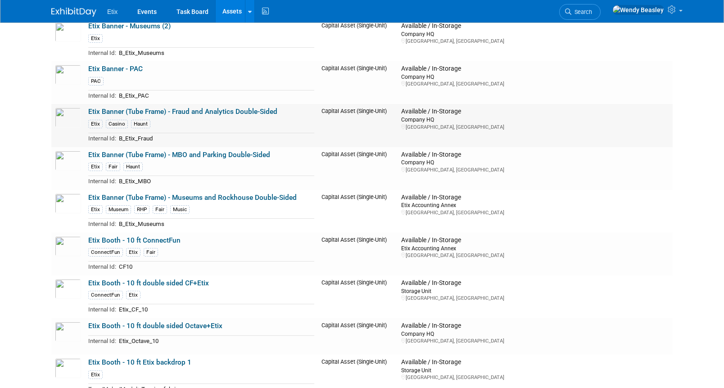
scroll to position [963, 0]
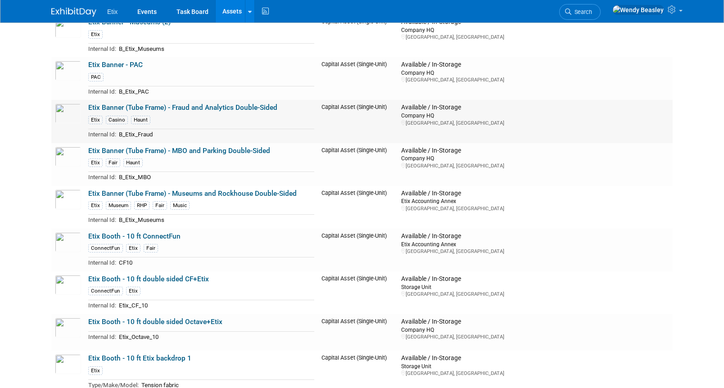
drag, startPoint x: 87, startPoint y: 106, endPoint x: 284, endPoint y: 105, distance: 197.2
click at [284, 105] on td "Etix Banner (Tube Frame) - Fraud and Analytics Double-Sided Etix Casino Haunt I…" at bounding box center [201, 121] width 233 height 43
copy link "Etix Banner (Tube Frame) - Fraud and Analytics Double-Sided"
drag, startPoint x: 276, startPoint y: 151, endPoint x: 173, endPoint y: 150, distance: 103.1
click at [173, 150] on td "Etix Banner (Tube Frame) - MBO and Parking Double-Sided Etix Fair Haunt Interna…" at bounding box center [201, 164] width 233 height 43
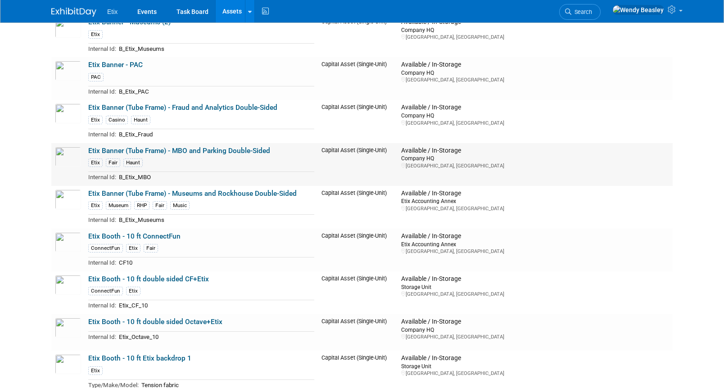
copy link "MBO and Parking Double-Sided"
drag, startPoint x: 271, startPoint y: 193, endPoint x: 174, endPoint y: 197, distance: 97.8
click at [174, 197] on td "Etix Banner (Tube Frame) - Museums and Rockhouse Double-Sided Etix Museum RHP F…" at bounding box center [201, 207] width 233 height 43
copy link "Museums and Rockhouse Double-Sided"
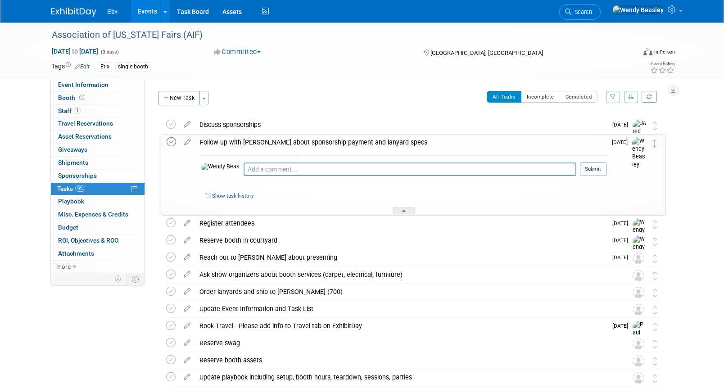
click at [173, 144] on icon at bounding box center [171, 141] width 9 height 9
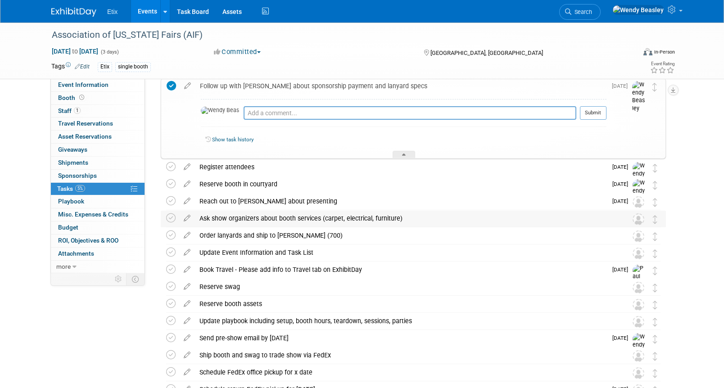
scroll to position [59, 0]
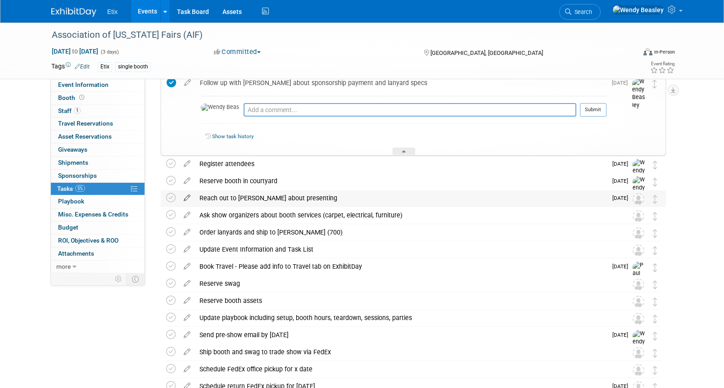
click at [190, 197] on icon at bounding box center [187, 195] width 16 height 11
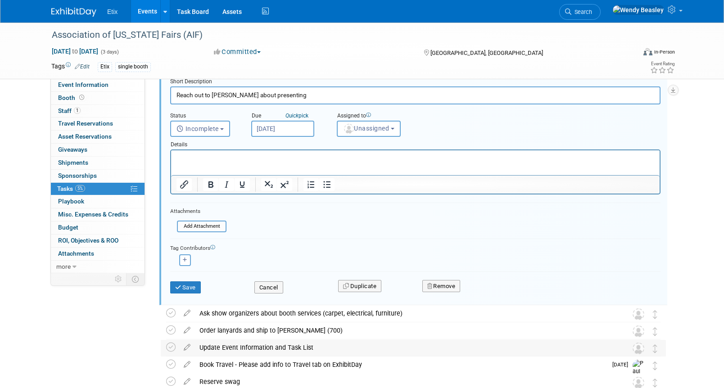
scroll to position [189, 0]
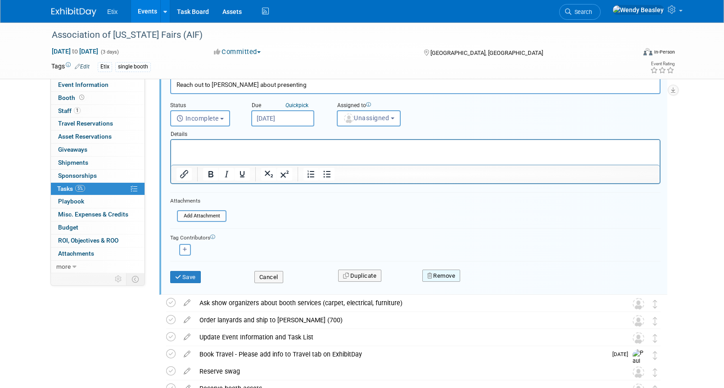
click at [443, 275] on button "Remove" at bounding box center [441, 276] width 38 height 13
click at [495, 284] on link "Yes" at bounding box center [491, 283] width 26 height 14
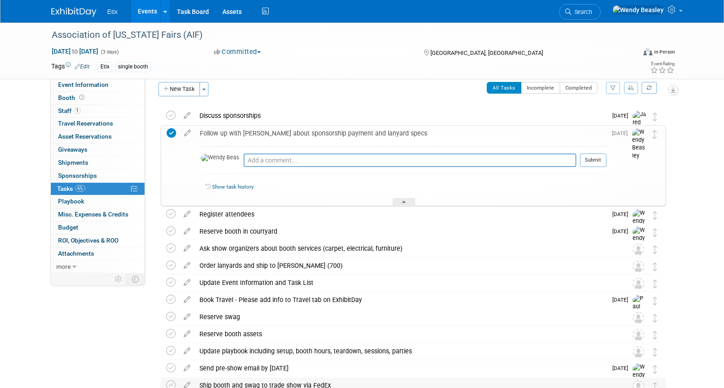
scroll to position [0, 0]
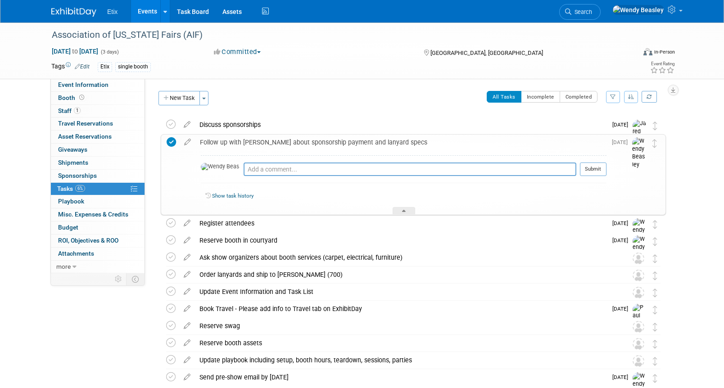
click at [322, 55] on div "Committed Committed Considering Not Going Postponed Canceled" at bounding box center [310, 52] width 199 height 10
